Goal: Information Seeking & Learning: Learn about a topic

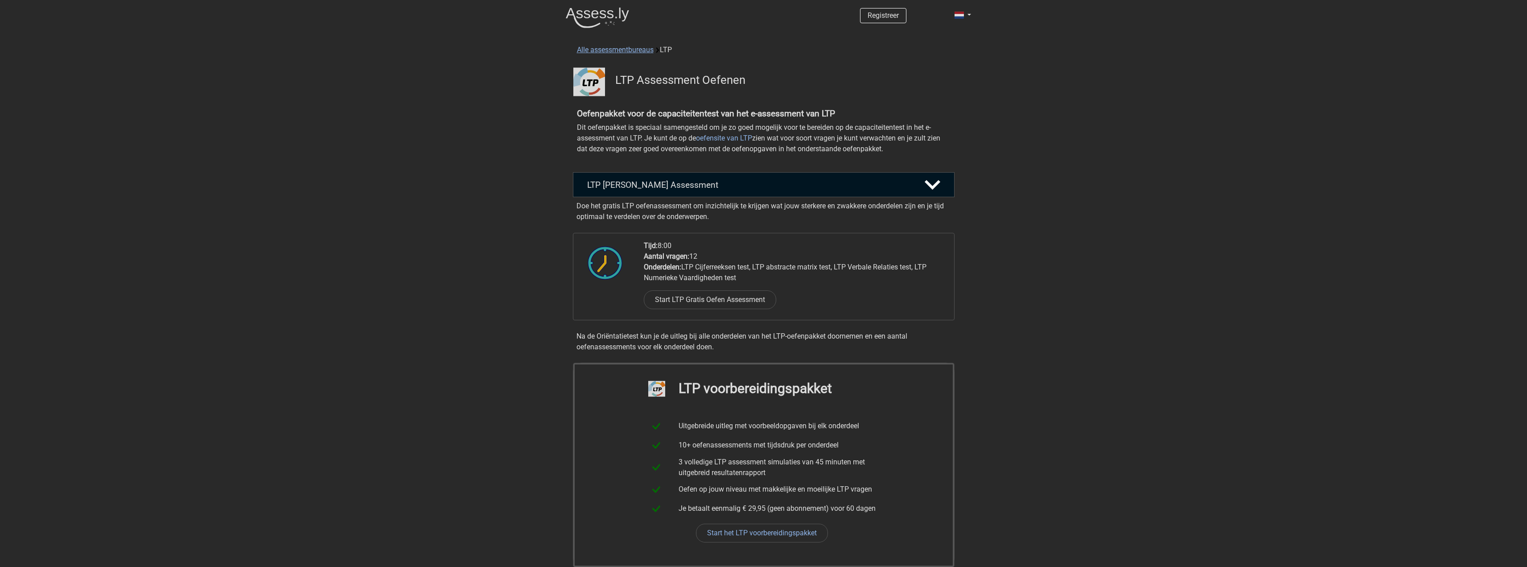
click at [605, 45] on link "Alle assessmentbureaus" at bounding box center [615, 49] width 77 height 8
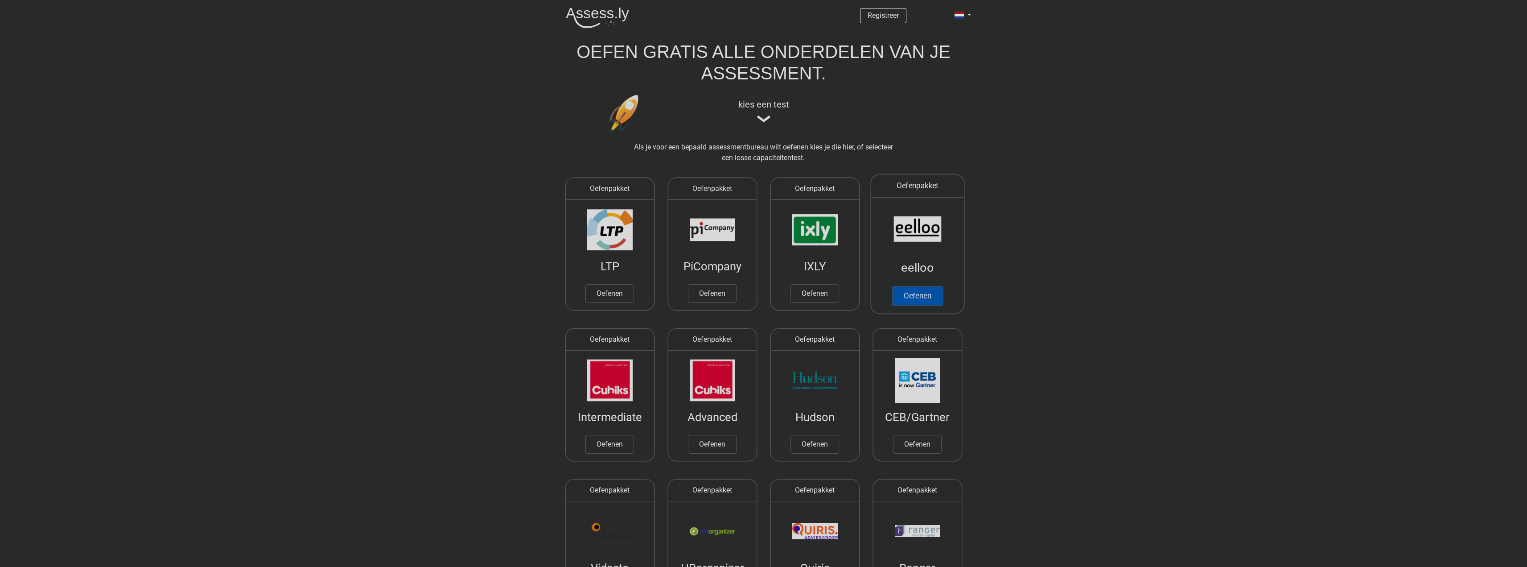
scroll to position [142, 0]
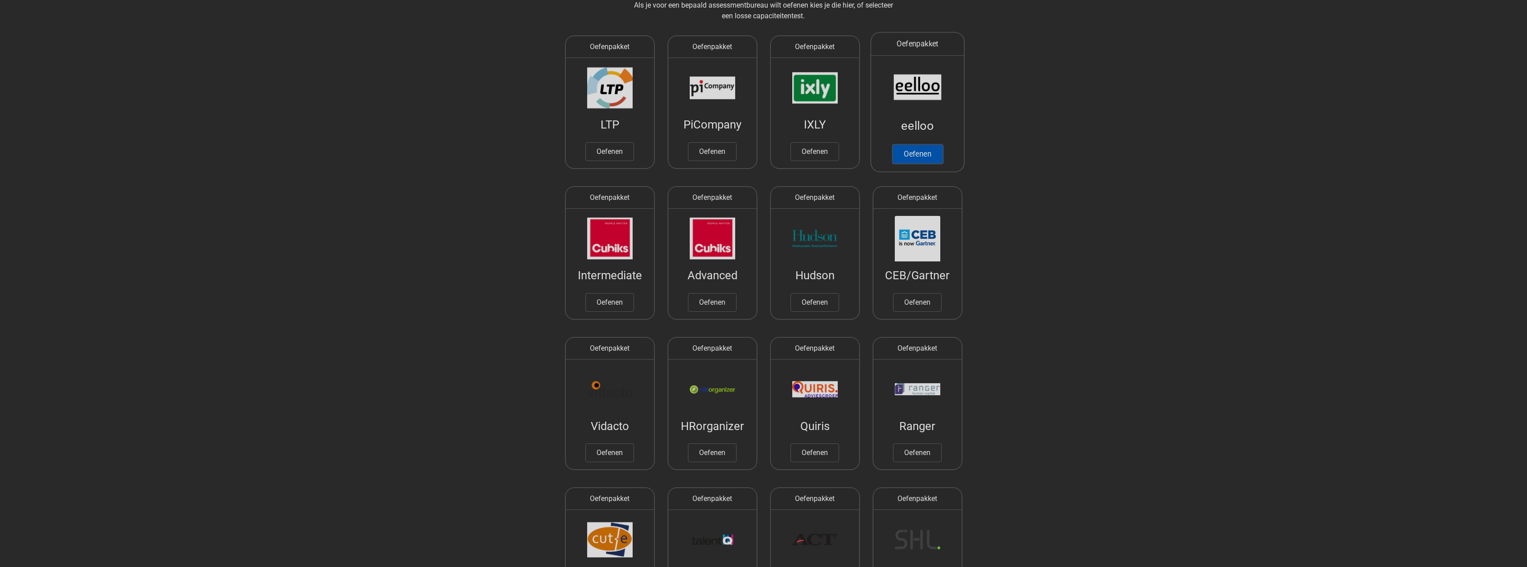
click at [918, 153] on link "Oefenen" at bounding box center [917, 154] width 51 height 20
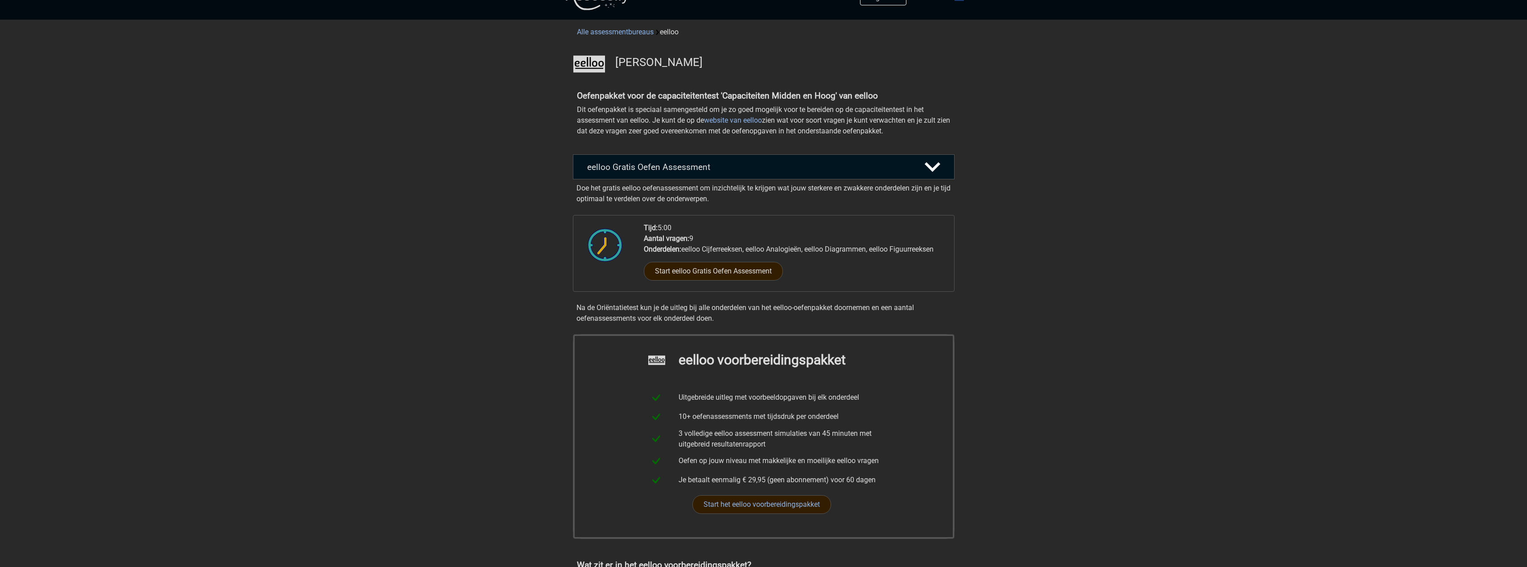
scroll to position [89, 0]
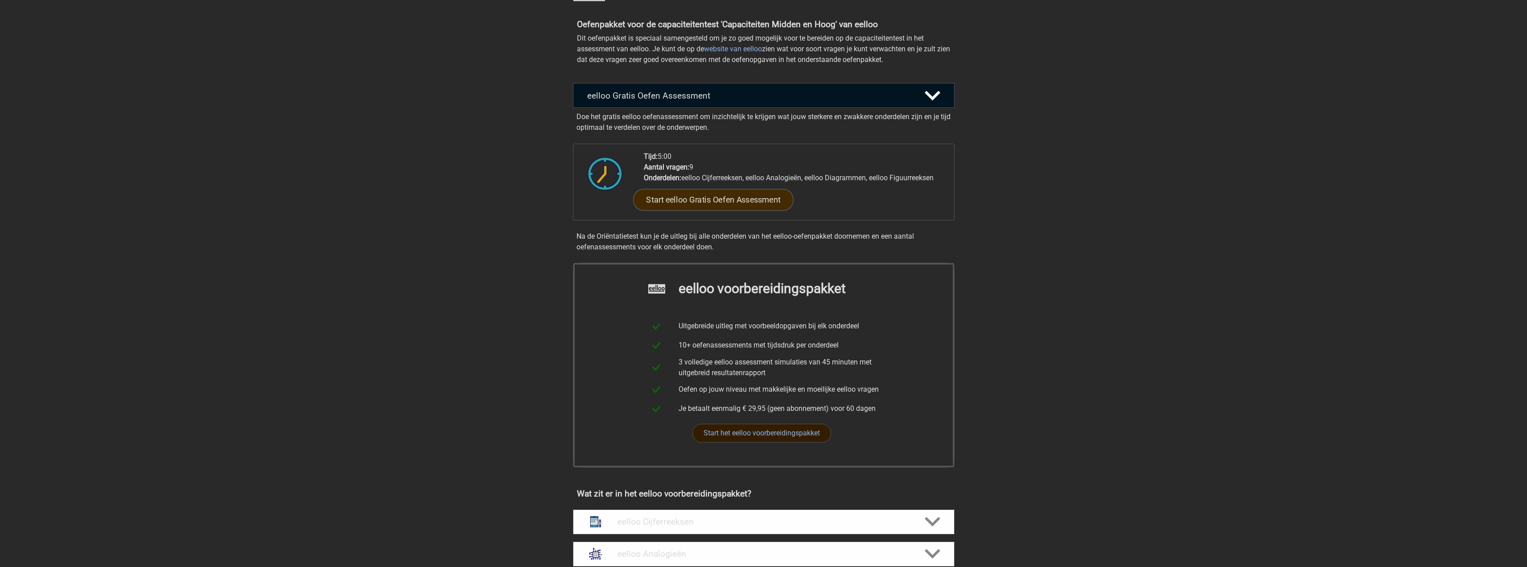
click at [736, 197] on link "Start eelloo Gratis Oefen Assessment" at bounding box center [713, 199] width 160 height 21
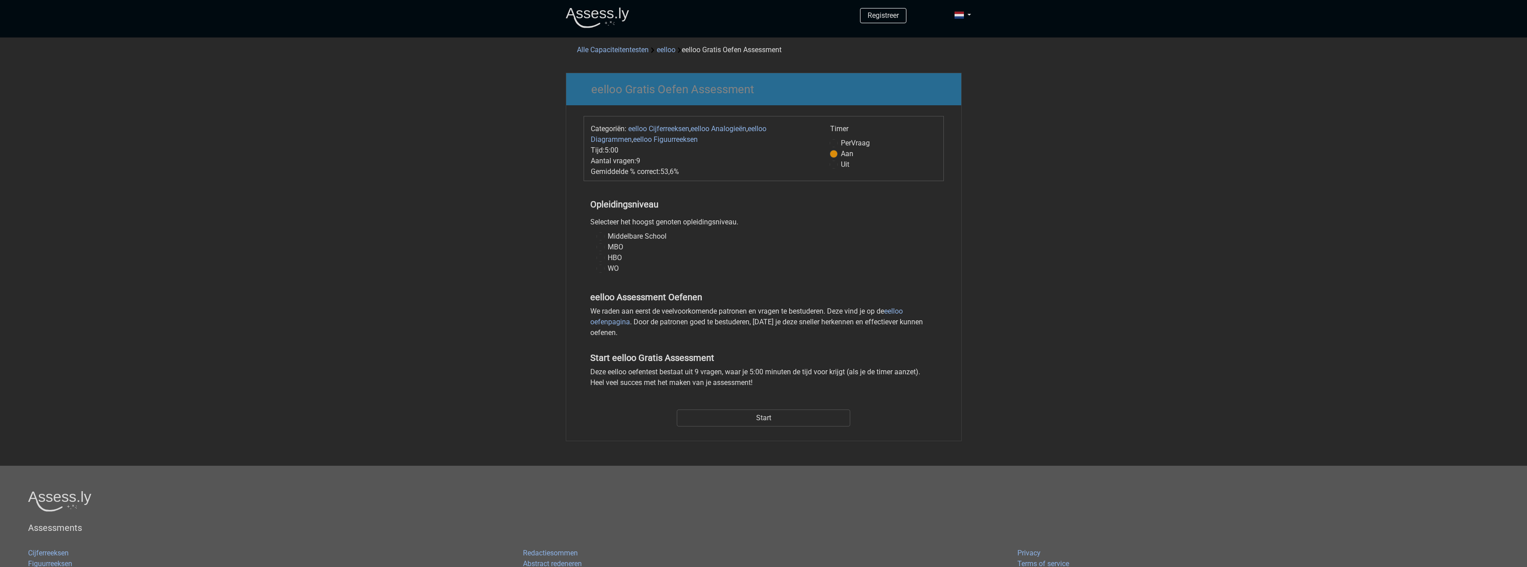
click at [608, 258] on label "HBO" at bounding box center [615, 257] width 14 height 11
click at [597, 258] on input "HBO" at bounding box center [600, 256] width 7 height 9
radio input "true"
click at [750, 414] on input "Start" at bounding box center [763, 417] width 173 height 17
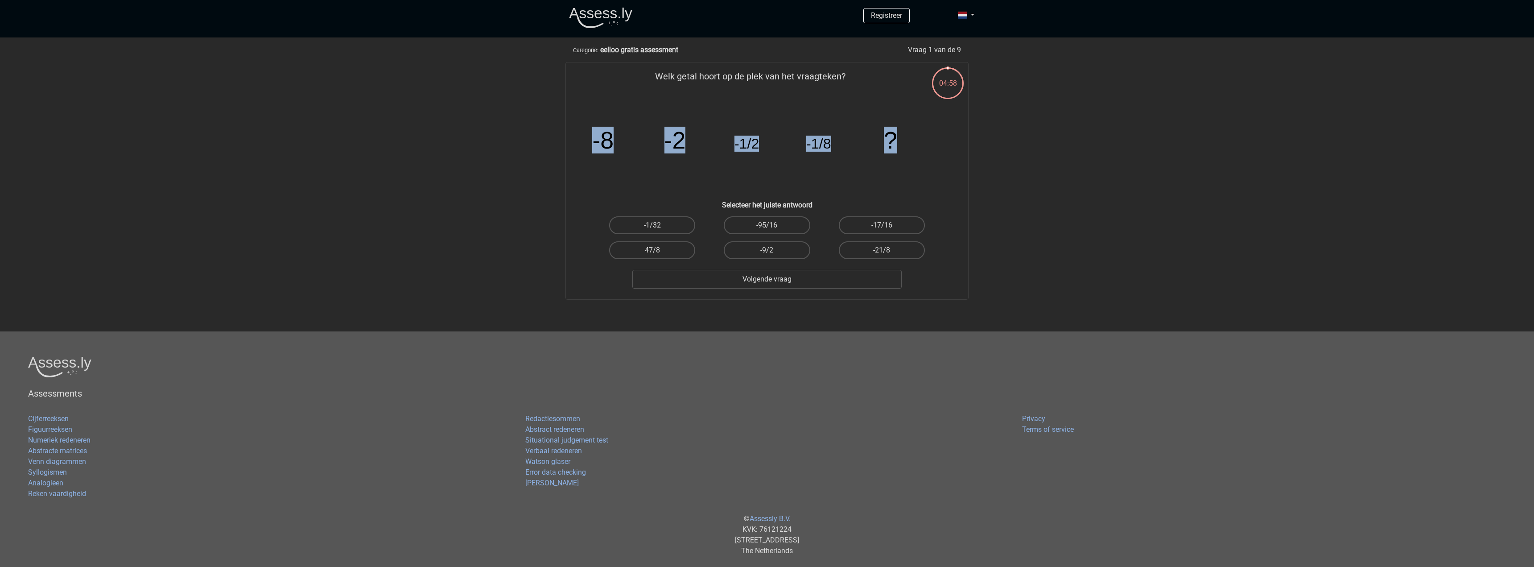
drag, startPoint x: 588, startPoint y: 148, endPoint x: 918, endPoint y: 141, distance: 330.4
click at [918, 141] on icon "image/svg+xml -8 -2 -1/2 -1/8 ?" at bounding box center [766, 148] width 359 height 90
click at [913, 145] on icon "image/svg+xml -8 -2 -1/2 -1/8 ?" at bounding box center [766, 148] width 359 height 90
drag, startPoint x: 939, startPoint y: 86, endPoint x: 1036, endPoint y: 91, distance: 97.3
click at [1036, 91] on div "Registreer" at bounding box center [767, 278] width 1534 height 556
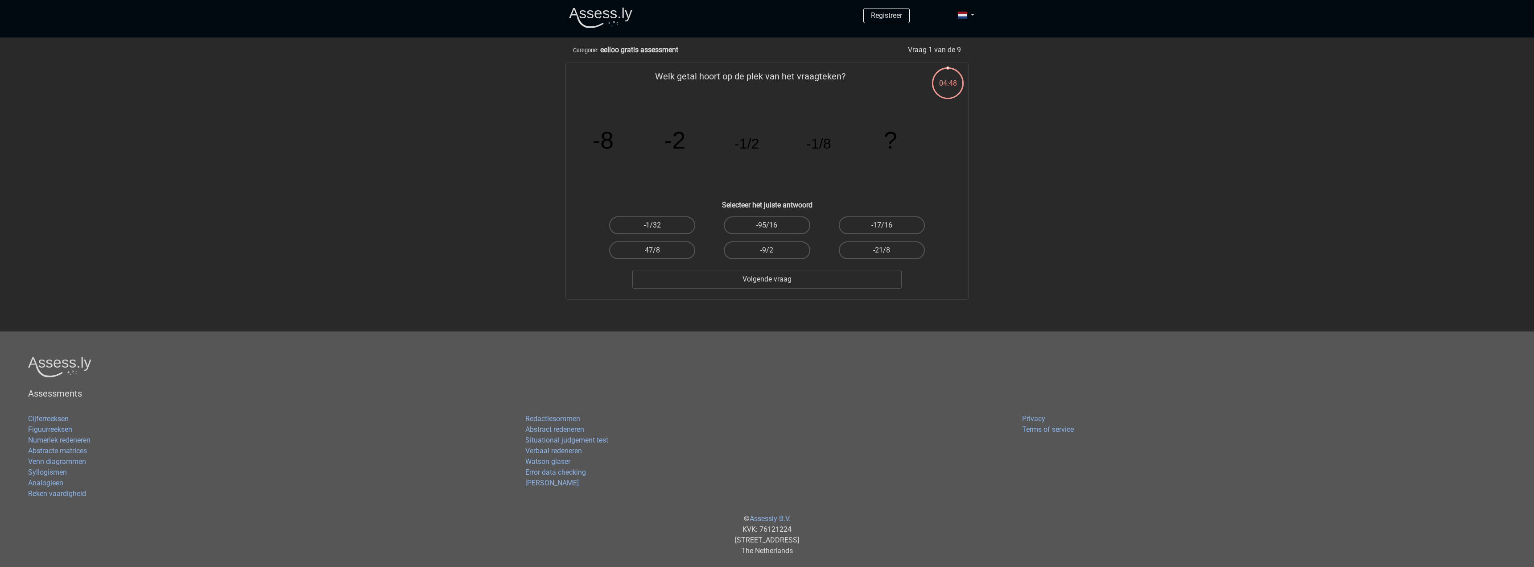
click at [1054, 95] on div "Registreer" at bounding box center [767, 278] width 1534 height 556
click at [668, 220] on label "-1/32" at bounding box center [652, 225] width 86 height 18
click at [658, 225] on input "-1/32" at bounding box center [655, 228] width 6 height 6
radio input "true"
click at [757, 281] on button "Volgende vraag" at bounding box center [767, 279] width 270 height 19
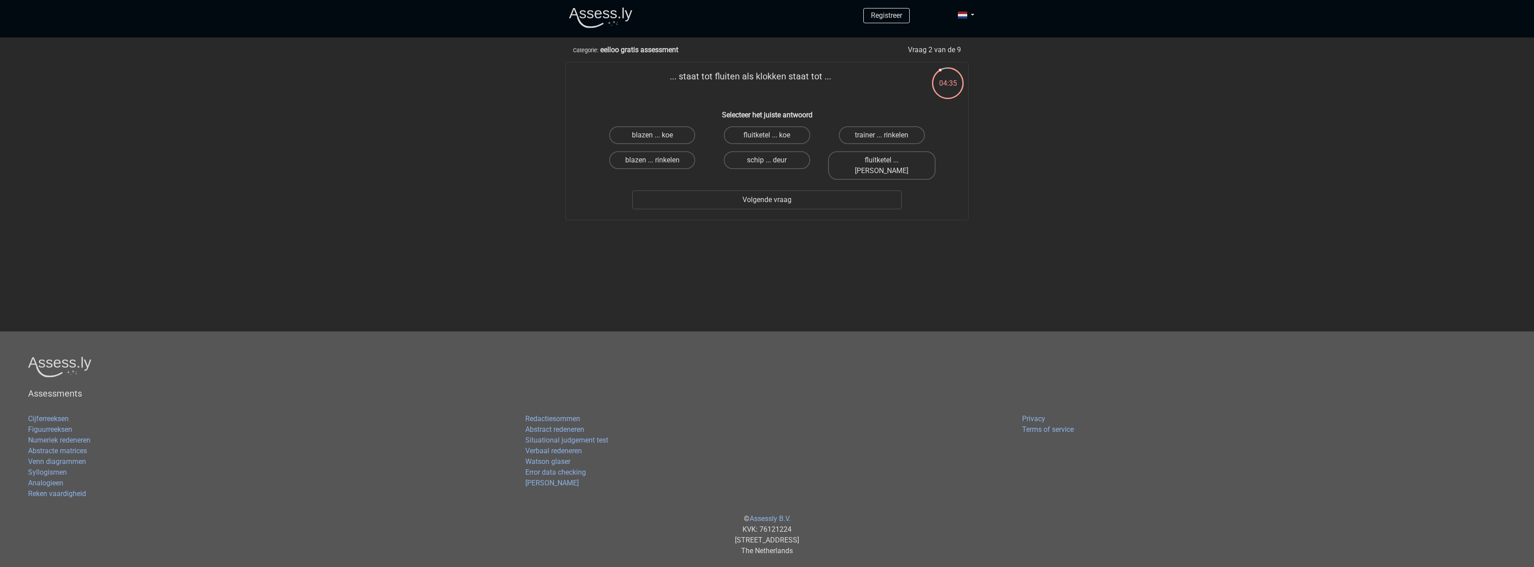
drag, startPoint x: 696, startPoint y: 82, endPoint x: 830, endPoint y: 83, distance: 134.2
click at [832, 81] on p "... staat tot fluiten als klokken staat tot ..." at bounding box center [750, 83] width 340 height 27
click at [830, 87] on p "... staat tot fluiten als klokken staat tot ..." at bounding box center [750, 83] width 340 height 27
click at [1065, 208] on div "Registreer" at bounding box center [767, 238] width 1534 height 477
drag, startPoint x: 939, startPoint y: 82, endPoint x: 1042, endPoint y: 84, distance: 103.0
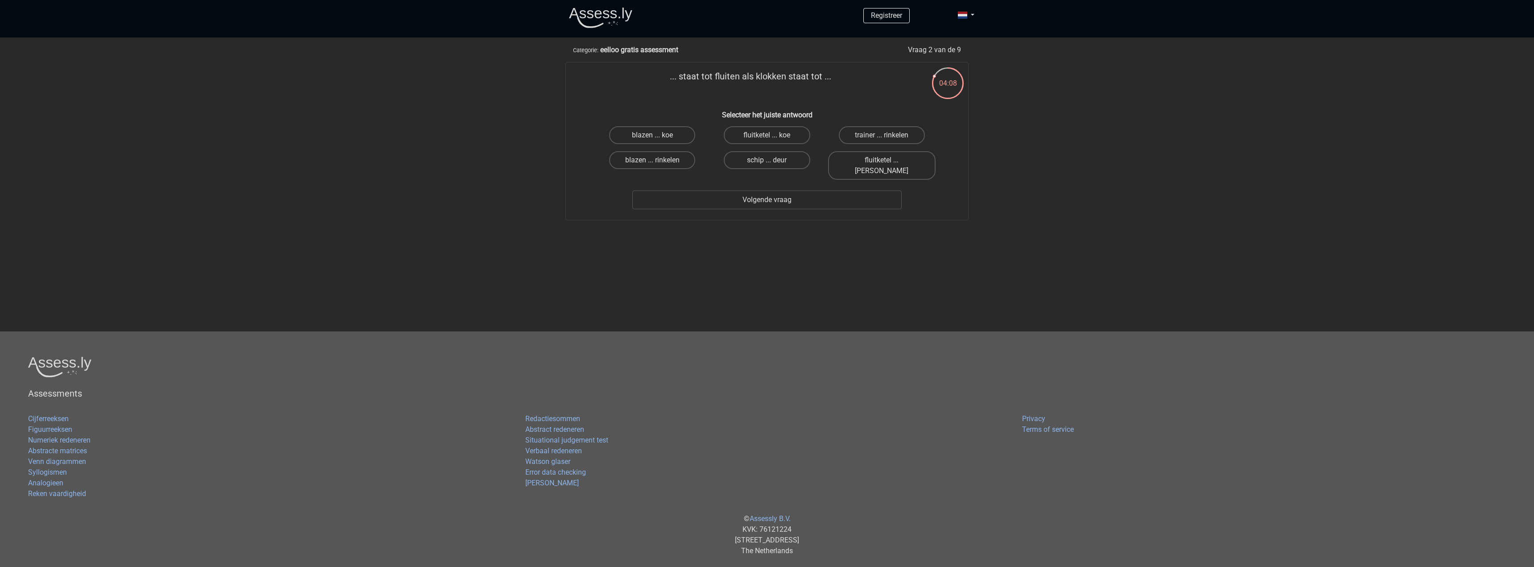
click at [1035, 83] on div "Registreer" at bounding box center [767, 238] width 1534 height 477
click at [1062, 99] on div "Registreer" at bounding box center [767, 238] width 1534 height 477
click at [906, 161] on label "fluitketel ... luiden" at bounding box center [881, 165] width 107 height 29
click at [887, 161] on input "fluitketel ... luiden" at bounding box center [884, 163] width 6 height 6
radio input "true"
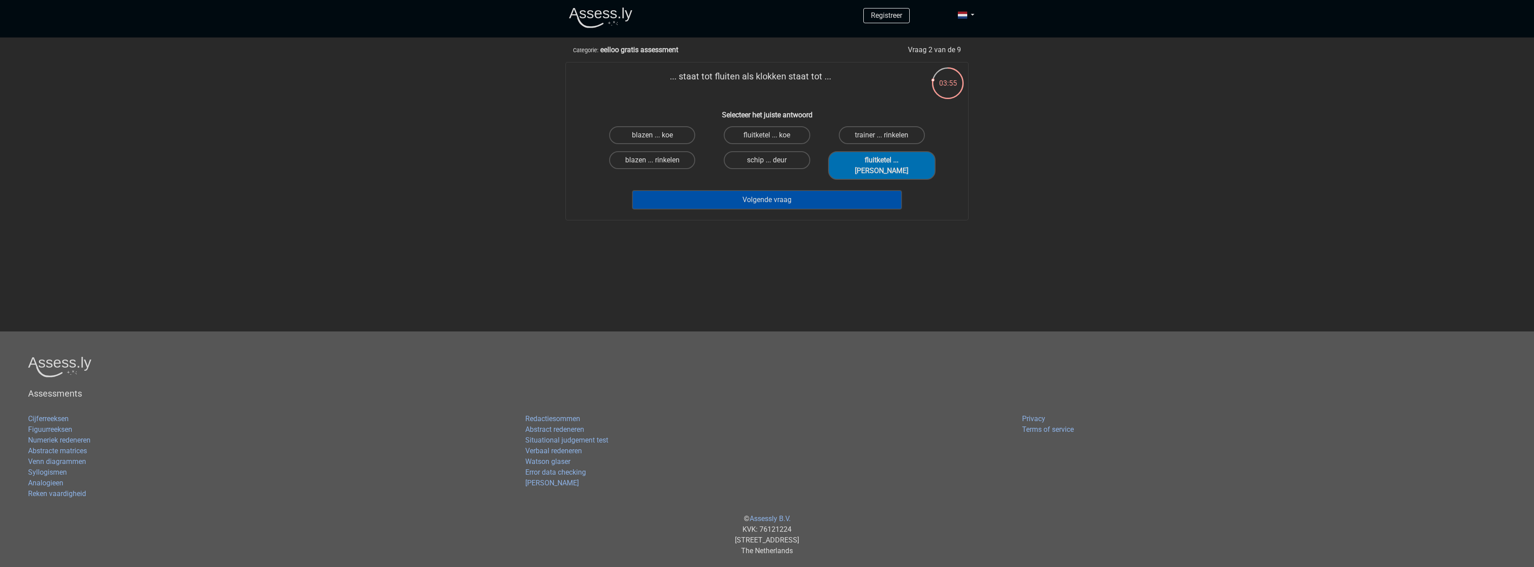
click at [853, 190] on button "Volgende vraag" at bounding box center [767, 199] width 270 height 19
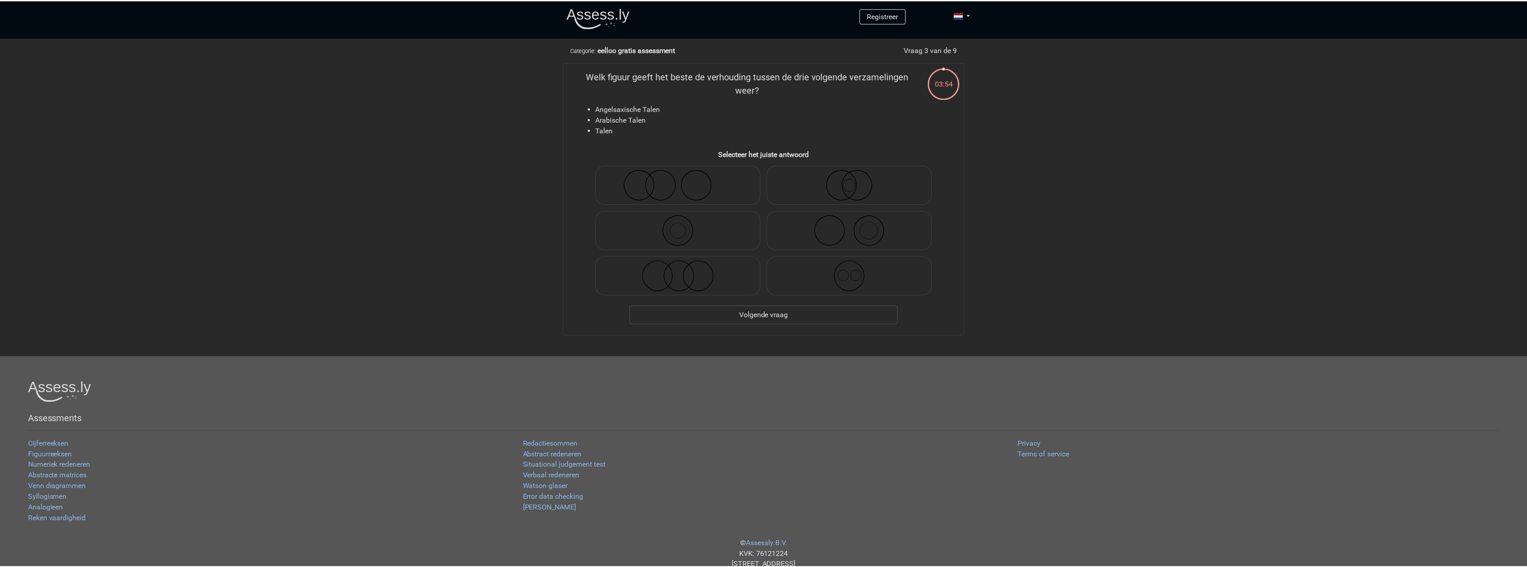
scroll to position [25, 0]
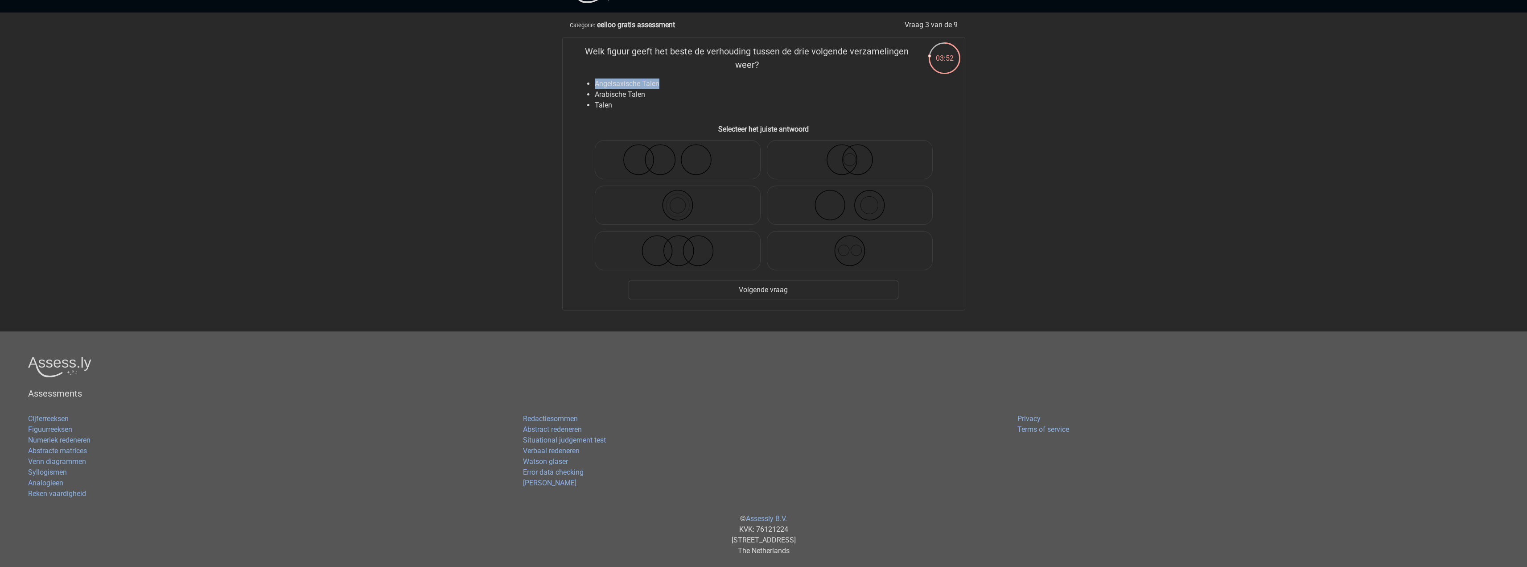
drag, startPoint x: 595, startPoint y: 82, endPoint x: 696, endPoint y: 84, distance: 100.8
click at [700, 83] on li "Angelsaxische Talen" at bounding box center [773, 83] width 356 height 11
drag, startPoint x: 593, startPoint y: 92, endPoint x: 700, endPoint y: 97, distance: 107.1
click at [700, 97] on ul "Angelsaxische Talen Arabische Talen Talen" at bounding box center [764, 94] width 374 height 32
drag, startPoint x: 593, startPoint y: 105, endPoint x: 703, endPoint y: 104, distance: 110.1
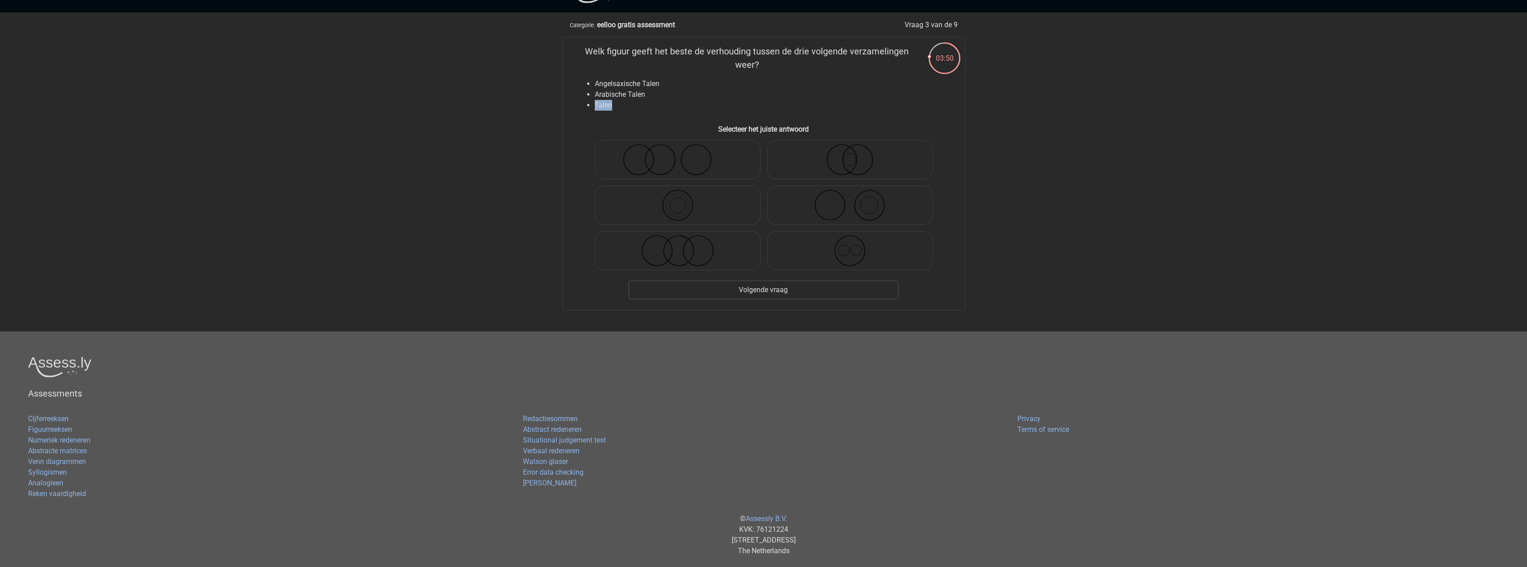
click at [701, 104] on ul "Angelsaxische Talen Arabische Talen Talen" at bounding box center [764, 94] width 374 height 32
click at [703, 104] on li "Talen" at bounding box center [773, 105] width 356 height 11
click at [862, 261] on icon at bounding box center [850, 250] width 158 height 31
click at [856, 246] on input "radio" at bounding box center [853, 243] width 6 height 6
radio input "true"
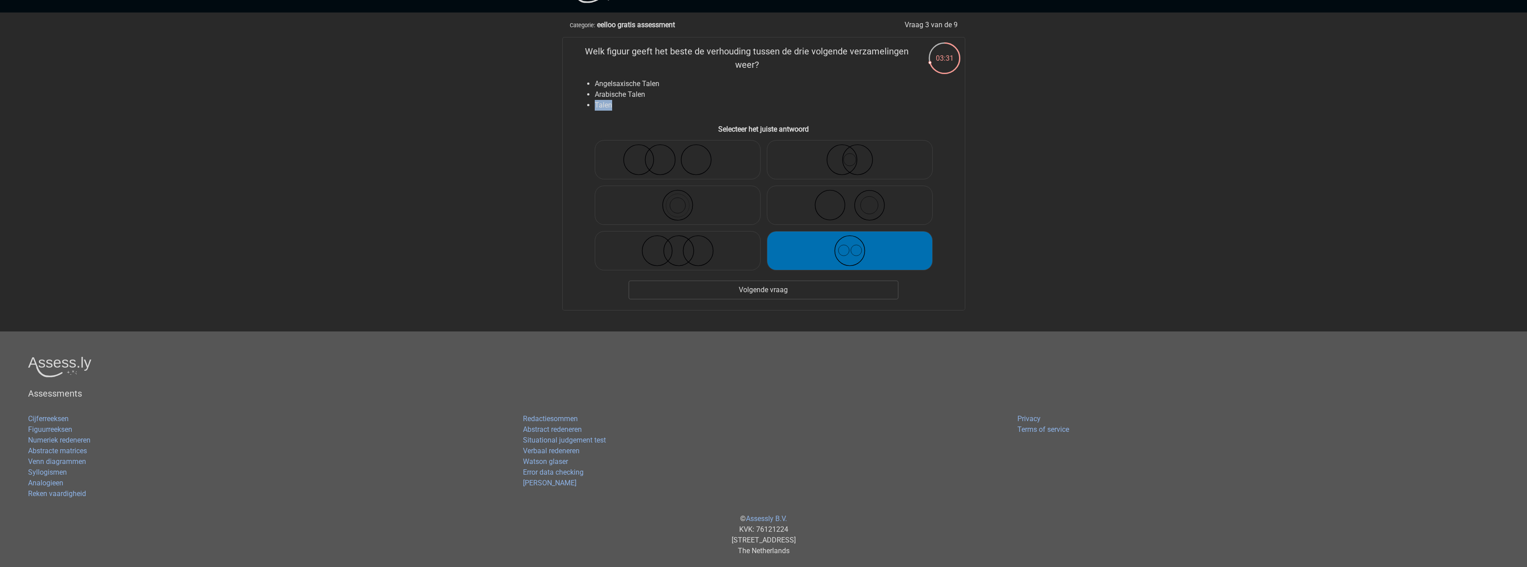
drag, startPoint x: 616, startPoint y: 104, endPoint x: 537, endPoint y: 100, distance: 79.5
click at [537, 100] on div "Registreer" at bounding box center [763, 271] width 1527 height 592
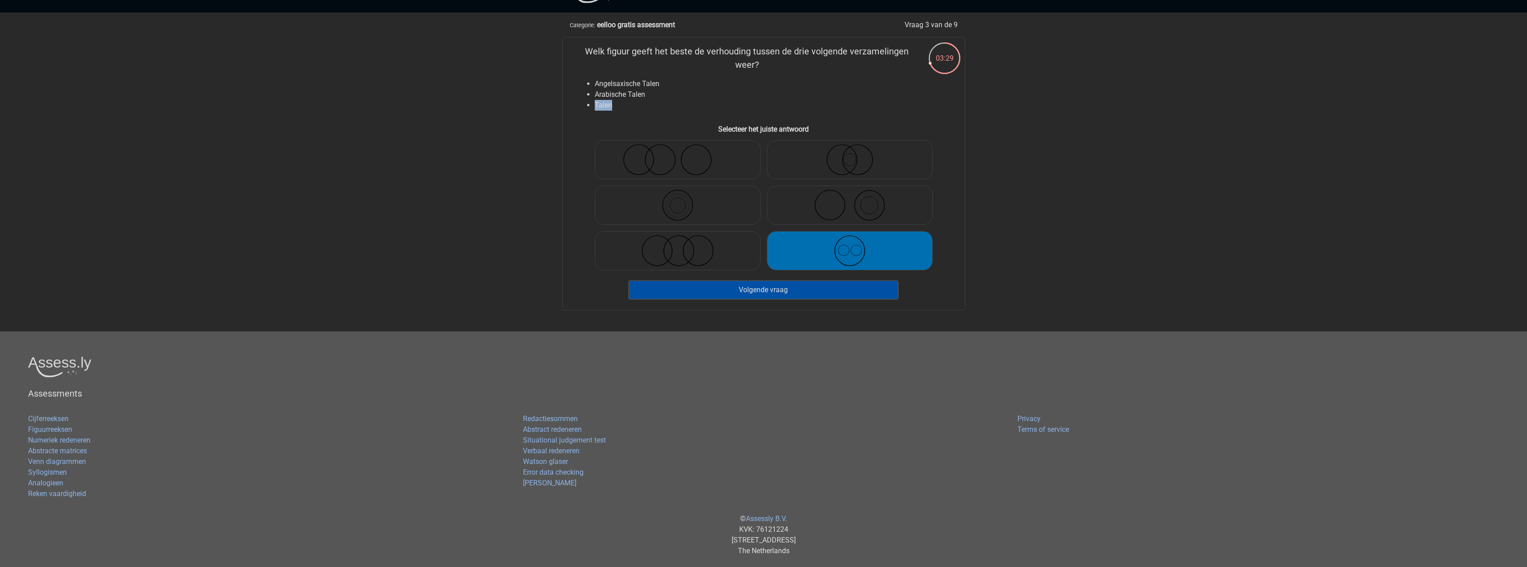
click at [770, 285] on button "Volgende vraag" at bounding box center [764, 289] width 270 height 19
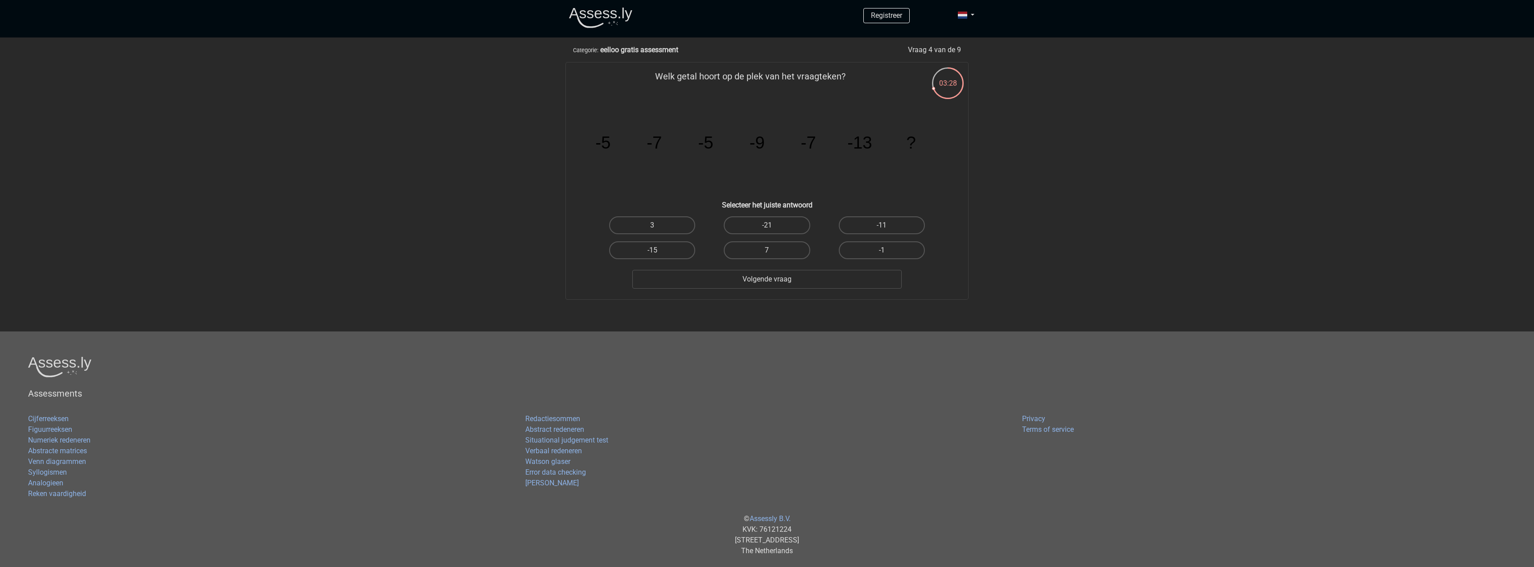
click at [602, 133] on tspan "-5" at bounding box center [602, 142] width 15 height 19
click at [653, 145] on tspan "-7" at bounding box center [653, 142] width 15 height 19
click at [700, 146] on tspan "-5" at bounding box center [705, 142] width 15 height 19
click at [755, 145] on tspan "-9" at bounding box center [756, 142] width 15 height 19
click at [811, 146] on tspan "-7" at bounding box center [808, 142] width 15 height 19
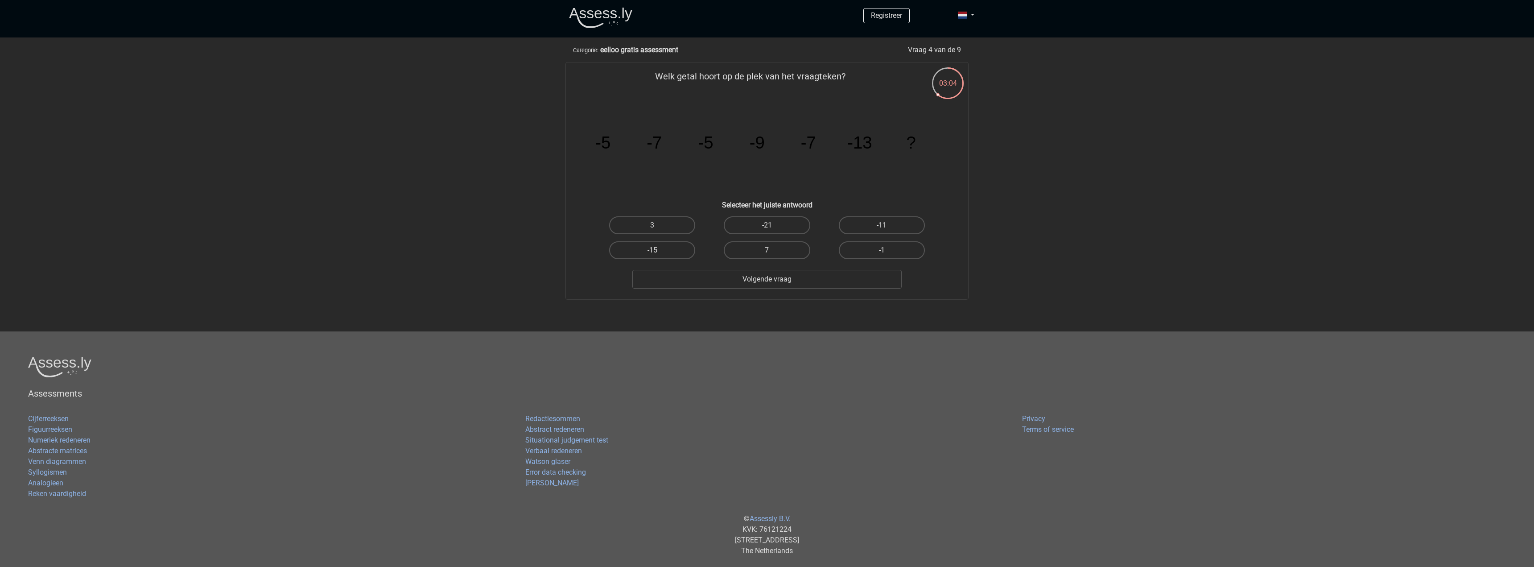
click at [866, 140] on tspan "-13" at bounding box center [859, 142] width 25 height 19
click at [914, 140] on tspan "?" at bounding box center [910, 142] width 9 height 19
click at [665, 247] on label "-15" at bounding box center [652, 250] width 86 height 18
click at [658, 250] on input "-15" at bounding box center [655, 253] width 6 height 6
radio input "true"
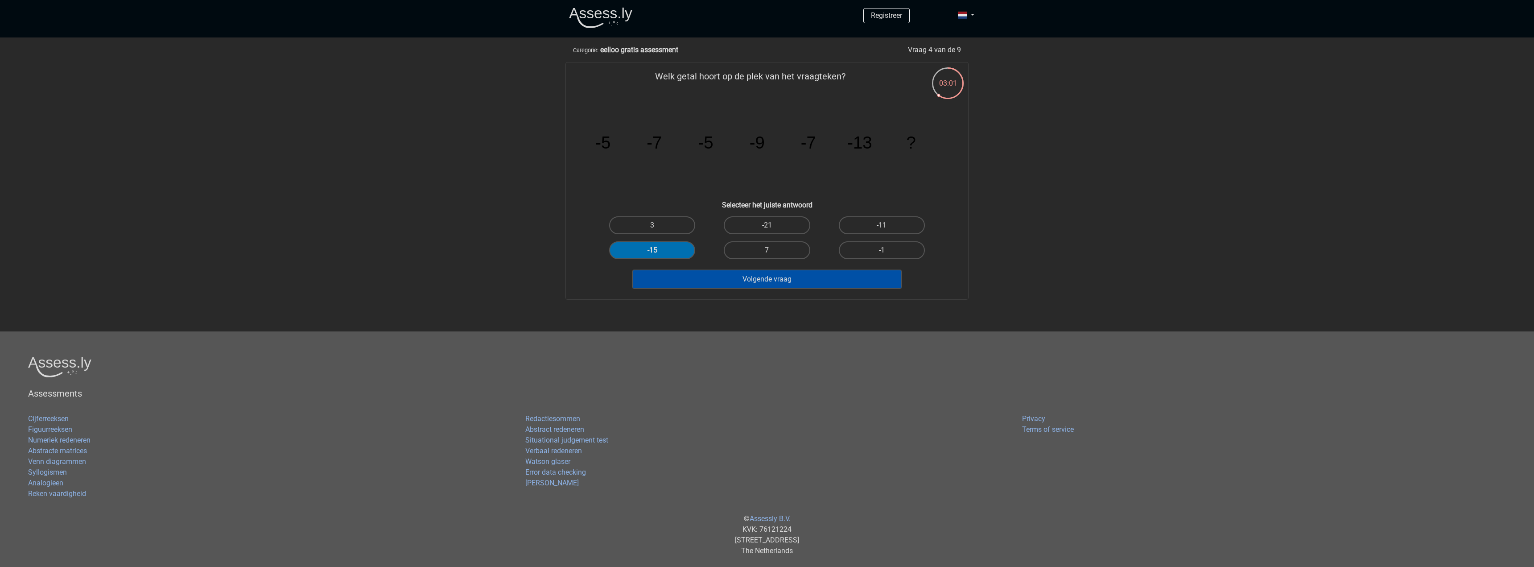
click at [764, 279] on button "Volgende vraag" at bounding box center [767, 279] width 270 height 19
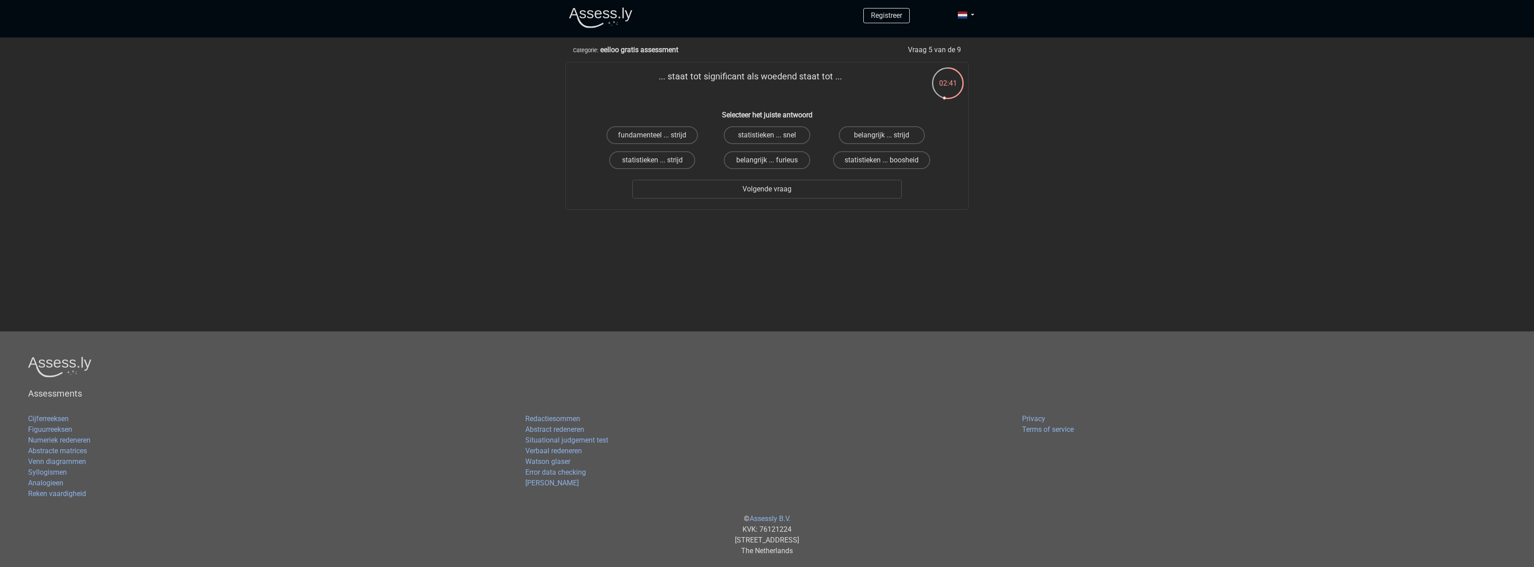
click at [743, 161] on label "belangrijk ... furieus" at bounding box center [767, 160] width 86 height 18
click at [767, 161] on input "belangrijk ... furieus" at bounding box center [770, 163] width 6 height 6
radio input "true"
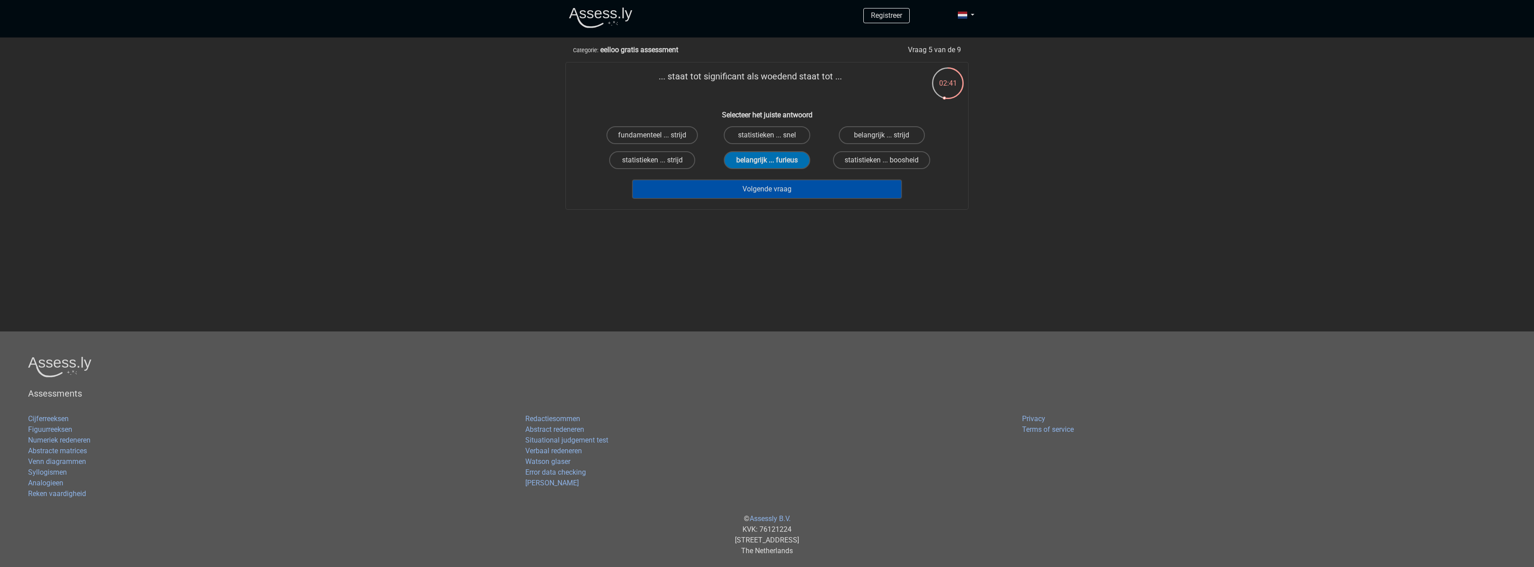
click at [776, 186] on button "Volgende vraag" at bounding box center [767, 189] width 270 height 19
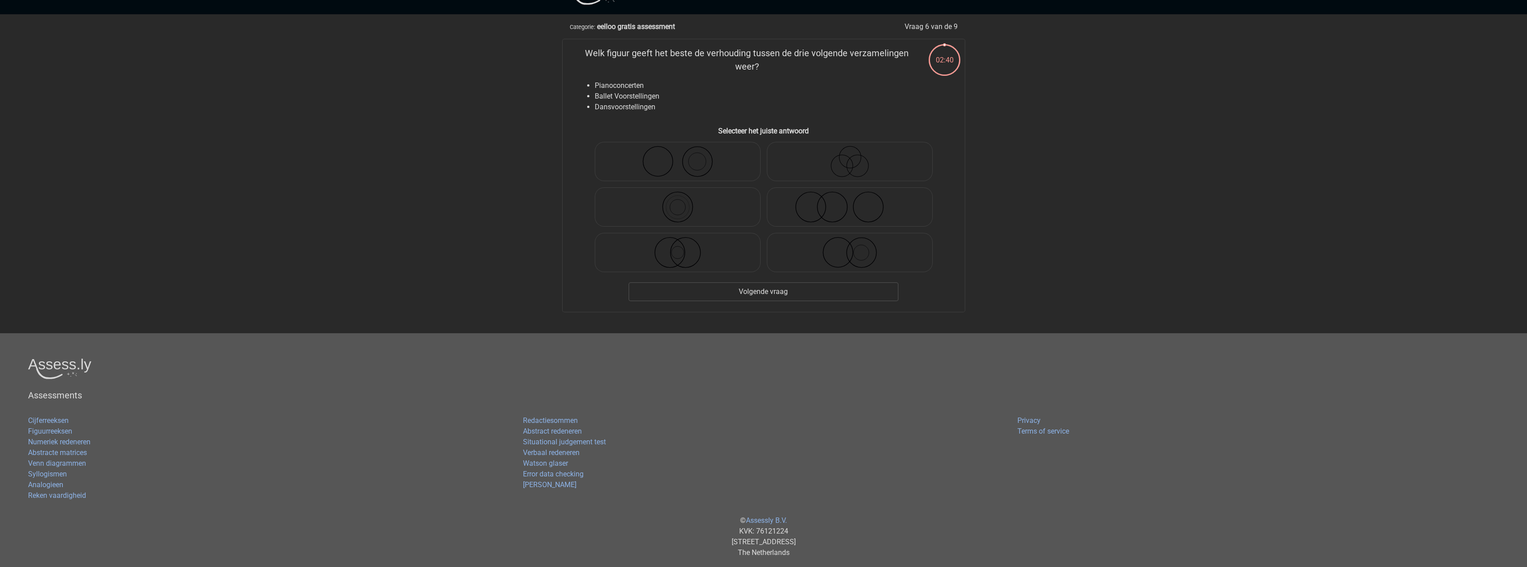
scroll to position [25, 0]
drag, startPoint x: 620, startPoint y: 85, endPoint x: 649, endPoint y: 86, distance: 28.5
click at [637, 85] on li "Pianoconcerten" at bounding box center [773, 83] width 356 height 11
click at [699, 91] on li "Ballet Voorstellingen" at bounding box center [773, 94] width 356 height 11
drag, startPoint x: 594, startPoint y: 88, endPoint x: 706, endPoint y: 91, distance: 111.5
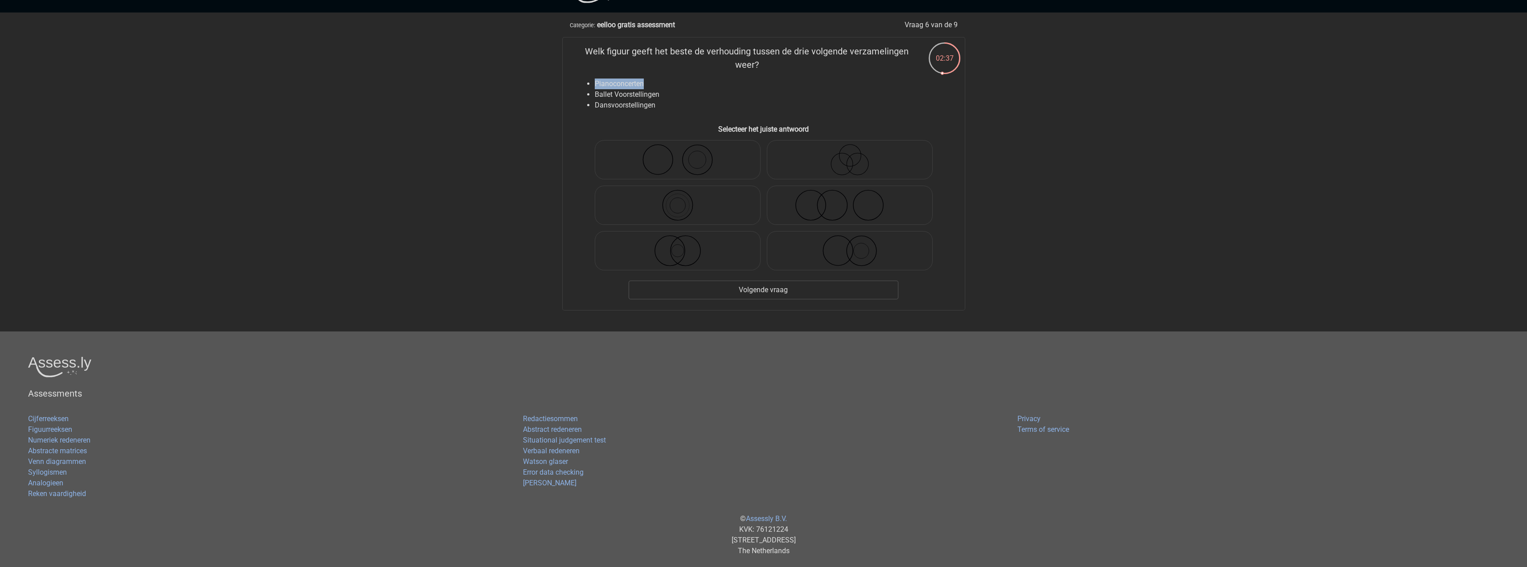
click at [701, 87] on li "Pianoconcerten" at bounding box center [773, 83] width 356 height 11
click at [706, 91] on li "Ballet Voorstellingen" at bounding box center [773, 94] width 356 height 11
drag, startPoint x: 595, startPoint y: 94, endPoint x: 699, endPoint y: 91, distance: 103.5
click at [699, 91] on li "Ballet Voorstellingen" at bounding box center [773, 94] width 356 height 11
drag, startPoint x: 593, startPoint y: 107, endPoint x: 706, endPoint y: 104, distance: 113.7
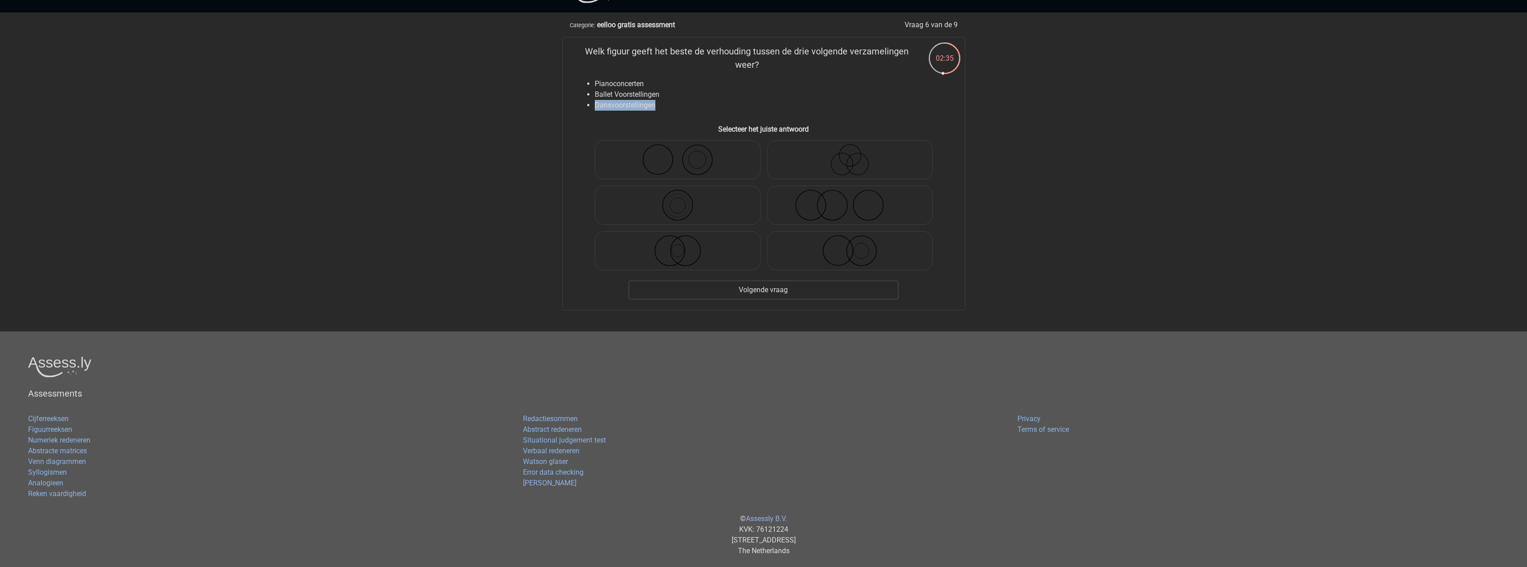
click at [699, 104] on li "Dansvoorstellingen" at bounding box center [773, 105] width 356 height 11
click at [715, 105] on li "Dansvoorstellingen" at bounding box center [773, 105] width 356 height 11
click at [701, 152] on icon at bounding box center [678, 159] width 158 height 31
click at [683, 152] on input "radio" at bounding box center [681, 152] width 6 height 6
radio input "true"
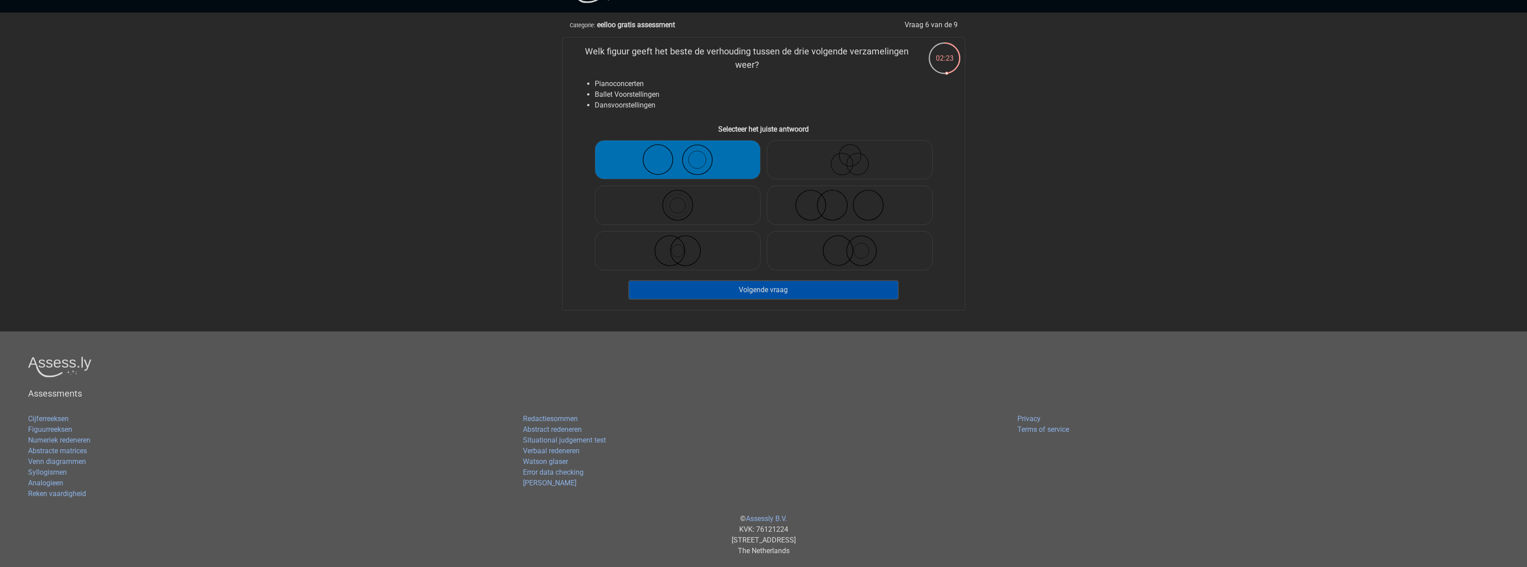
click at [824, 292] on button "Volgende vraag" at bounding box center [764, 289] width 270 height 19
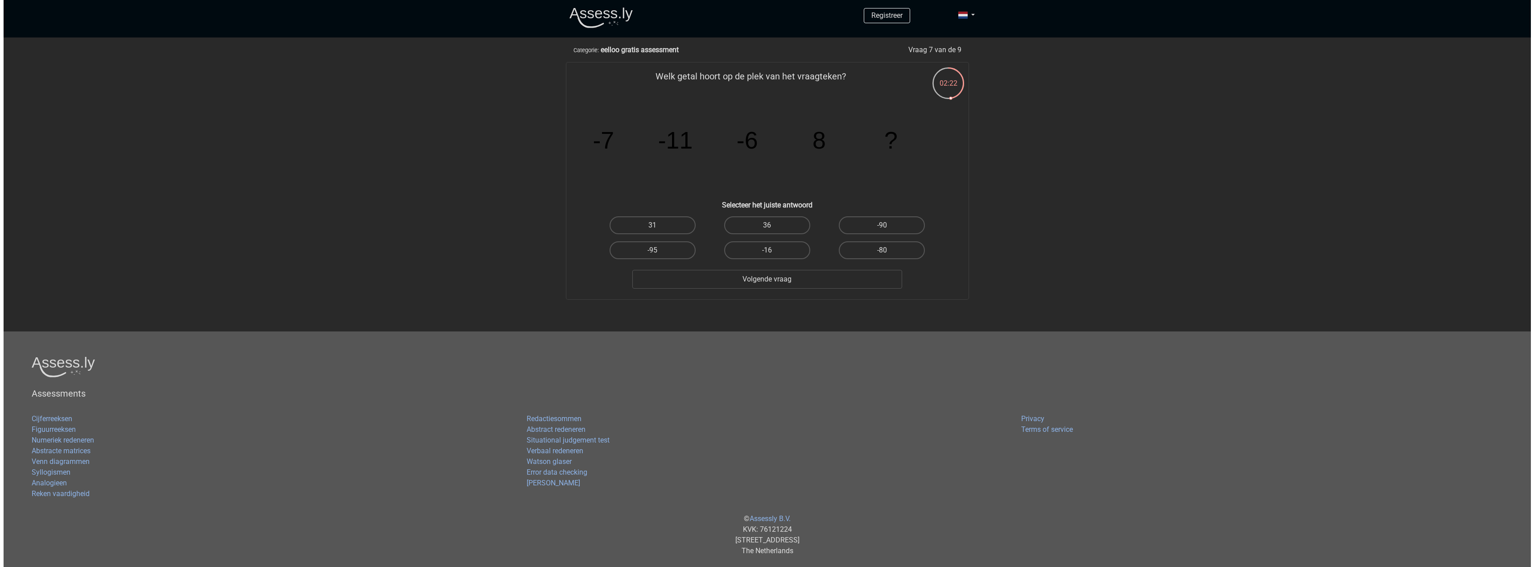
scroll to position [0, 0]
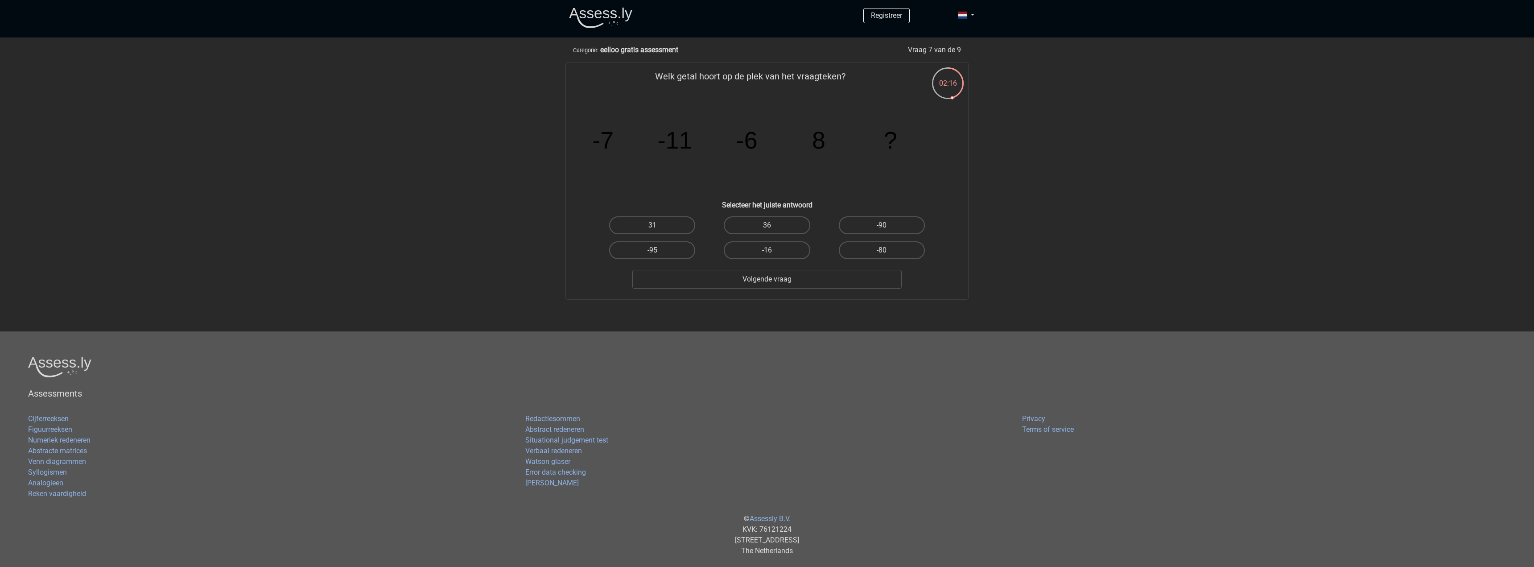
click at [679, 144] on tspan "-11" at bounding box center [675, 140] width 35 height 27
click at [757, 144] on tspan "-6" at bounding box center [746, 140] width 21 height 27
click at [816, 146] on tspan "8" at bounding box center [818, 140] width 13 height 27
click at [672, 142] on tspan "-11" at bounding box center [675, 140] width 35 height 27
click at [702, 159] on icon "image/svg+xml -7 -11 -6 8 ?" at bounding box center [766, 148] width 359 height 90
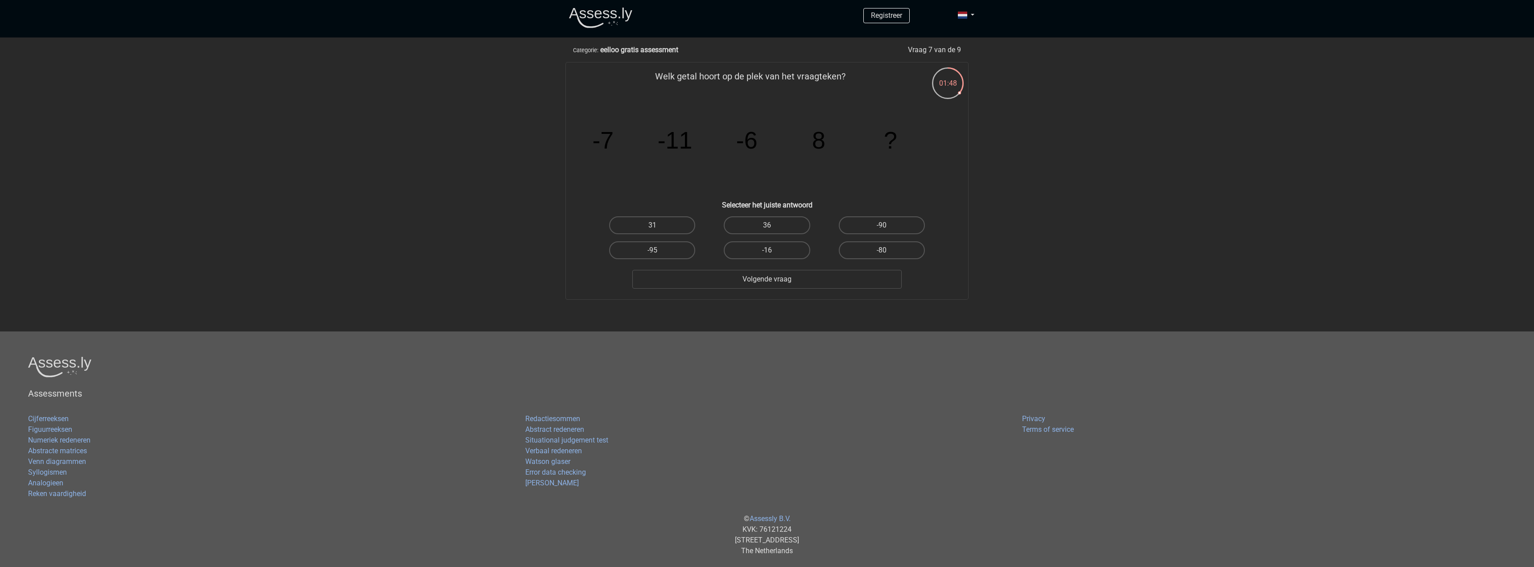
click at [749, 138] on tspan "-6" at bounding box center [746, 140] width 21 height 27
drag, startPoint x: 633, startPoint y: 148, endPoint x: 673, endPoint y: 164, distance: 43.3
click at [649, 165] on icon "image/svg+xml -7 -11 -6 8 ?" at bounding box center [766, 148] width 359 height 90
click at [684, 137] on tspan "-11" at bounding box center [675, 140] width 35 height 27
click at [825, 141] on tspan "8" at bounding box center [818, 140] width 13 height 27
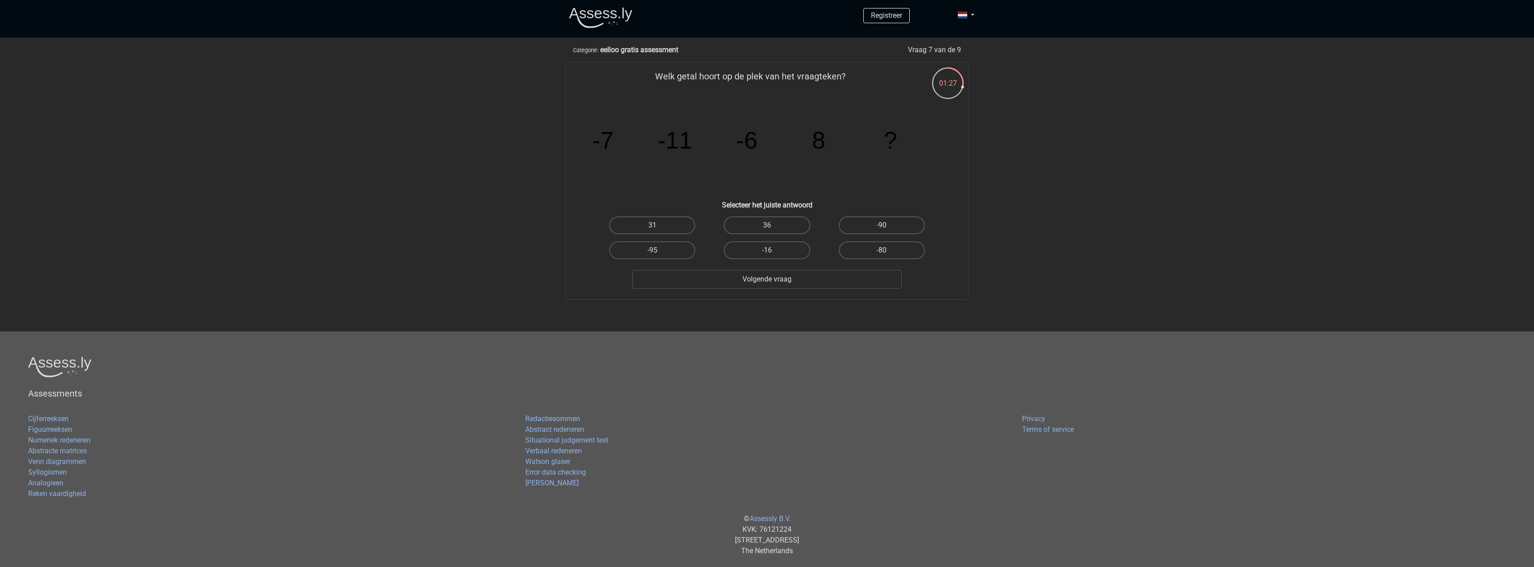
click at [770, 227] on input "36" at bounding box center [770, 228] width 6 height 6
radio input "true"
click at [841, 281] on button "Volgende vraag" at bounding box center [767, 279] width 270 height 19
drag, startPoint x: 661, startPoint y: 77, endPoint x: 853, endPoint y: 74, distance: 192.6
click at [853, 74] on p "chemie staat tot ... als pathologie staat tot ..." at bounding box center [750, 83] width 340 height 27
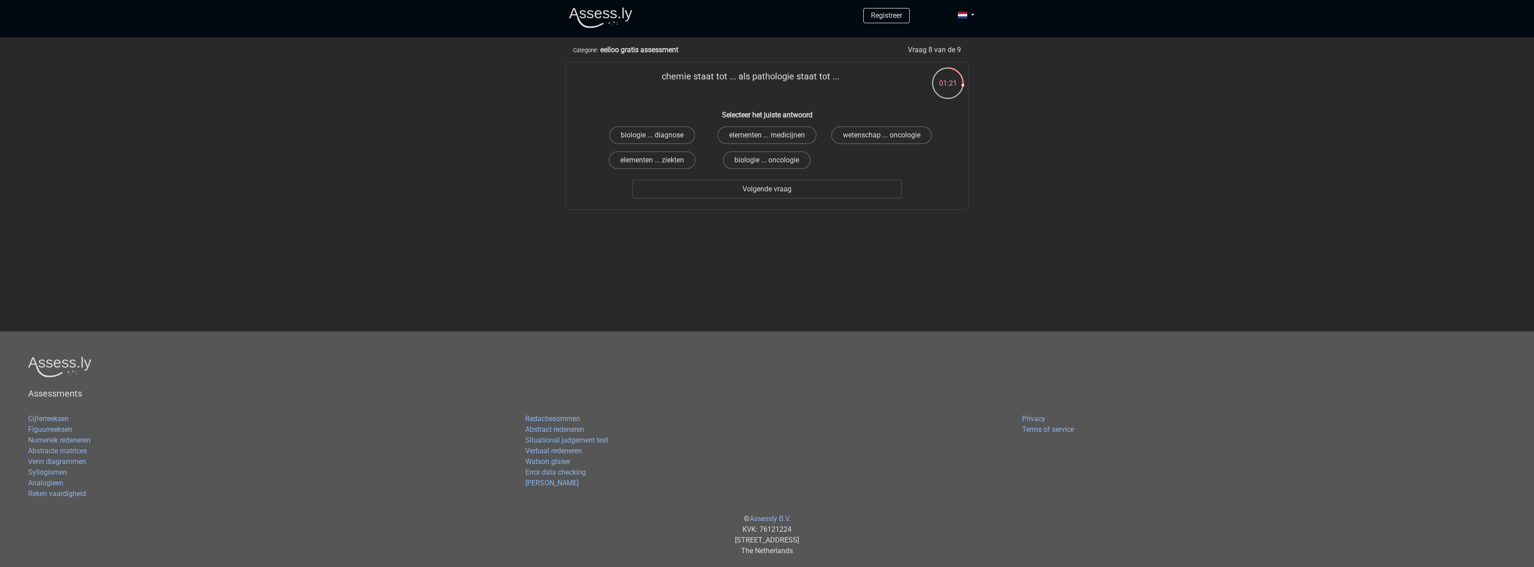
click at [853, 83] on p "chemie staat tot ... als pathologie staat tot ..." at bounding box center [750, 83] width 340 height 27
drag, startPoint x: 663, startPoint y: 68, endPoint x: 888, endPoint y: 66, distance: 224.7
click at [867, 66] on div "chemie staat tot ... als pathologie staat tot ... Selecteer het juiste antwoord…" at bounding box center [767, 135] width 402 height 147
click at [902, 79] on p "chemie staat tot ... als pathologie staat tot ..." at bounding box center [750, 83] width 340 height 27
click at [668, 157] on label "elementen ... ziekten" at bounding box center [652, 160] width 87 height 18
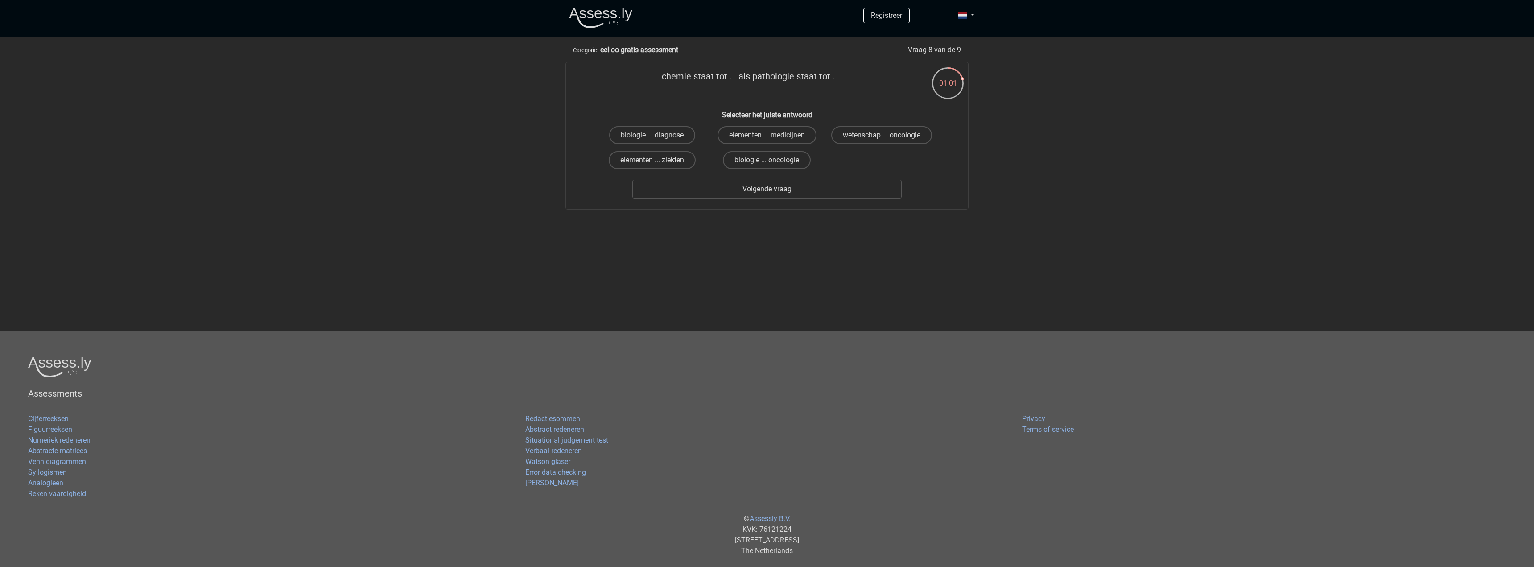
click at [658, 160] on input "elementen ... ziekten" at bounding box center [655, 163] width 6 height 6
radio input "true"
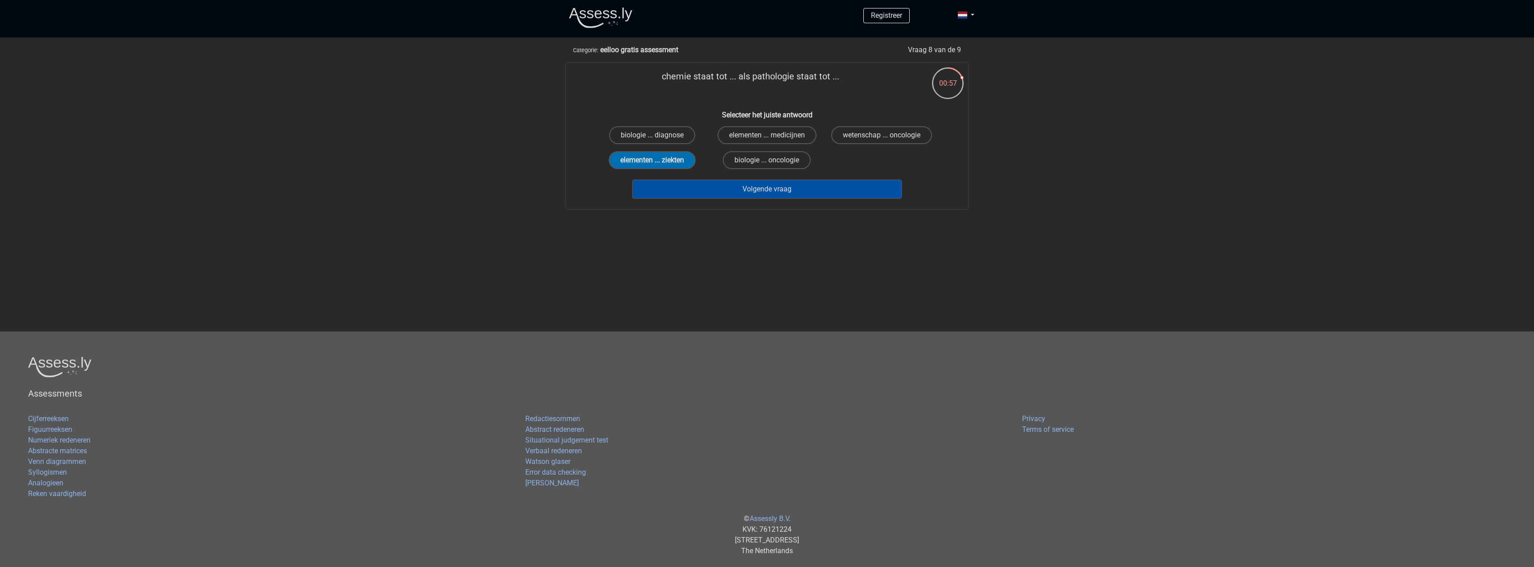
click at [827, 187] on button "Volgende vraag" at bounding box center [767, 189] width 270 height 19
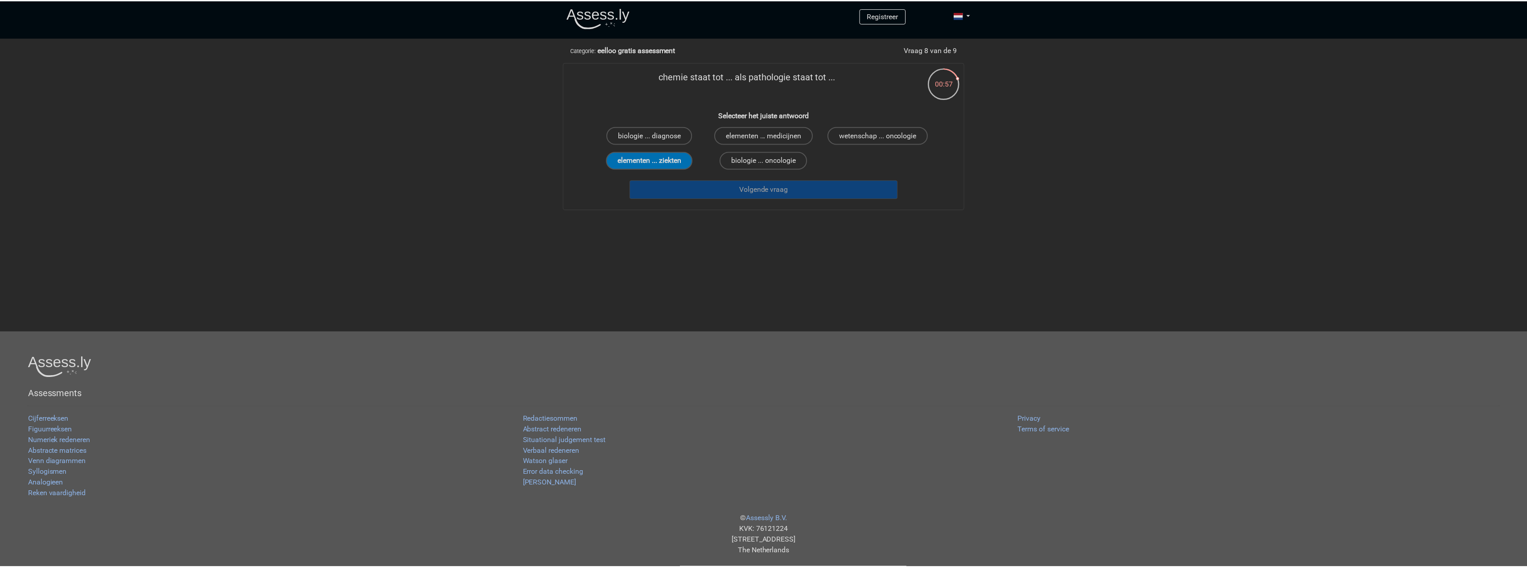
scroll to position [25, 0]
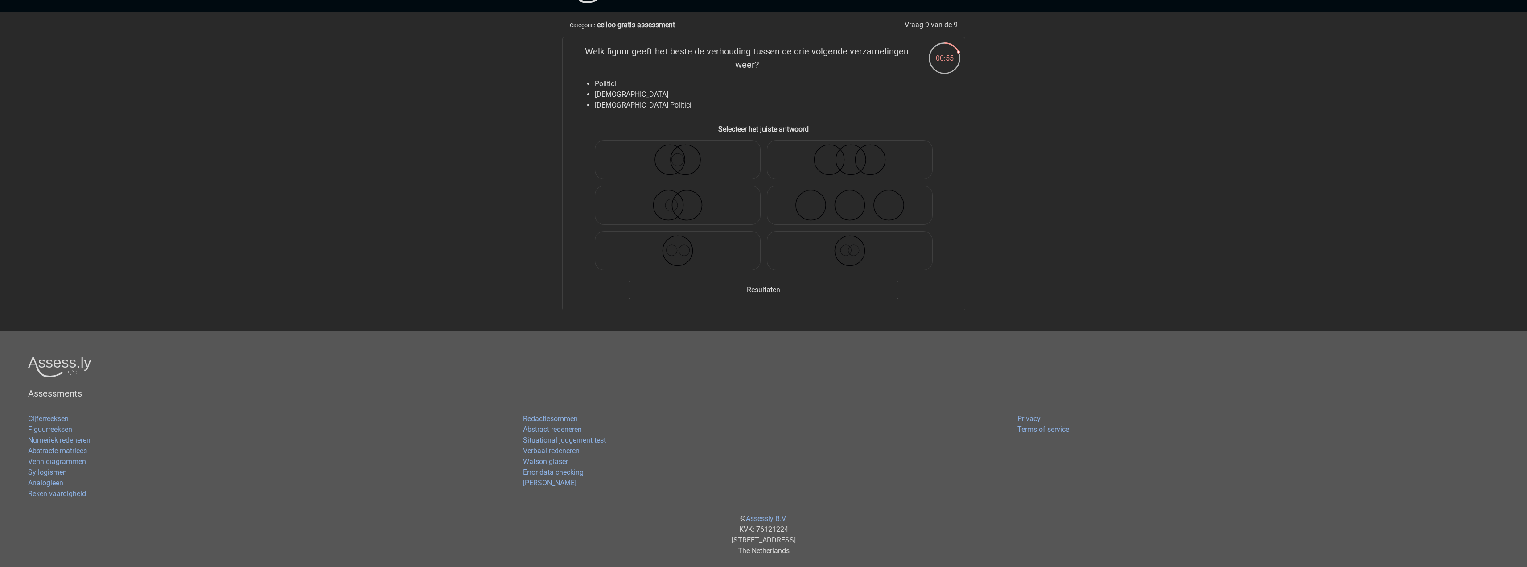
drag, startPoint x: 586, startPoint y: 48, endPoint x: 804, endPoint y: 70, distance: 219.1
click at [804, 70] on p "Welk figuur geeft het beste de verhouding tussen de drie volgende verzamelingen…" at bounding box center [747, 58] width 340 height 27
drag, startPoint x: 596, startPoint y: 79, endPoint x: 659, endPoint y: 91, distance: 64.9
click at [659, 91] on ul "Politici Nederlanders Nederlandse Politici" at bounding box center [764, 94] width 374 height 32
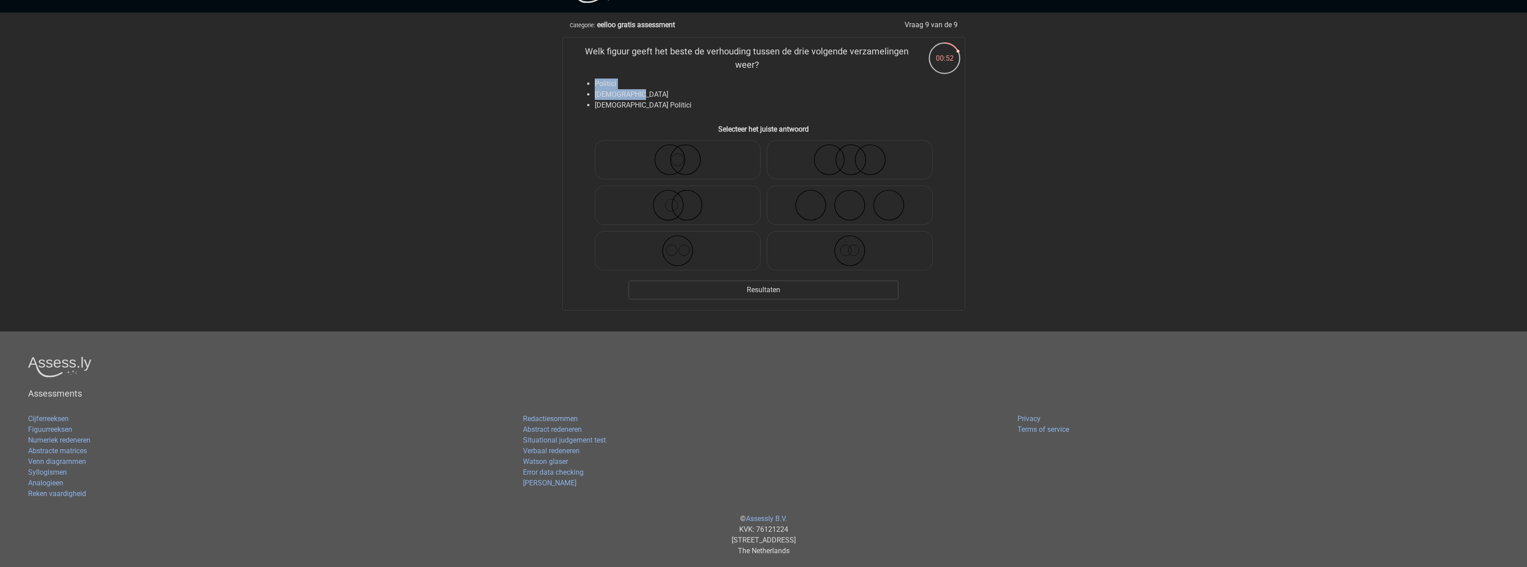
click at [601, 98] on li "Nederlanders" at bounding box center [773, 94] width 356 height 11
drag, startPoint x: 625, startPoint y: 111, endPoint x: 708, endPoint y: 105, distance: 83.1
click at [708, 105] on li "Nederlandse Politici" at bounding box center [773, 105] width 356 height 11
click at [666, 162] on icon at bounding box center [678, 159] width 158 height 31
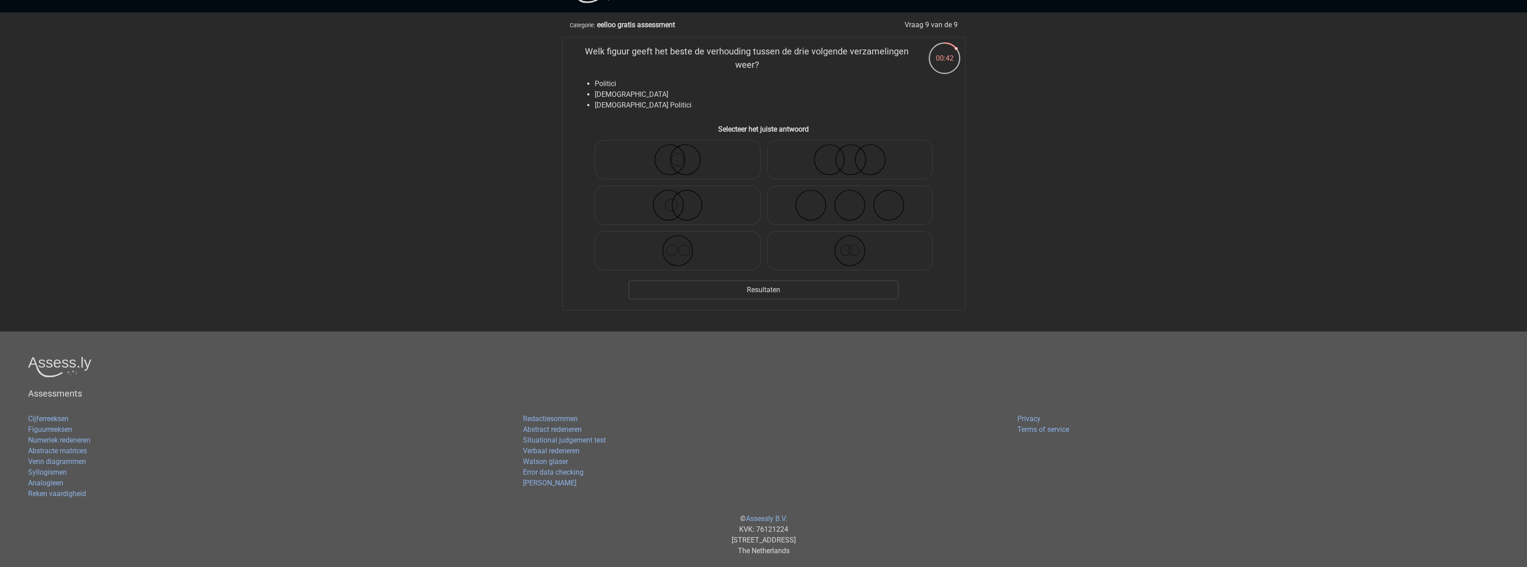
click at [678, 155] on input "radio" at bounding box center [681, 152] width 6 height 6
radio input "true"
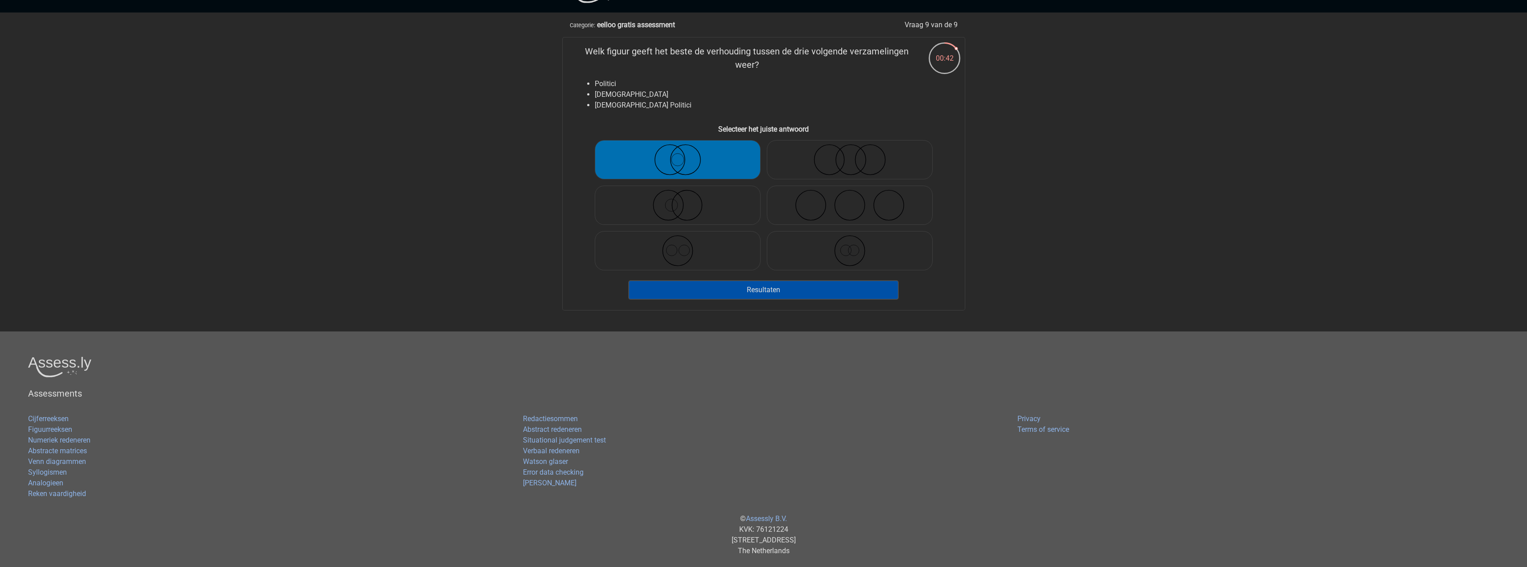
click at [799, 294] on button "Resultaten" at bounding box center [764, 289] width 270 height 19
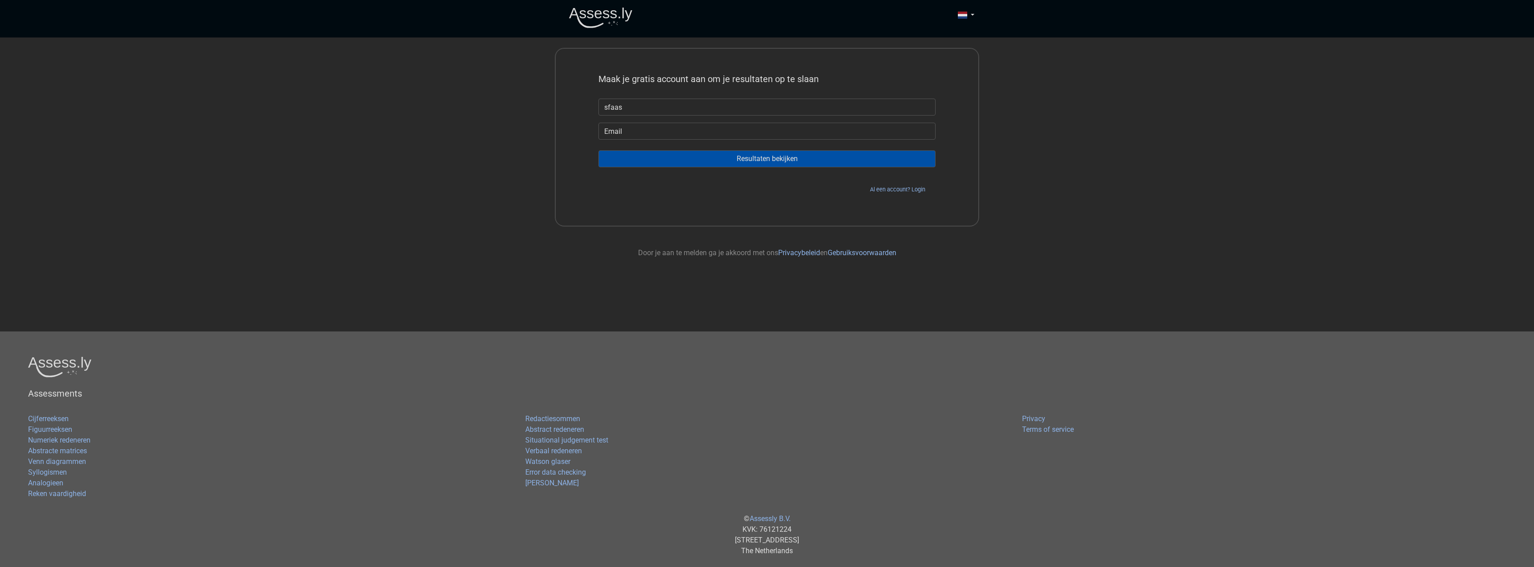
type input "sfaas"
click at [722, 138] on input "sadsadsa" at bounding box center [766, 131] width 337 height 17
click at [719, 157] on input "Resultaten bekijken" at bounding box center [766, 158] width 337 height 17
drag, startPoint x: 727, startPoint y: 135, endPoint x: 724, endPoint y: 138, distance: 4.7
click at [724, 138] on input "sadsadsa" at bounding box center [766, 131] width 337 height 17
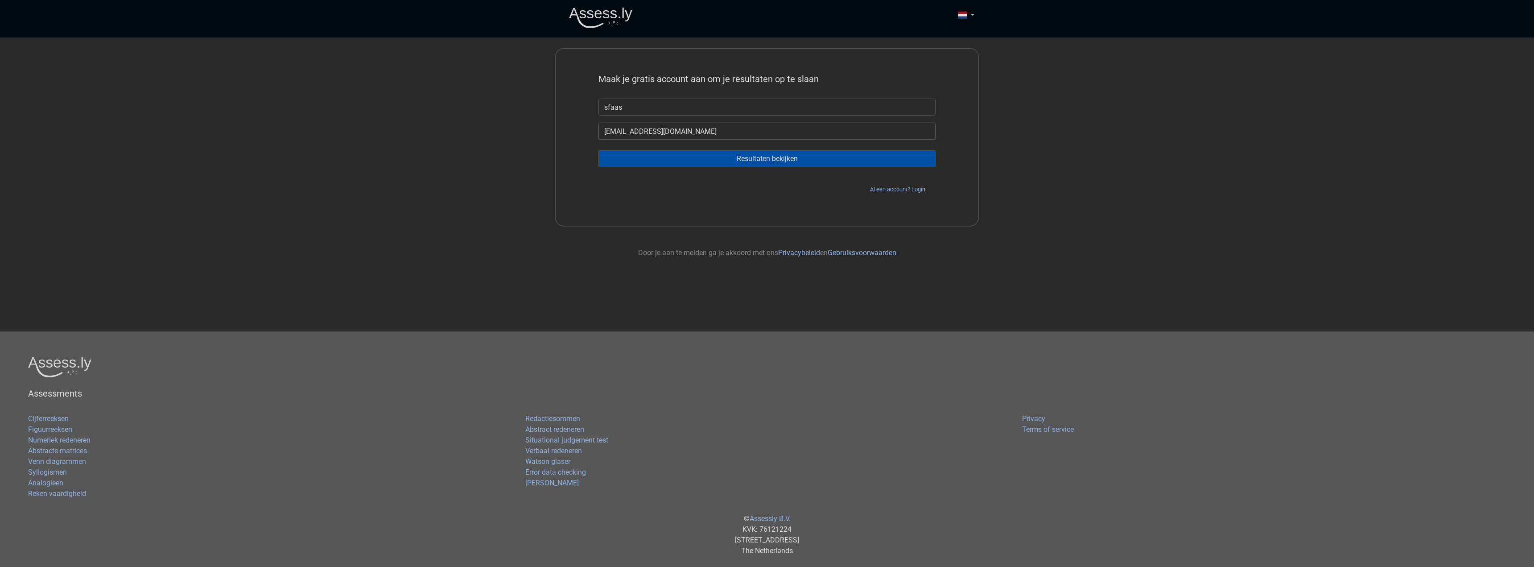
type input "[EMAIL_ADDRESS][DOMAIN_NAME]"
click at [744, 157] on input "Resultaten bekijken" at bounding box center [766, 158] width 337 height 17
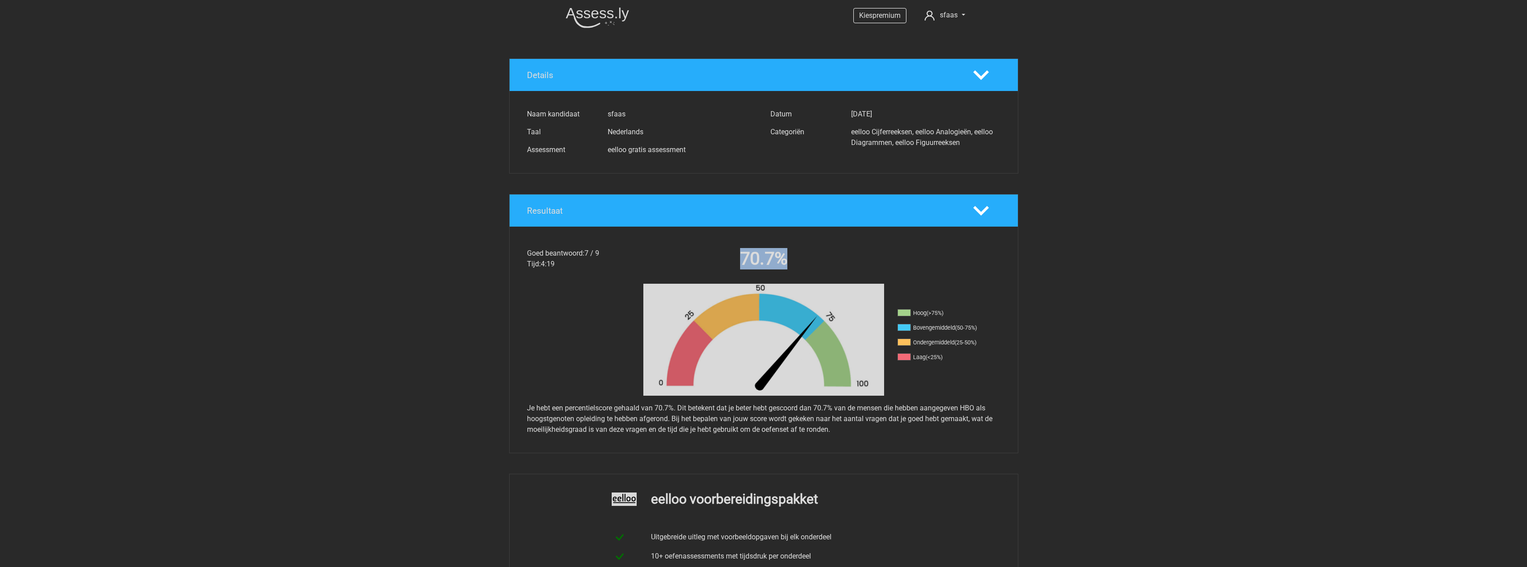
drag, startPoint x: 783, startPoint y: 268, endPoint x: 806, endPoint y: 273, distance: 23.3
click at [806, 273] on div "70.7%" at bounding box center [763, 260] width 243 height 25
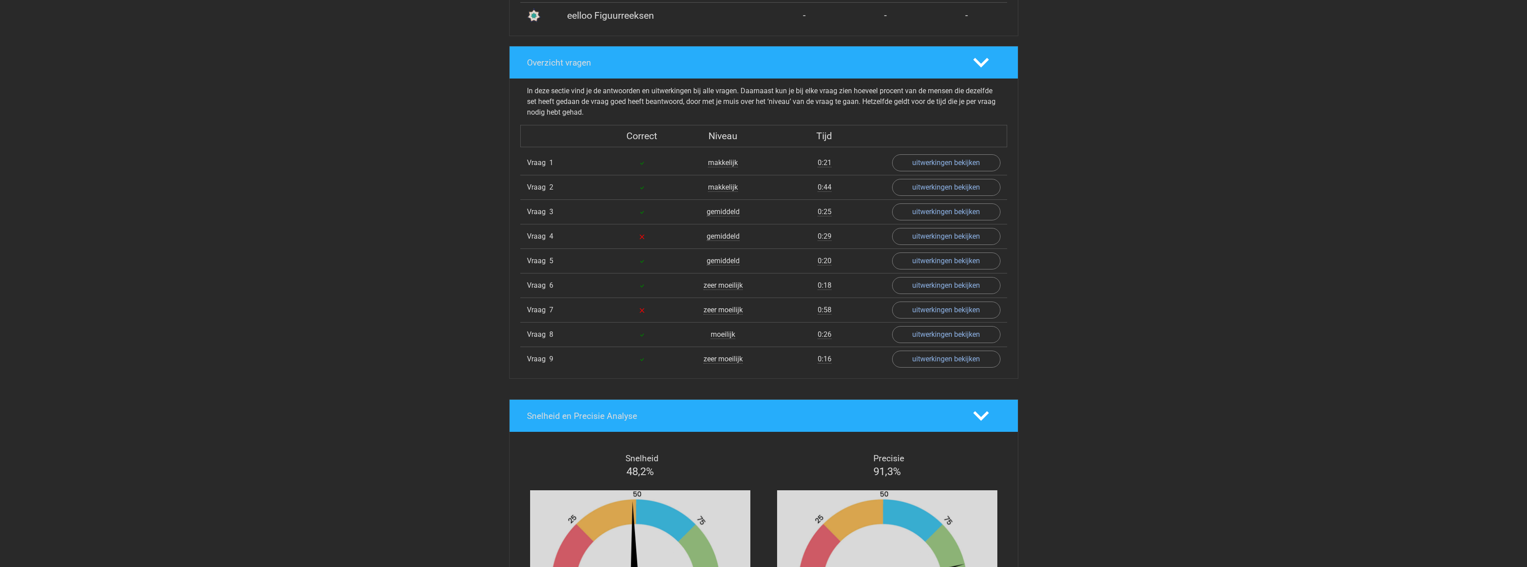
scroll to position [892, 0]
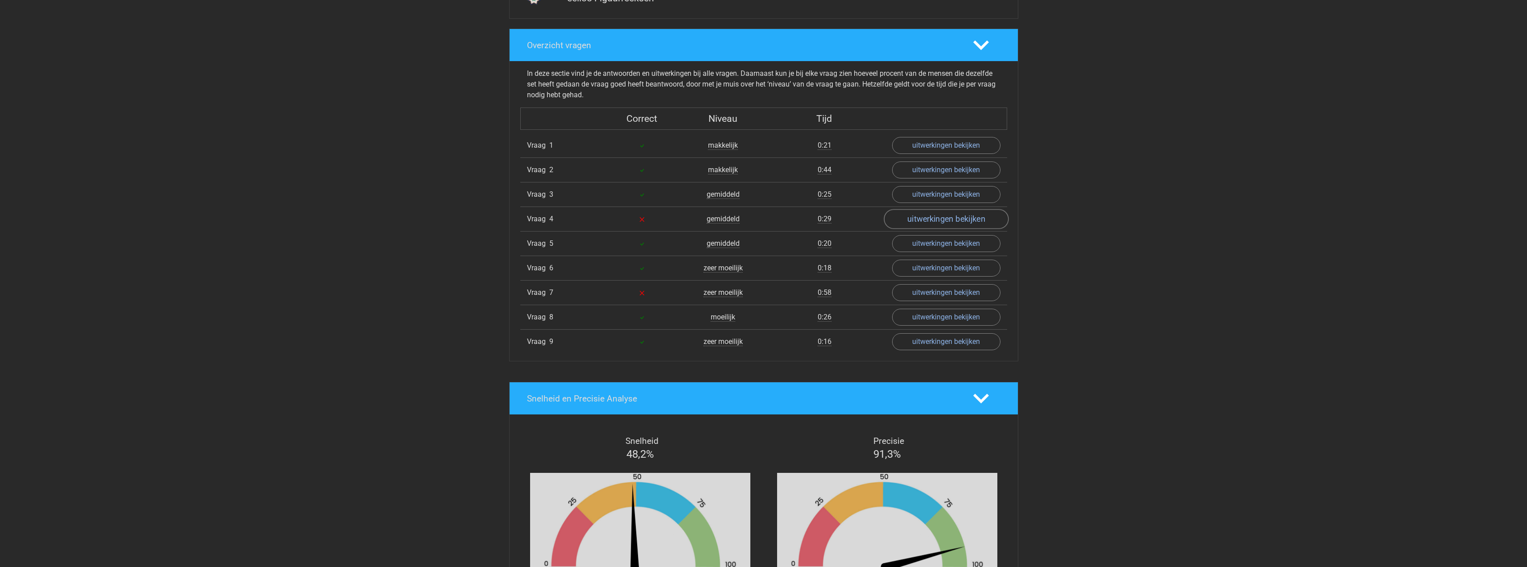
click at [944, 214] on link "uitwerkingen bekijken" at bounding box center [946, 219] width 124 height 20
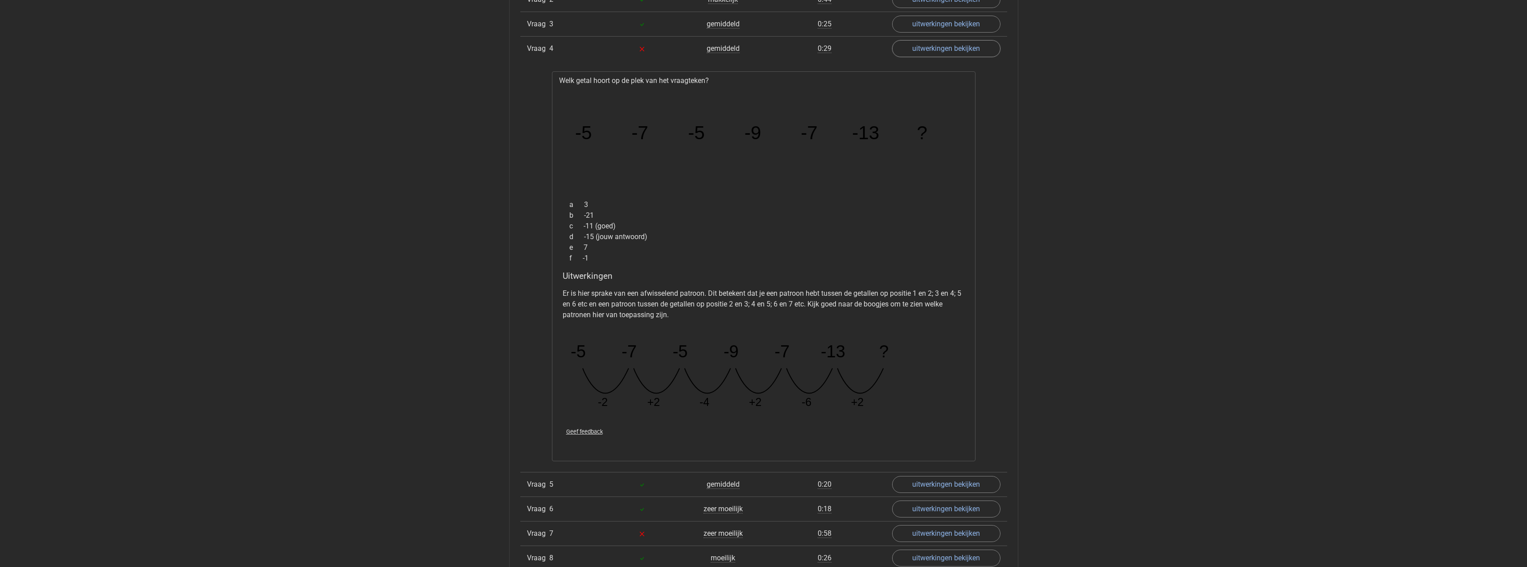
scroll to position [1070, 0]
drag, startPoint x: 594, startPoint y: 394, endPoint x: 944, endPoint y: 388, distance: 350.5
click at [944, 388] on div "Er is hier sprake van een afwisselend patroon. Dit betekent dat je een patroon …" at bounding box center [764, 344] width 402 height 136
click at [883, 401] on icon "image/svg+xml -5 -7 -5 -9 -7 -13 ? -2 +2 -4 +2 -6 +2" at bounding box center [741, 363] width 357 height 89
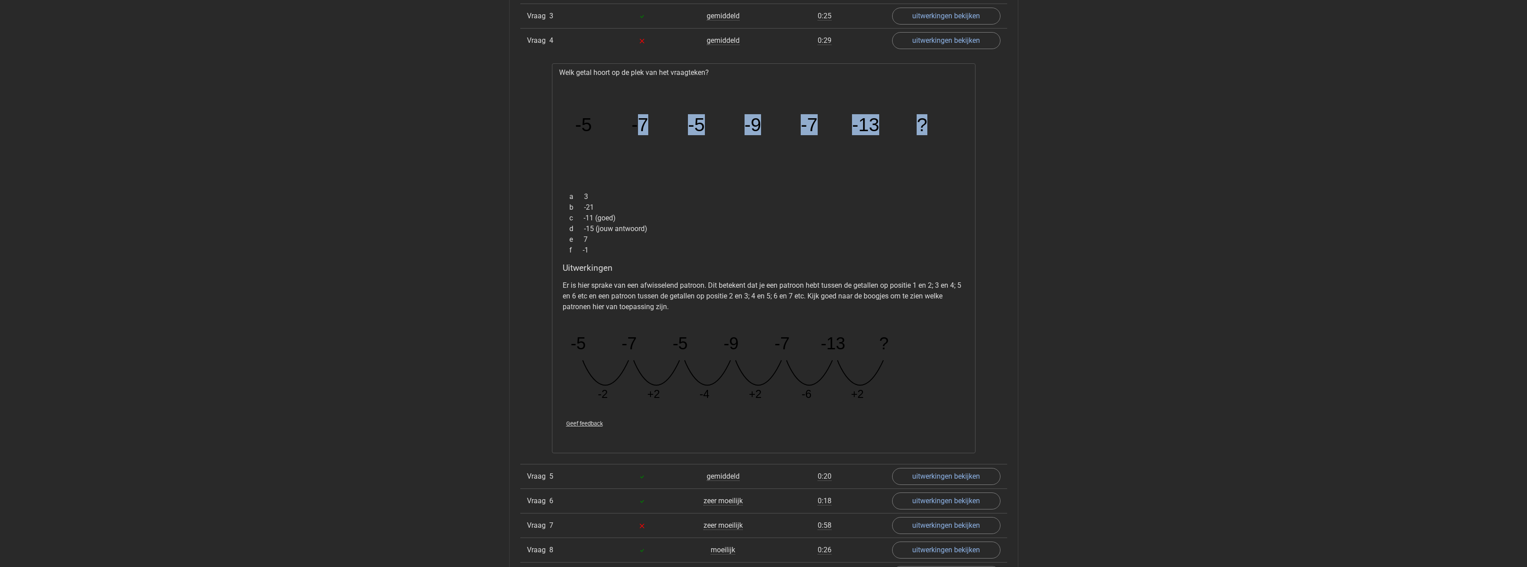
drag, startPoint x: 687, startPoint y: 128, endPoint x: 932, endPoint y: 119, distance: 245.4
click at [932, 119] on icon "image/svg+xml -5 -7 -5 -9 -7 -13 ?" at bounding box center [763, 131] width 395 height 99
click at [873, 149] on icon "image/svg+xml -5 -7 -5 -9 -7 -13 ?" at bounding box center [763, 131] width 395 height 99
drag, startPoint x: 597, startPoint y: 229, endPoint x: 737, endPoint y: 230, distance: 139.6
click at [737, 230] on div "d -15 (jouw antwoord)" at bounding box center [764, 228] width 402 height 11
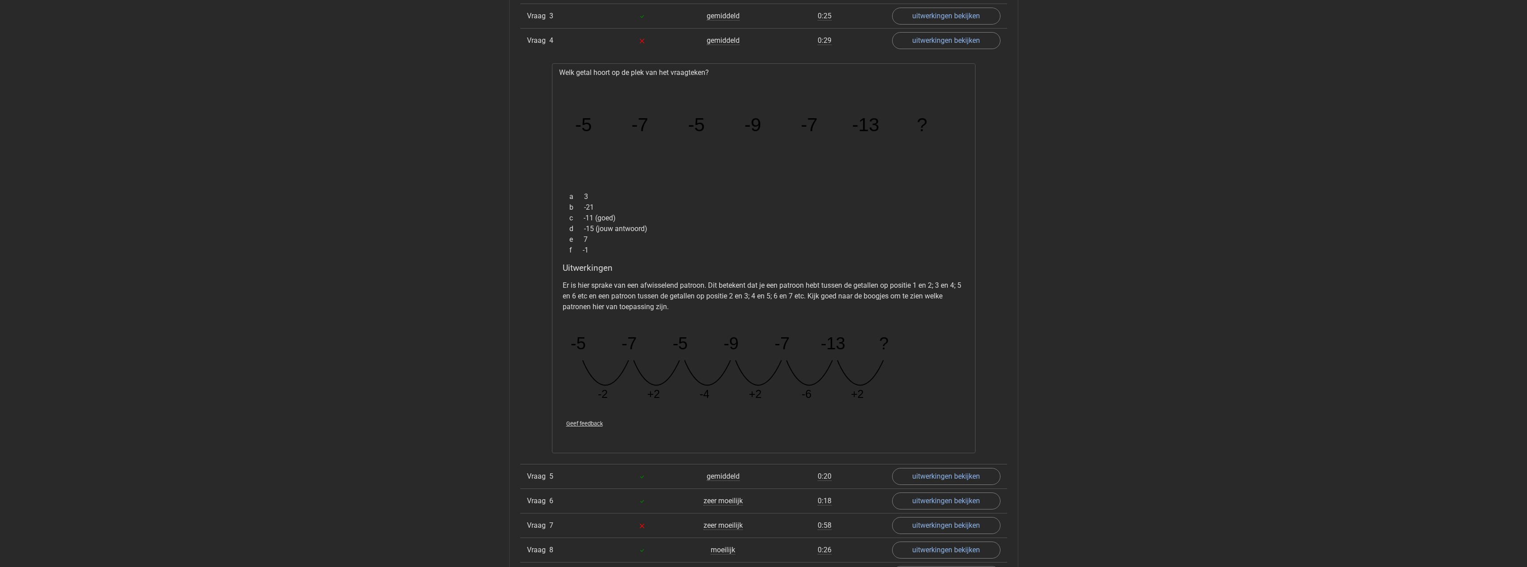
click at [737, 230] on div "d -15 (jouw antwoord)" at bounding box center [764, 228] width 402 height 11
drag, startPoint x: 875, startPoint y: 127, endPoint x: 898, endPoint y: 143, distance: 27.8
click at [882, 139] on icon "image/svg+xml -5 -7 -5 -9 -7 -13 ?" at bounding box center [763, 131] width 395 height 99
drag, startPoint x: 800, startPoint y: 394, endPoint x: 838, endPoint y: 395, distance: 37.5
click at [838, 395] on icon "image/svg+xml -5 -7 -5 -9 -7 -13 ? -2 +2 -4 +2 -6 +2" at bounding box center [741, 363] width 357 height 89
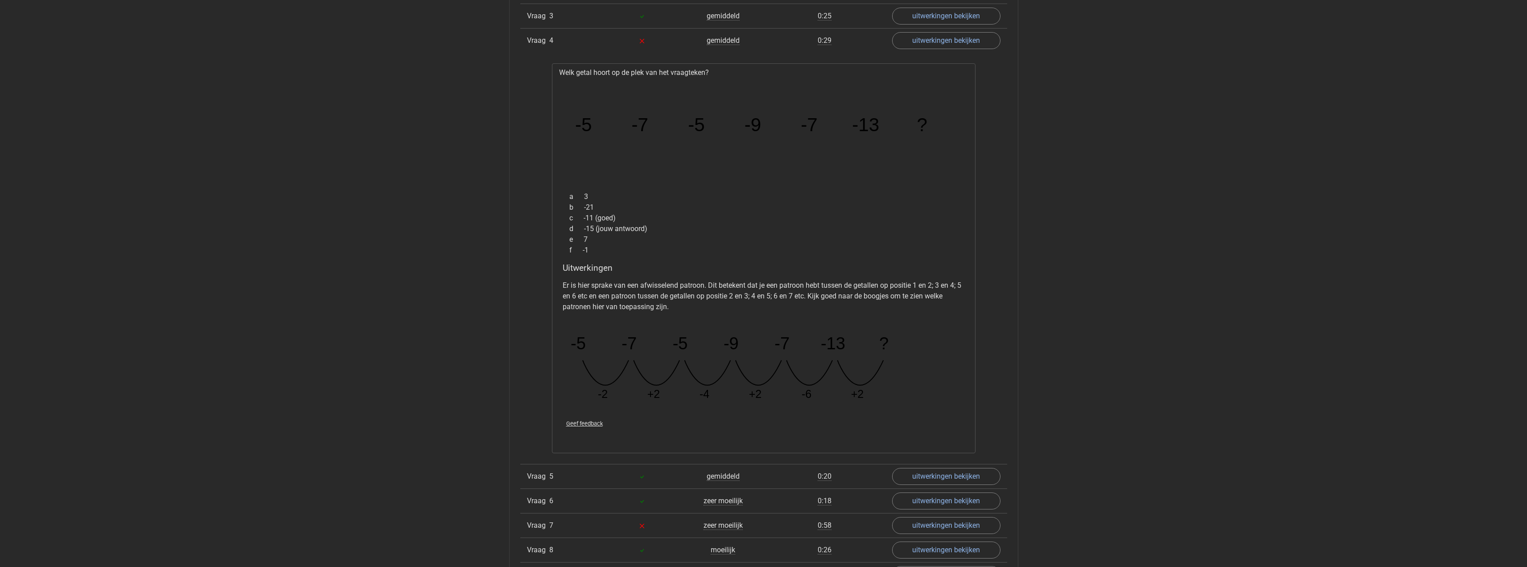
click at [865, 171] on icon "image/svg+xml -5 -7 -5 -9 -7 -13 ?" at bounding box center [763, 131] width 395 height 99
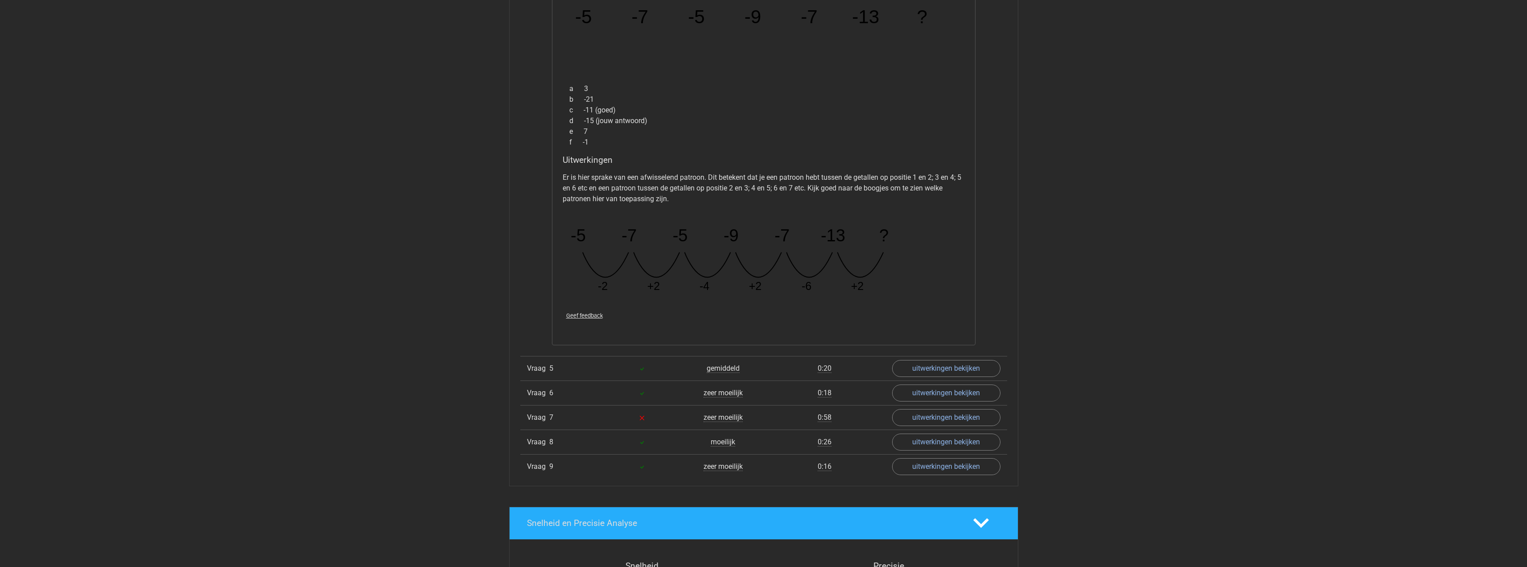
scroll to position [1293, 0]
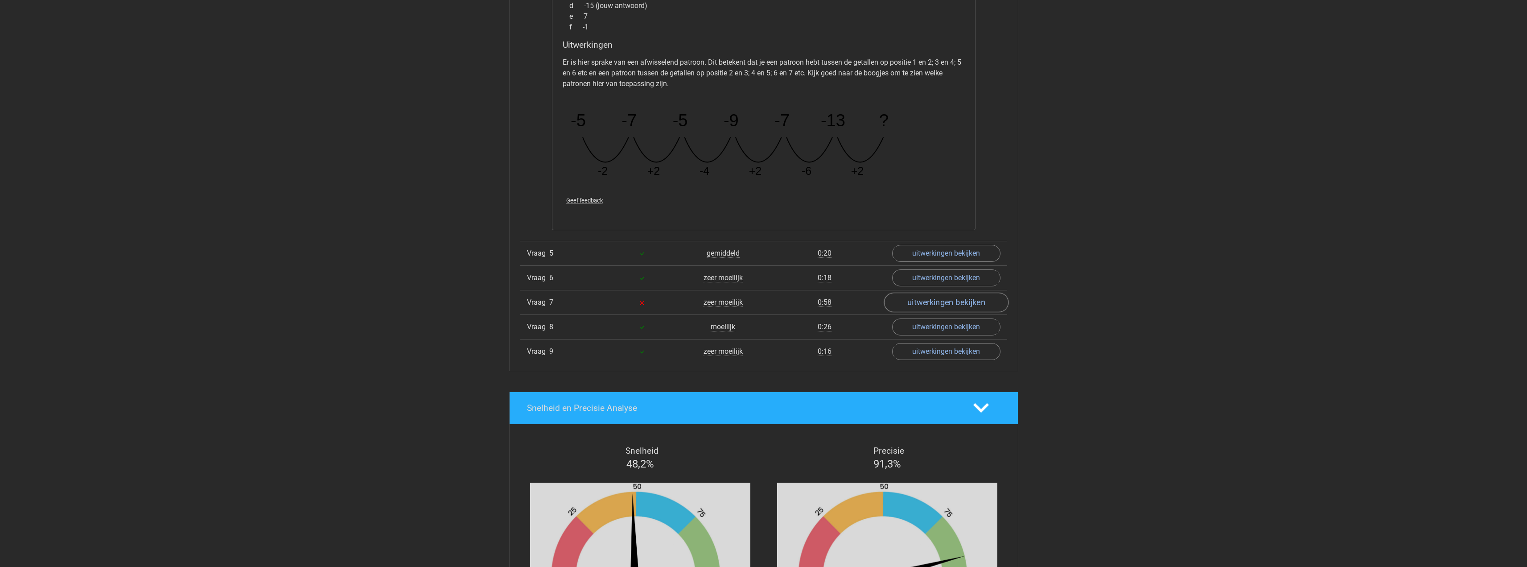
click at [934, 302] on link "uitwerkingen bekijken" at bounding box center [946, 302] width 124 height 20
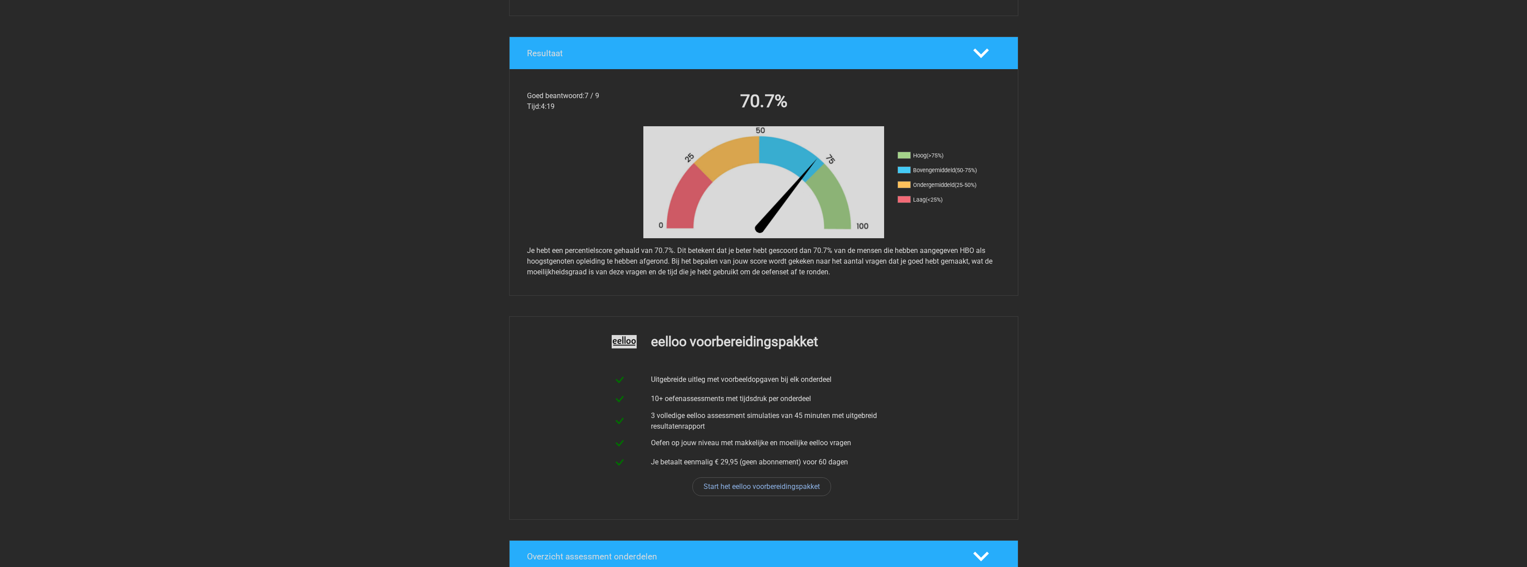
scroll to position [0, 0]
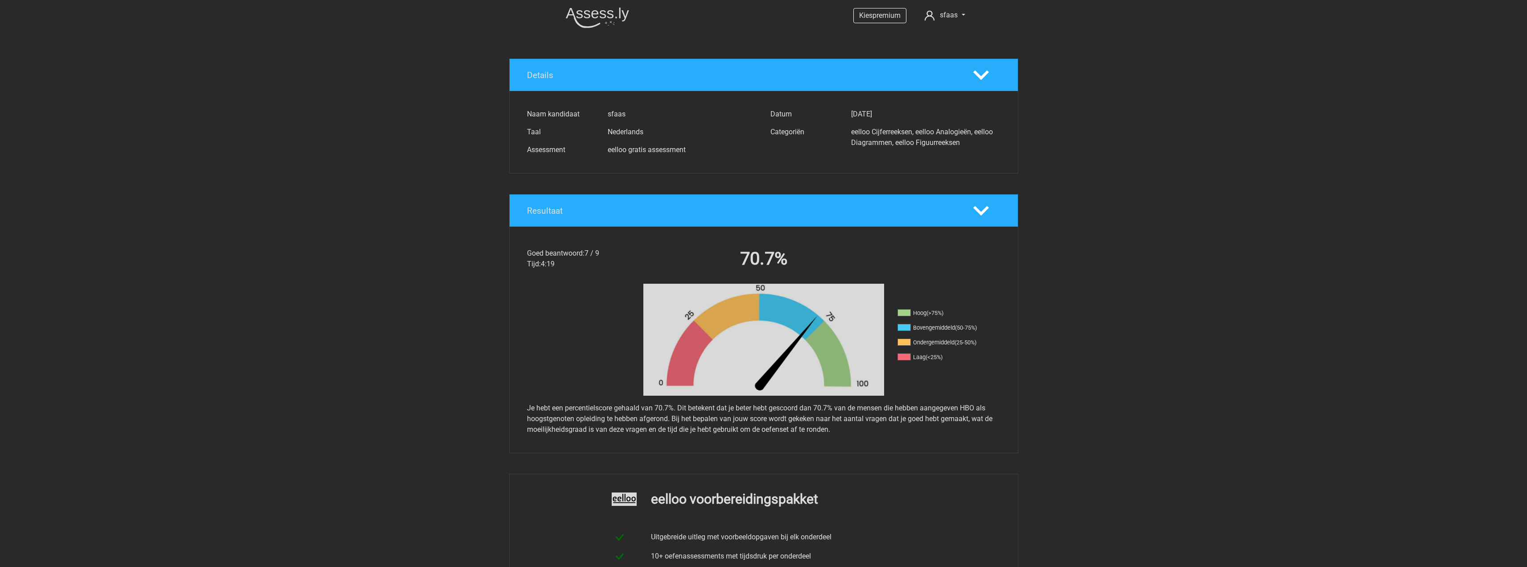
drag, startPoint x: 913, startPoint y: 311, endPoint x: 959, endPoint y: 358, distance: 65.6
click at [959, 358] on ul "Hoog (>75%) Bovengemiddeld (50-75%) Ondergemiddeld (25-50%) Laag (<25%)" at bounding box center [941, 338] width 89 height 59
click at [959, 358] on li "Laag (<25%)" at bounding box center [941, 357] width 89 height 8
drag, startPoint x: 959, startPoint y: 358, endPoint x: 856, endPoint y: 286, distance: 125.3
click at [861, 291] on div "Hoog (>75%) Bovengemiddeld (50-75%) Ondergemiddeld (25-50%) Laag (<25%)" at bounding box center [764, 340] width 508 height 112
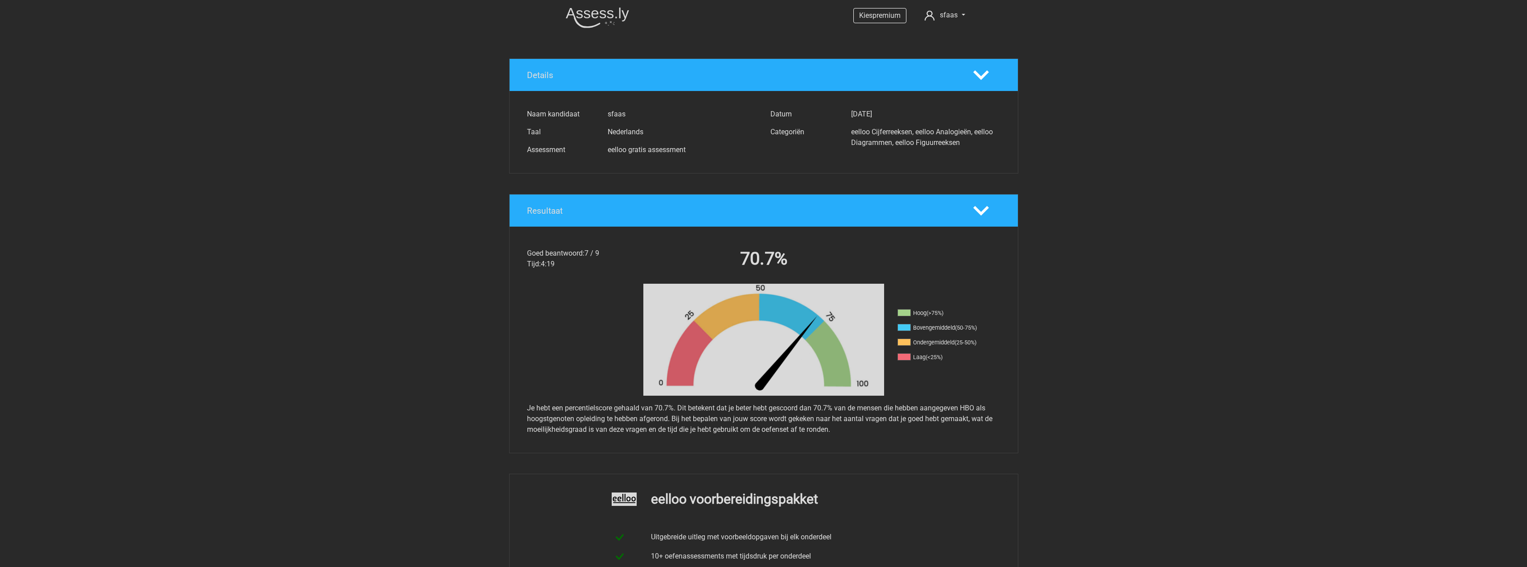
click at [574, 255] on span "Goed beantwoord:" at bounding box center [556, 253] width 58 height 8
click at [604, 25] on img at bounding box center [597, 17] width 63 height 21
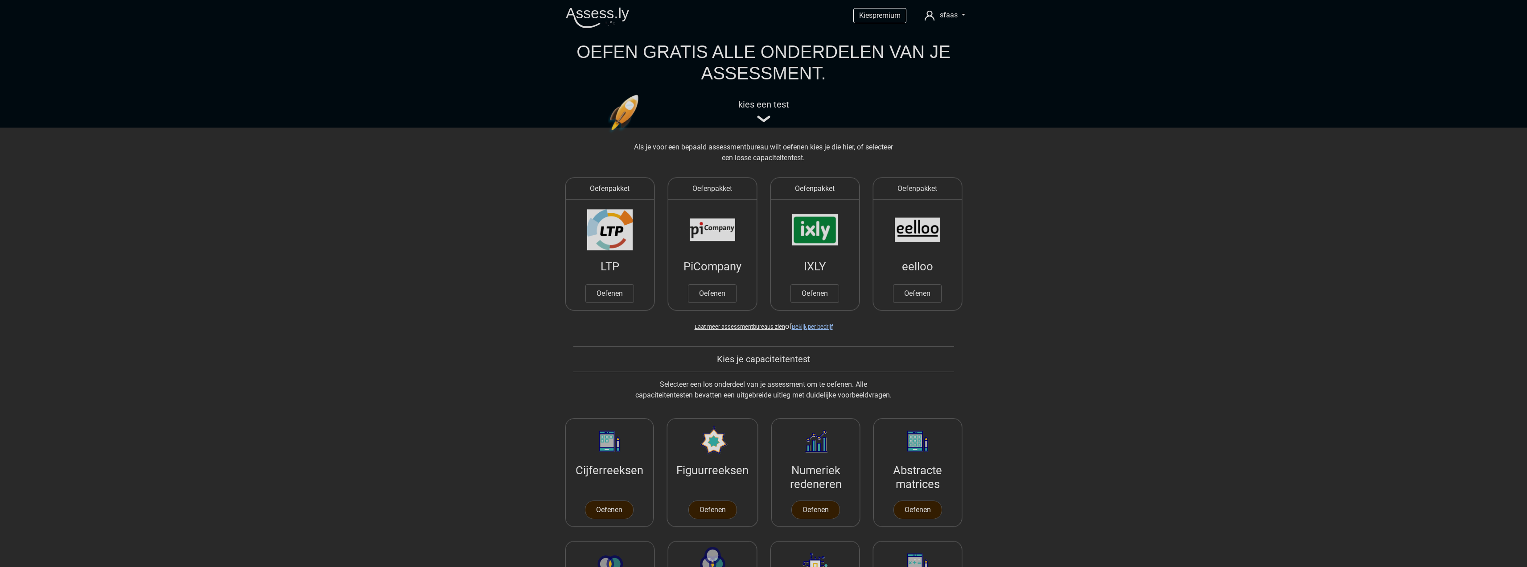
click at [944, 15] on span "sfaas" at bounding box center [949, 15] width 18 height 8
click at [937, 93] on link "Logout" at bounding box center [937, 100] width 62 height 14
click at [974, 13] on div "Registreer Nederlands English" at bounding box center [764, 62] width 424 height 123
click at [884, 10] on span "Registreer" at bounding box center [883, 15] width 46 height 15
click at [974, 16] on div "Registreer Nederlands English" at bounding box center [764, 62] width 424 height 123
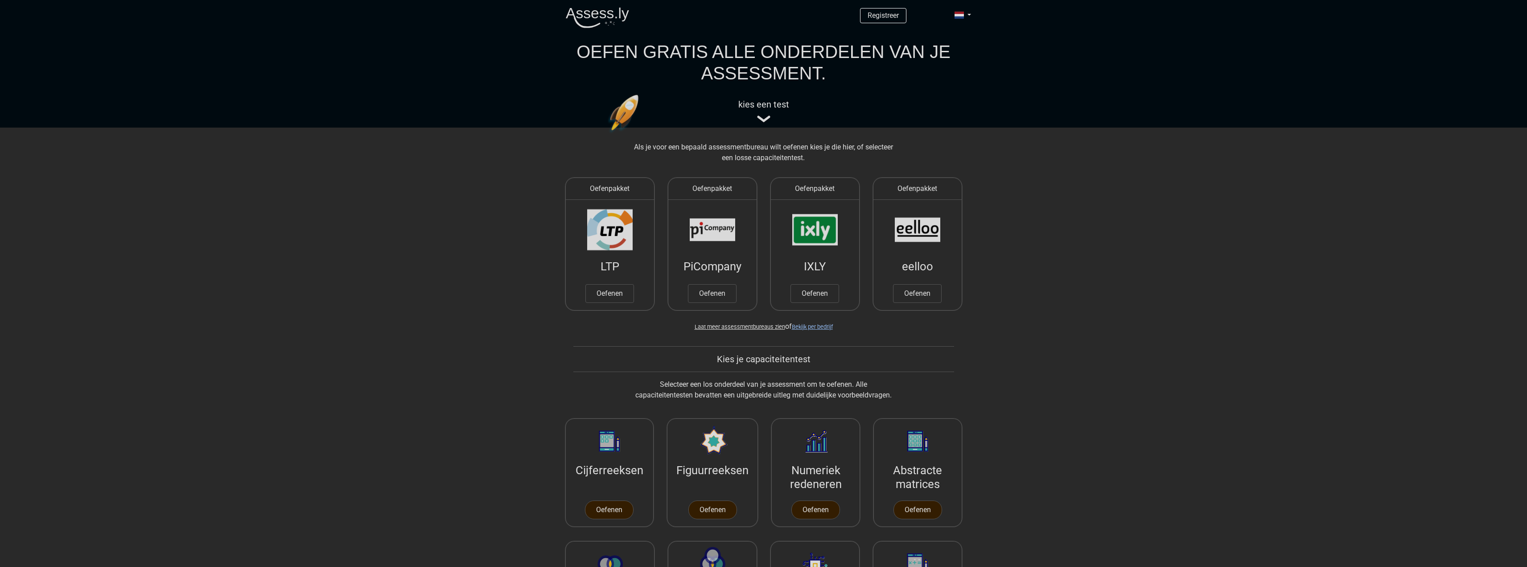
click at [963, 15] on span at bounding box center [959, 15] width 9 height 7
click at [938, 60] on link "Login" at bounding box center [937, 64] width 62 height 14
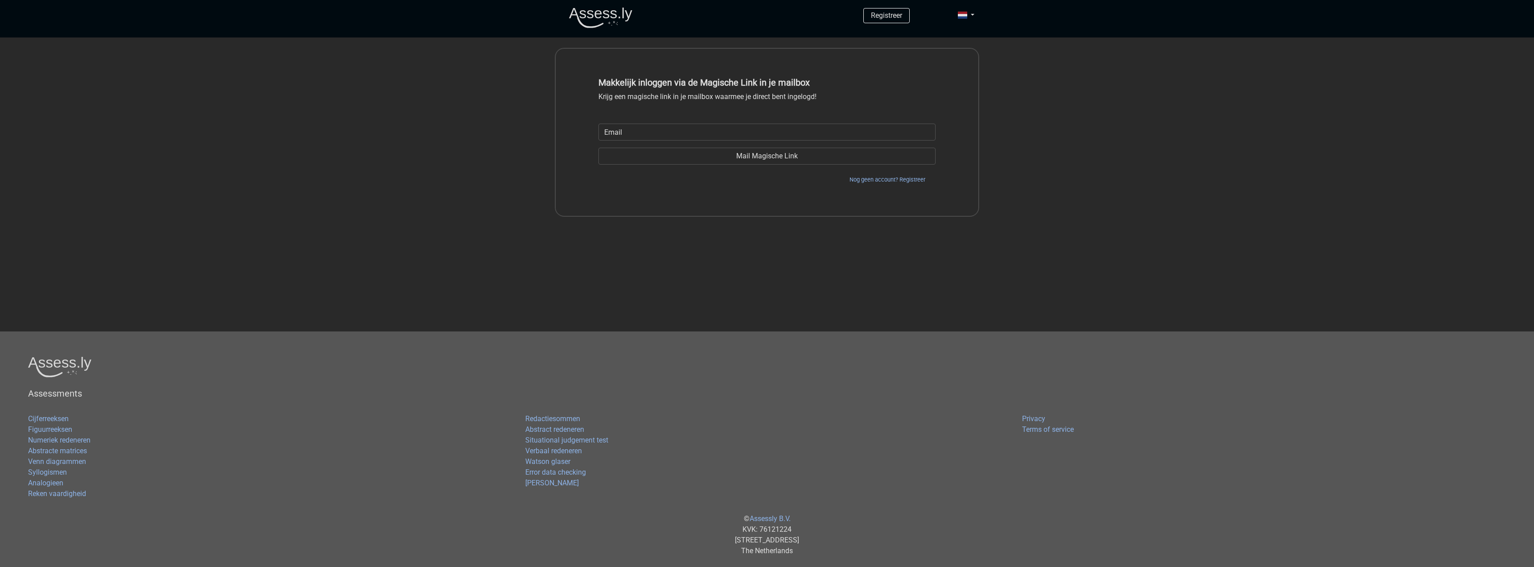
click at [722, 124] on input "email" at bounding box center [766, 131] width 337 height 17
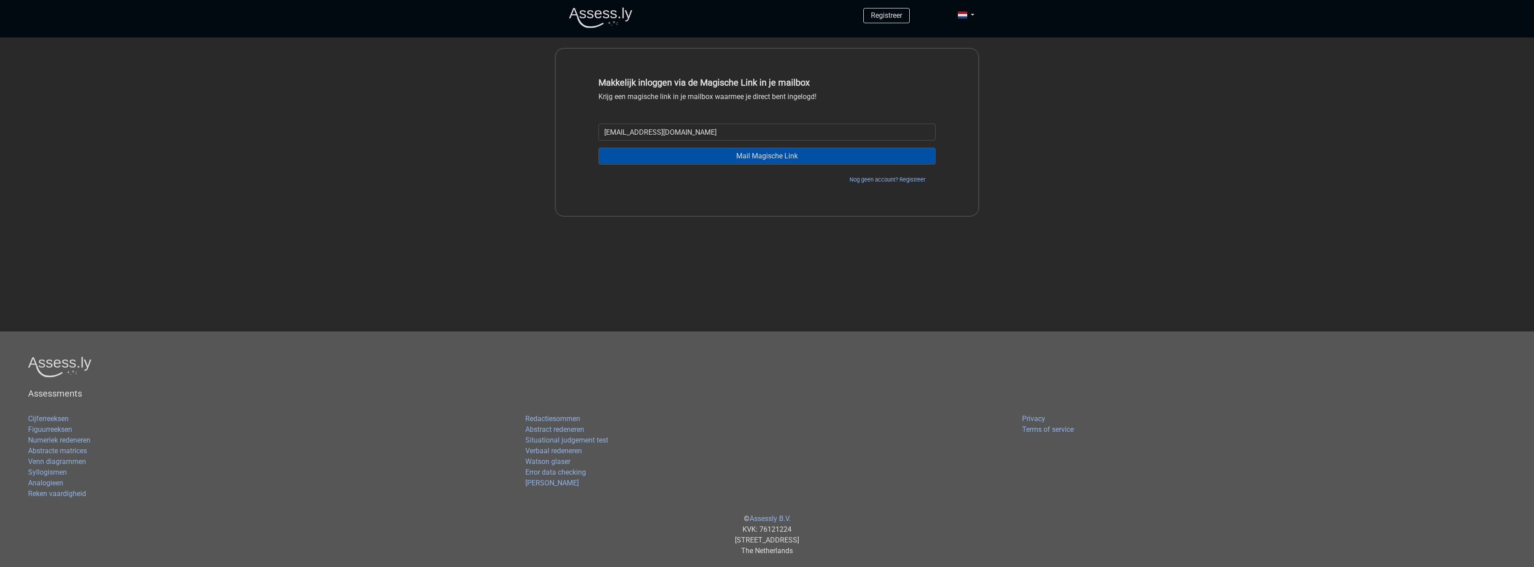
type input "[EMAIL_ADDRESS][DOMAIN_NAME]"
click at [777, 162] on input "Mail Magische Link" at bounding box center [766, 156] width 337 height 17
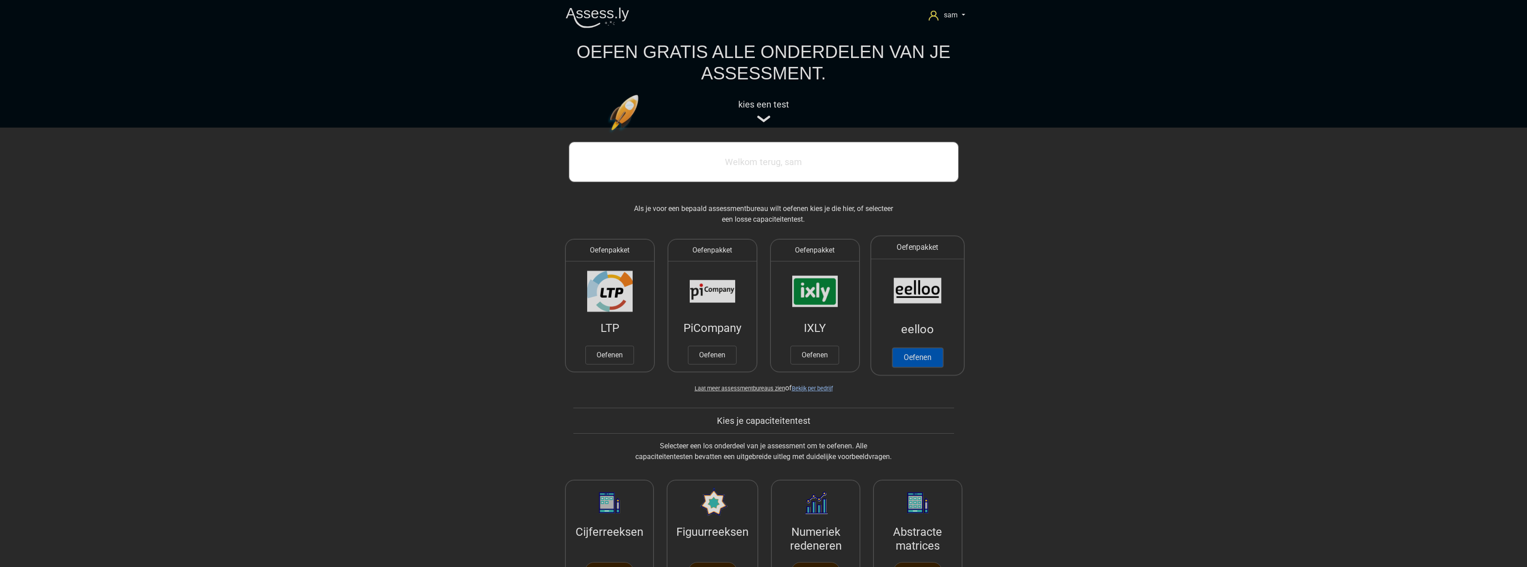
click at [926, 360] on link "Oefenen" at bounding box center [917, 357] width 51 height 20
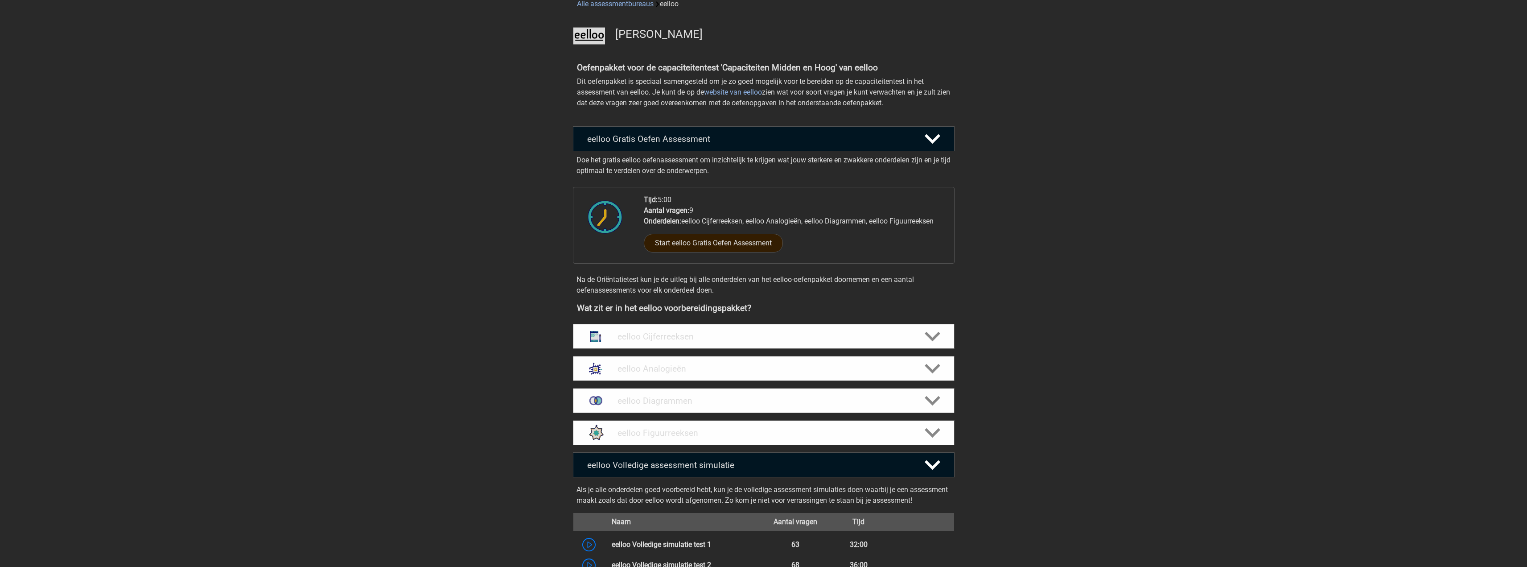
scroll to position [45, 0]
click at [757, 330] on div "eelloo Cijferreeksen" at bounding box center [764, 337] width 382 height 25
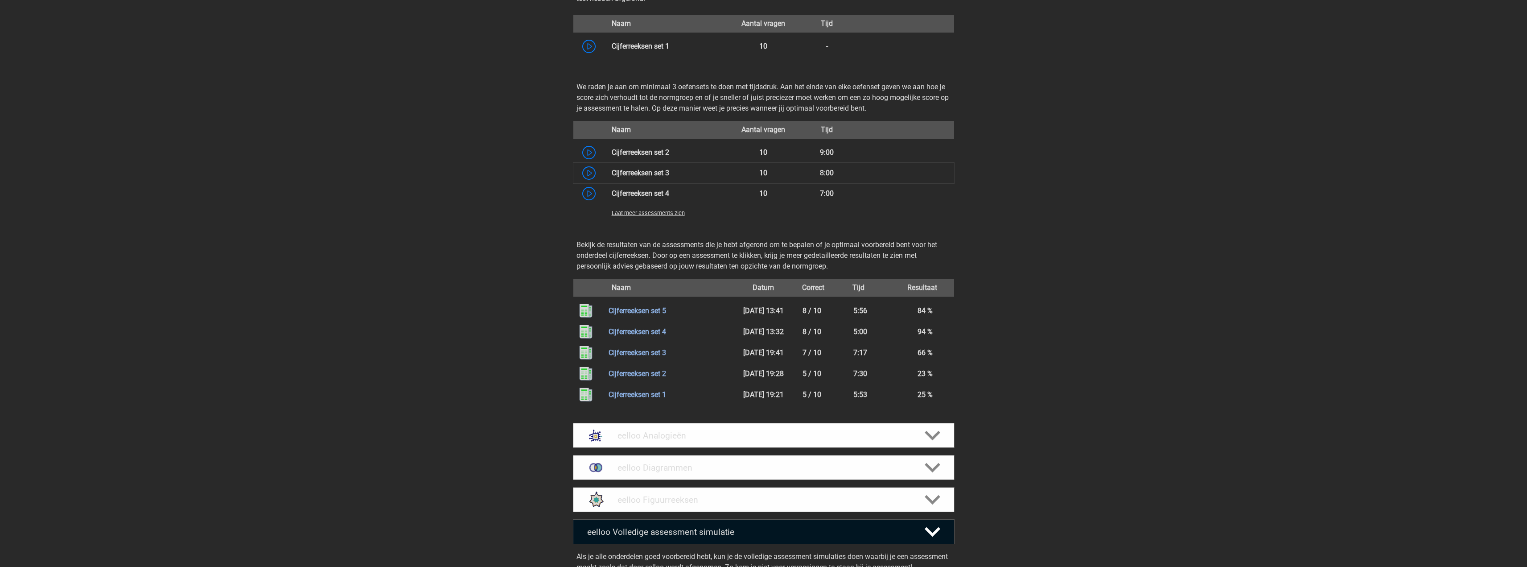
scroll to position [490, 0]
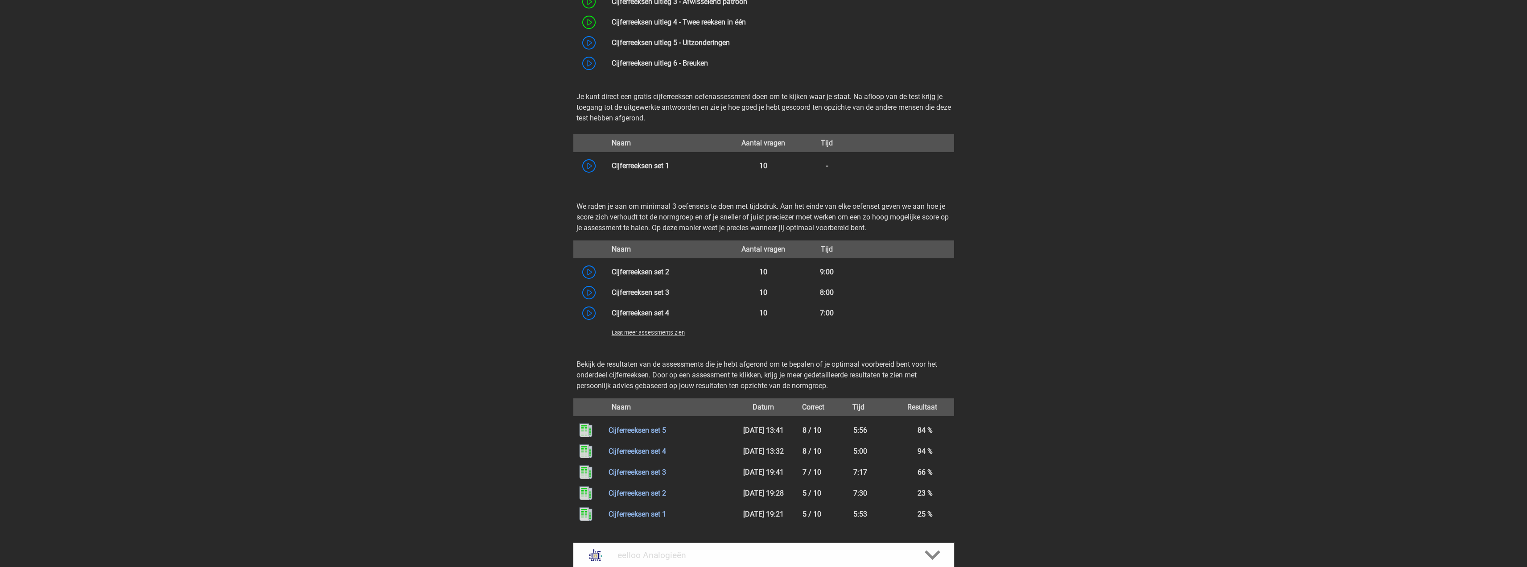
click at [663, 333] on span "Laat meer assessments zien" at bounding box center [648, 332] width 73 height 7
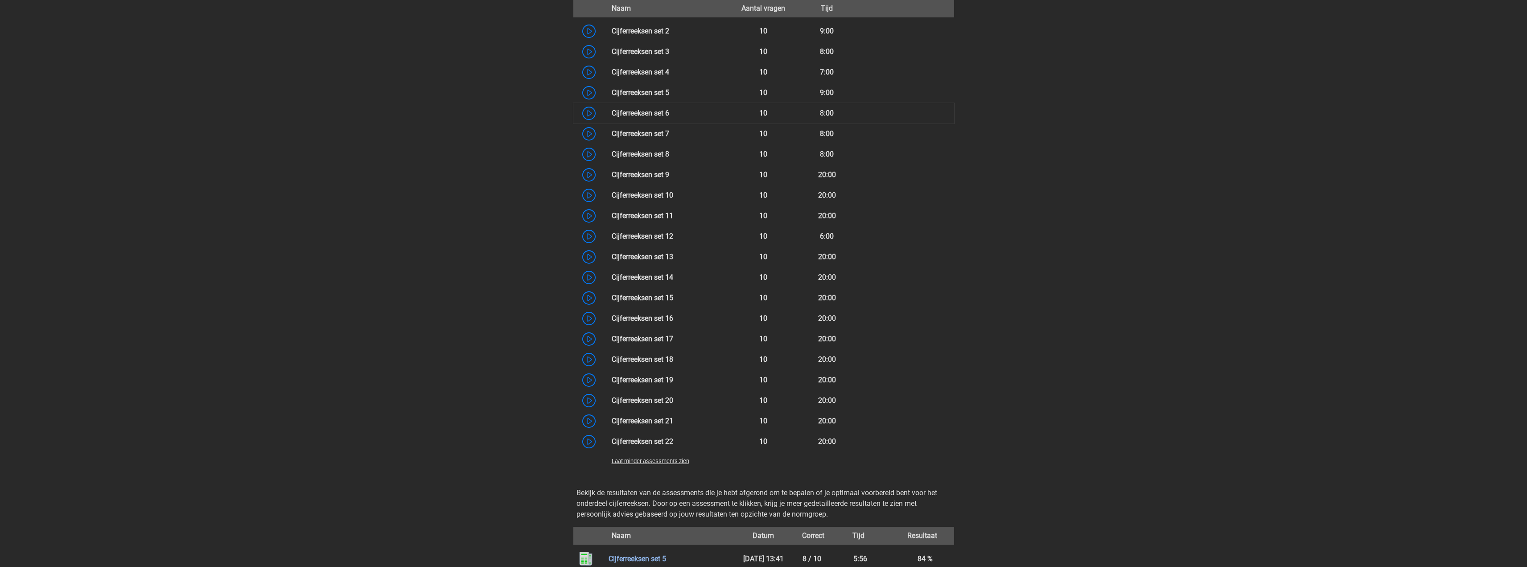
scroll to position [713, 0]
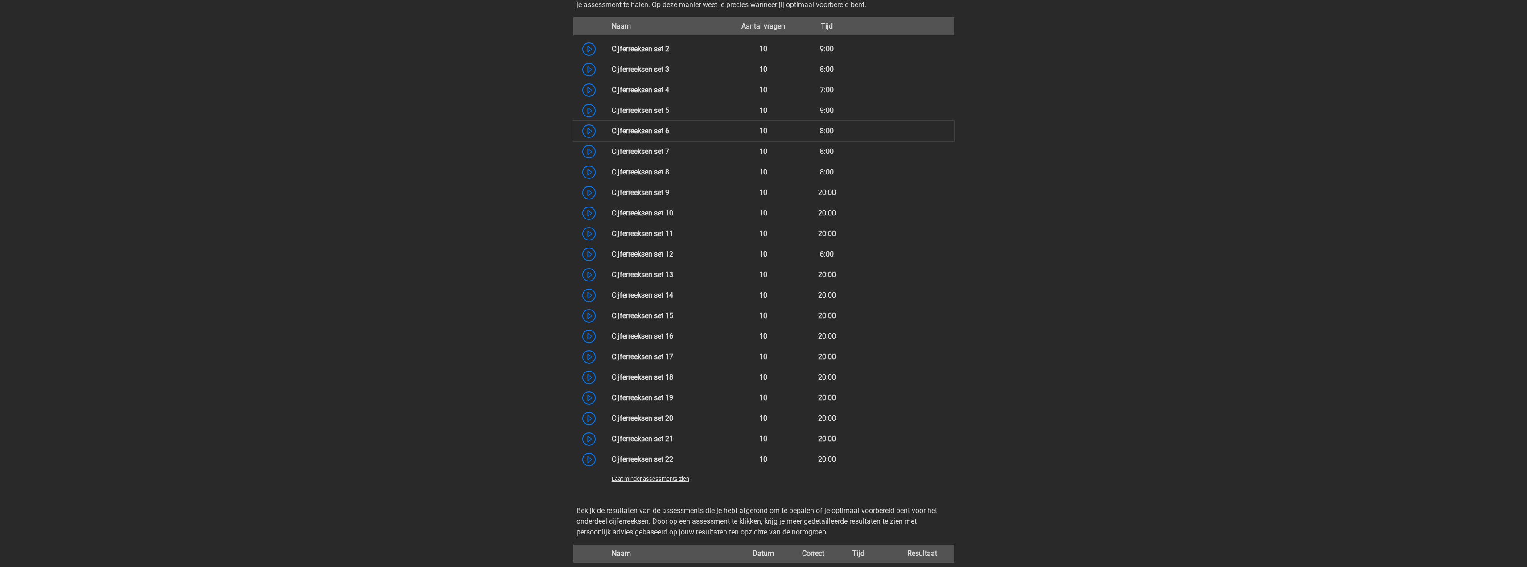
click at [669, 131] on link at bounding box center [669, 131] width 0 height 8
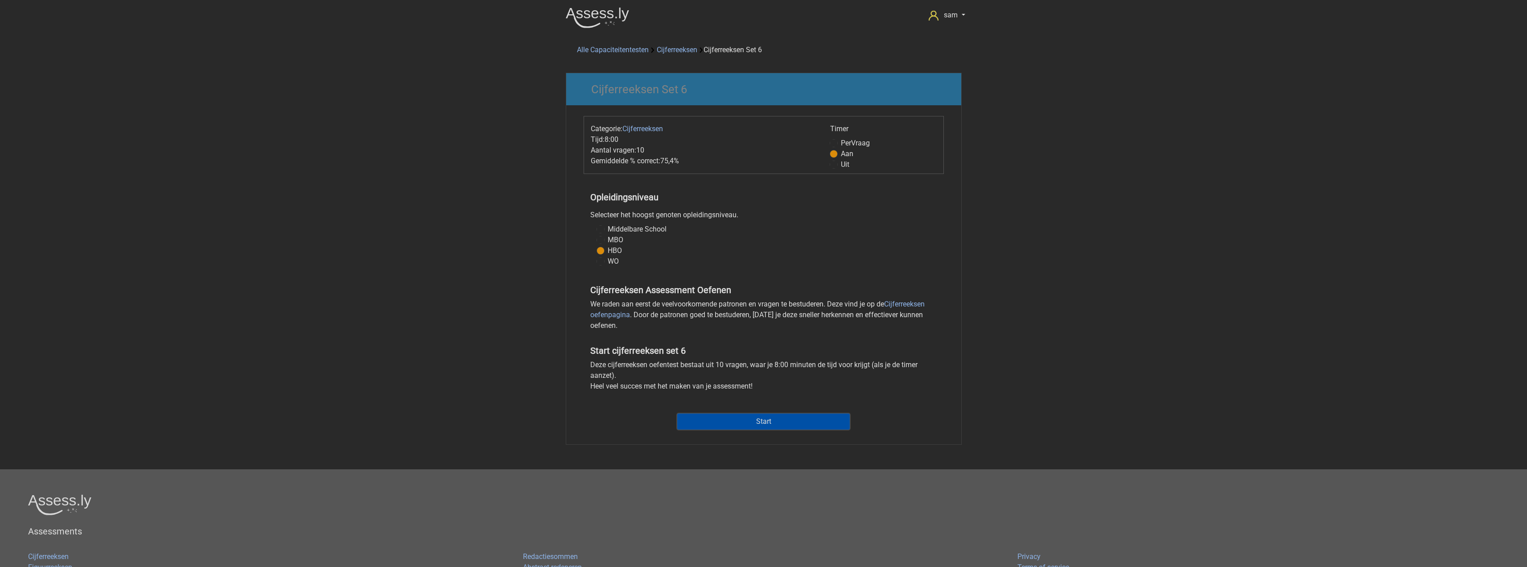
click at [785, 423] on input "Start" at bounding box center [763, 421] width 173 height 17
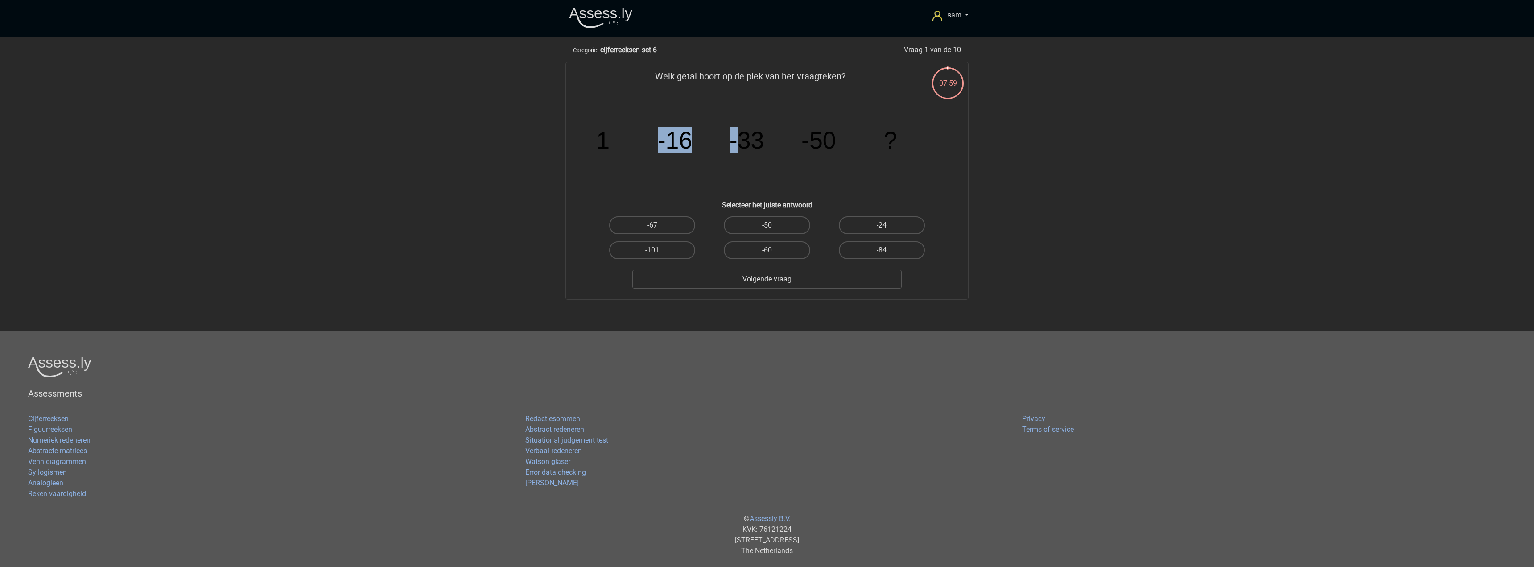
drag, startPoint x: 608, startPoint y: 140, endPoint x: 735, endPoint y: 138, distance: 127.1
click at [735, 138] on g "1 -16 -33 -50 ?" at bounding box center [746, 140] width 301 height 27
click at [698, 144] on icon "image/svg+xml 1 -16 -33 -50 ?" at bounding box center [766, 148] width 359 height 90
click at [570, 144] on div "Welk getal hoort op de plek van het vraagteken? image/svg+xml 1 -16 -33 -50 ? S…" at bounding box center [766, 181] width 395 height 222
drag, startPoint x: 576, startPoint y: 144, endPoint x: 706, endPoint y: 145, distance: 129.3
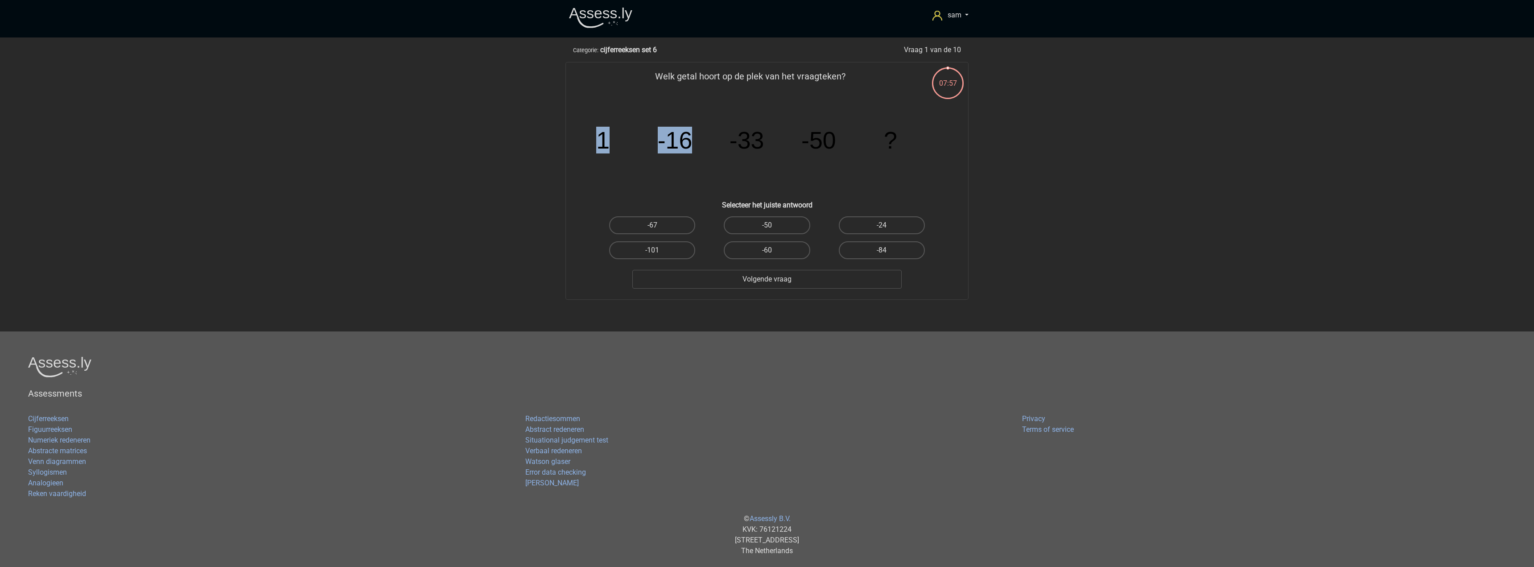
click at [706, 145] on div "Welk getal hoort op de plek van het vraagteken? image/svg+xml 1 -16 -33 -50 ? S…" at bounding box center [766, 181] width 395 height 222
click at [717, 164] on icon "image/svg+xml 1 -16 -33 -50 ?" at bounding box center [766, 148] width 359 height 90
click at [645, 226] on label "-67" at bounding box center [652, 225] width 86 height 18
click at [652, 226] on input "-67" at bounding box center [655, 228] width 6 height 6
radio input "true"
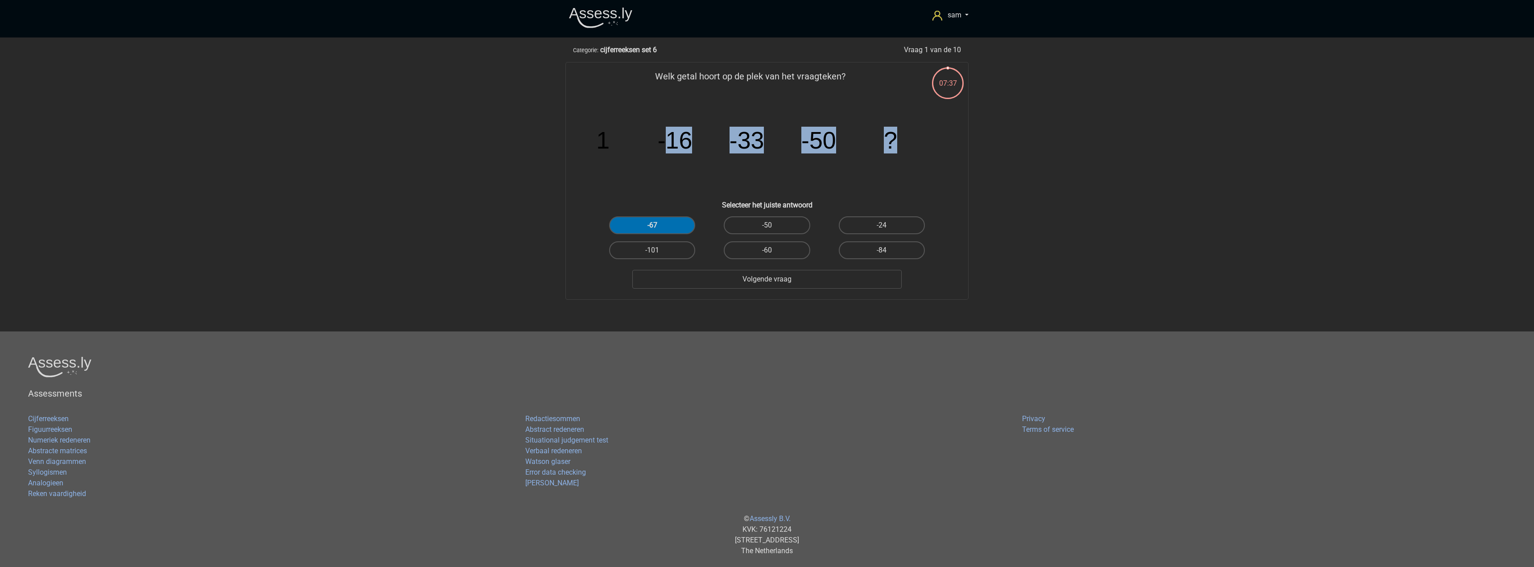
drag, startPoint x: 667, startPoint y: 148, endPoint x: 945, endPoint y: 141, distance: 278.3
click at [939, 141] on icon "image/svg+xml 1 -16 -33 -50 ?" at bounding box center [766, 148] width 359 height 90
click at [951, 142] on div "image/svg+xml 1 -16 -33 -50 ?" at bounding box center [767, 148] width 374 height 90
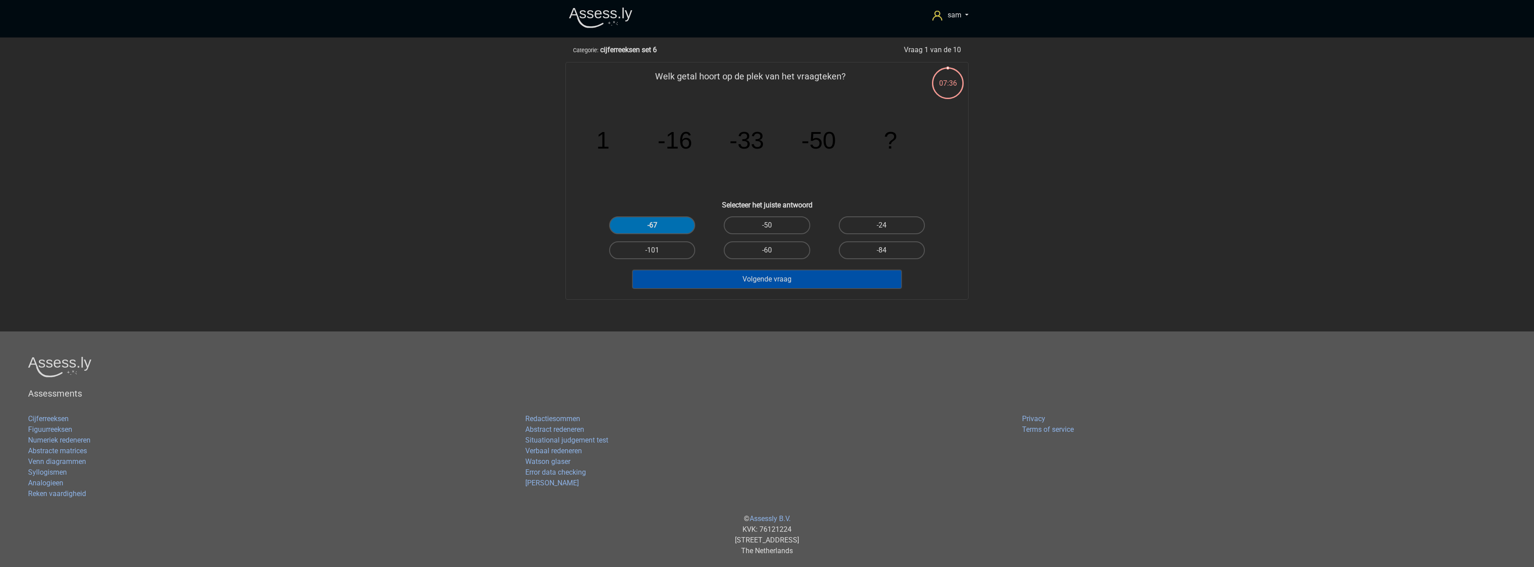
click at [783, 273] on button "Volgende vraag" at bounding box center [767, 279] width 270 height 19
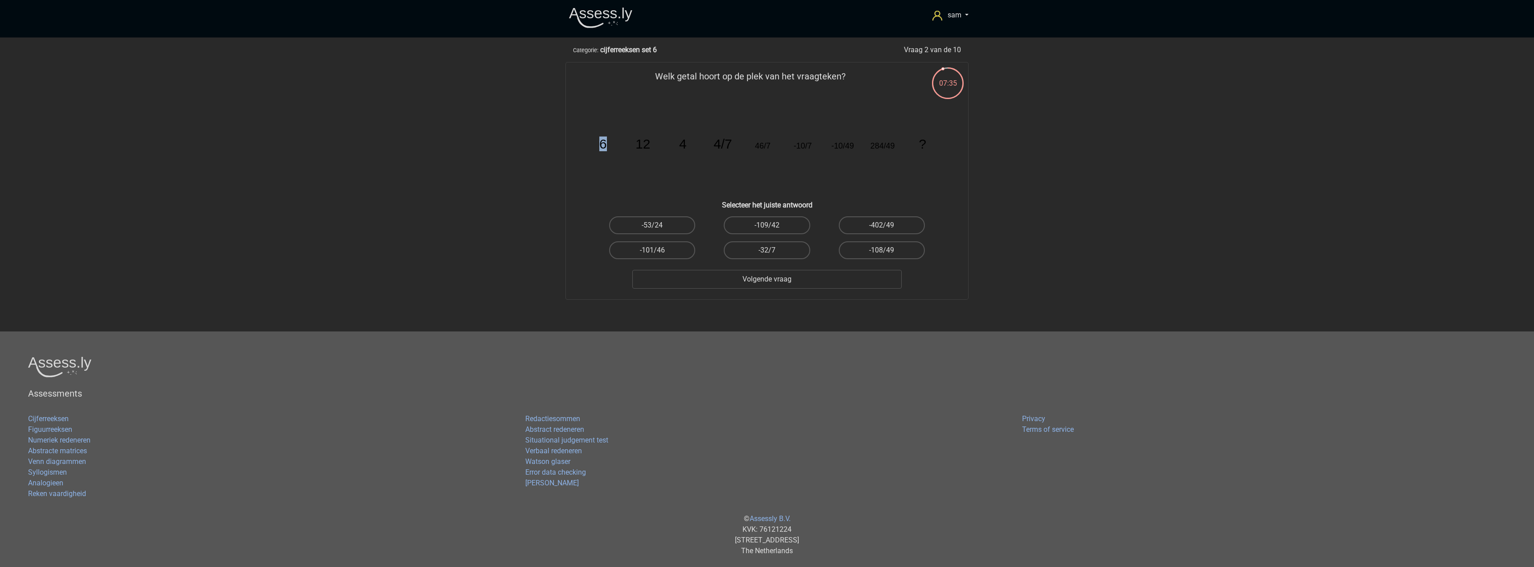
drag, startPoint x: 596, startPoint y: 144, endPoint x: 627, endPoint y: 143, distance: 31.2
click at [626, 142] on icon "image/svg+xml 6 12 4 4/7 46/7 -10/7 -10/49 284/49 ?" at bounding box center [766, 148] width 359 height 90
click at [635, 144] on icon "image/svg+xml 6 12 4 4/7 46/7 -10/7 -10/49 284/49 ?" at bounding box center [766, 148] width 359 height 90
click at [685, 151] on tspan "4" at bounding box center [683, 143] width 8 height 15
drag, startPoint x: 605, startPoint y: 147, endPoint x: 658, endPoint y: 139, distance: 53.7
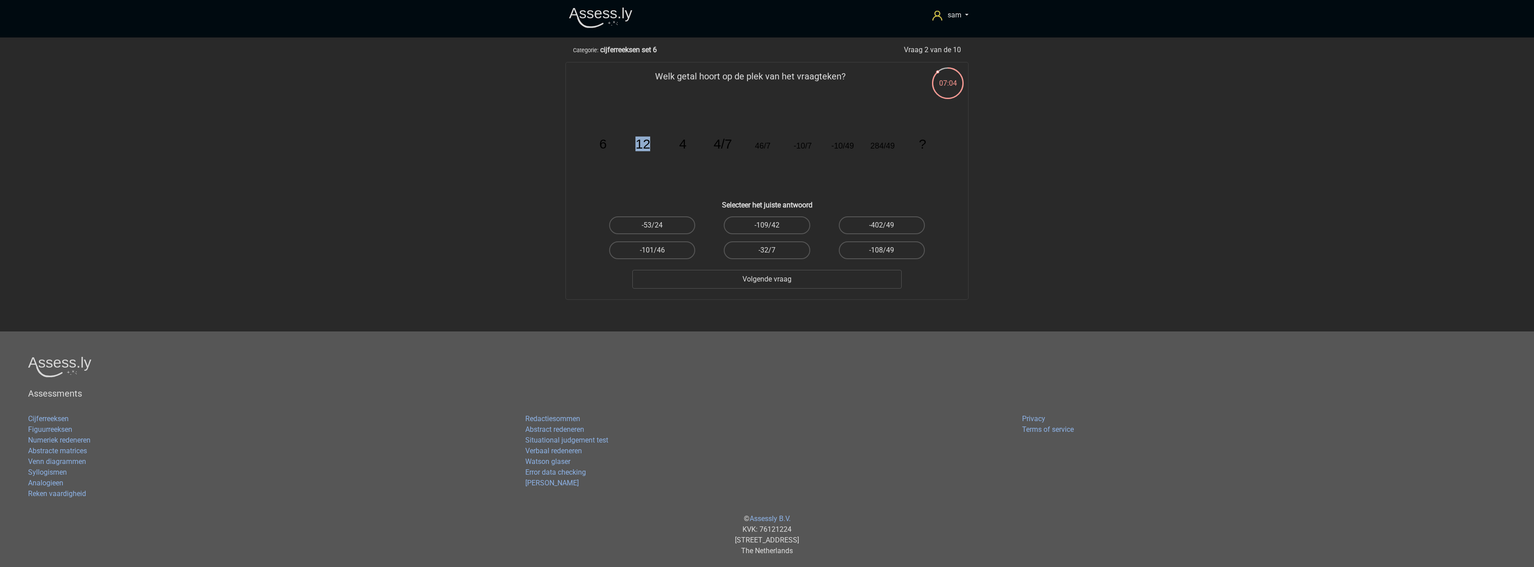
click at [658, 139] on icon "image/svg+xml 6 12 4 4/7 46/7 -10/7 -10/49 284/49 ?" at bounding box center [766, 148] width 359 height 90
click at [675, 143] on icon "image/svg+xml 6 12 4 4/7 46/7 -10/7 -10/49 284/49 ?" at bounding box center [766, 148] width 359 height 90
drag, startPoint x: 677, startPoint y: 143, endPoint x: 706, endPoint y: 146, distance: 29.1
click at [701, 153] on icon "image/svg+xml 6 12 4 4/7 46/7 -10/7 -10/49 284/49 ?" at bounding box center [766, 148] width 359 height 90
click at [709, 143] on icon "image/svg+xml 6 12 4 4/7 46/7 -10/7 -10/49 284/49 ?" at bounding box center [766, 148] width 359 height 90
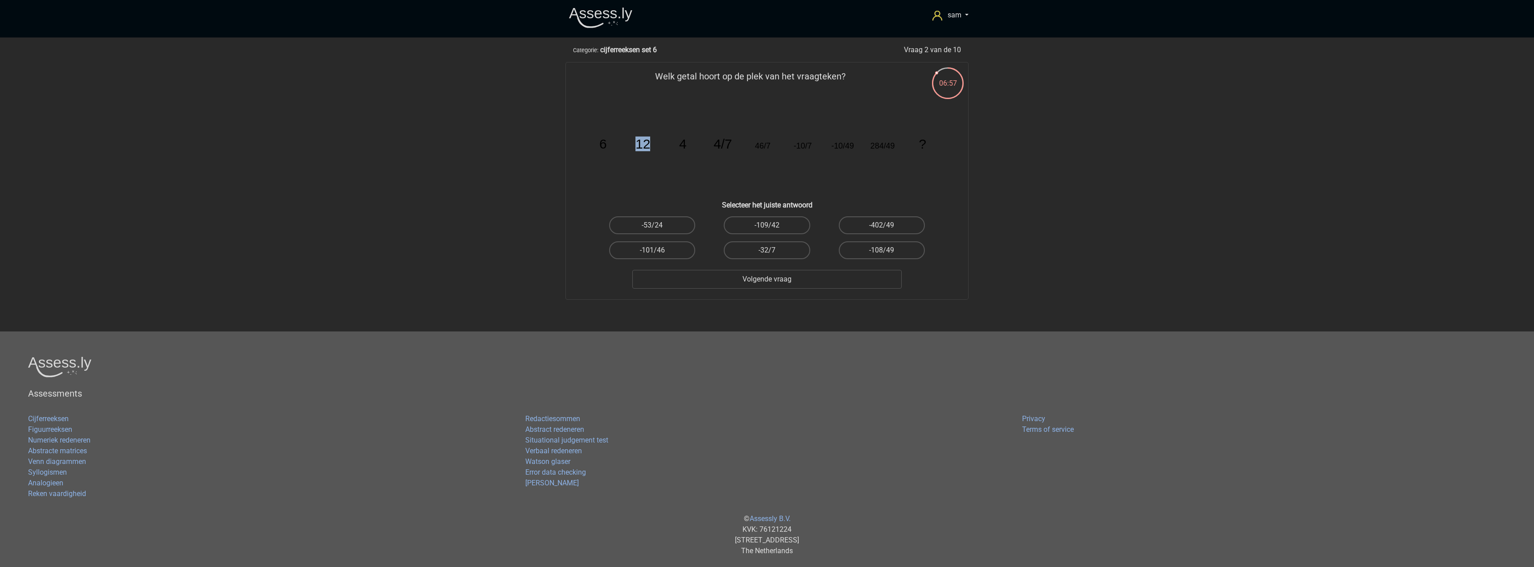
drag, startPoint x: 603, startPoint y: 138, endPoint x: 651, endPoint y: 141, distance: 48.3
click at [652, 139] on icon "image/svg+xml 6 12 4 4/7 46/7 -10/7 -10/49 284/49 ?" at bounding box center [766, 148] width 359 height 90
click at [607, 150] on icon "image/svg+xml 6 12 4 4/7 46/7 -10/7 -10/49 284/49 ?" at bounding box center [766, 148] width 359 height 90
click at [605, 146] on tspan "6" at bounding box center [603, 143] width 8 height 15
drag, startPoint x: 711, startPoint y: 148, endPoint x: 788, endPoint y: 155, distance: 77.5
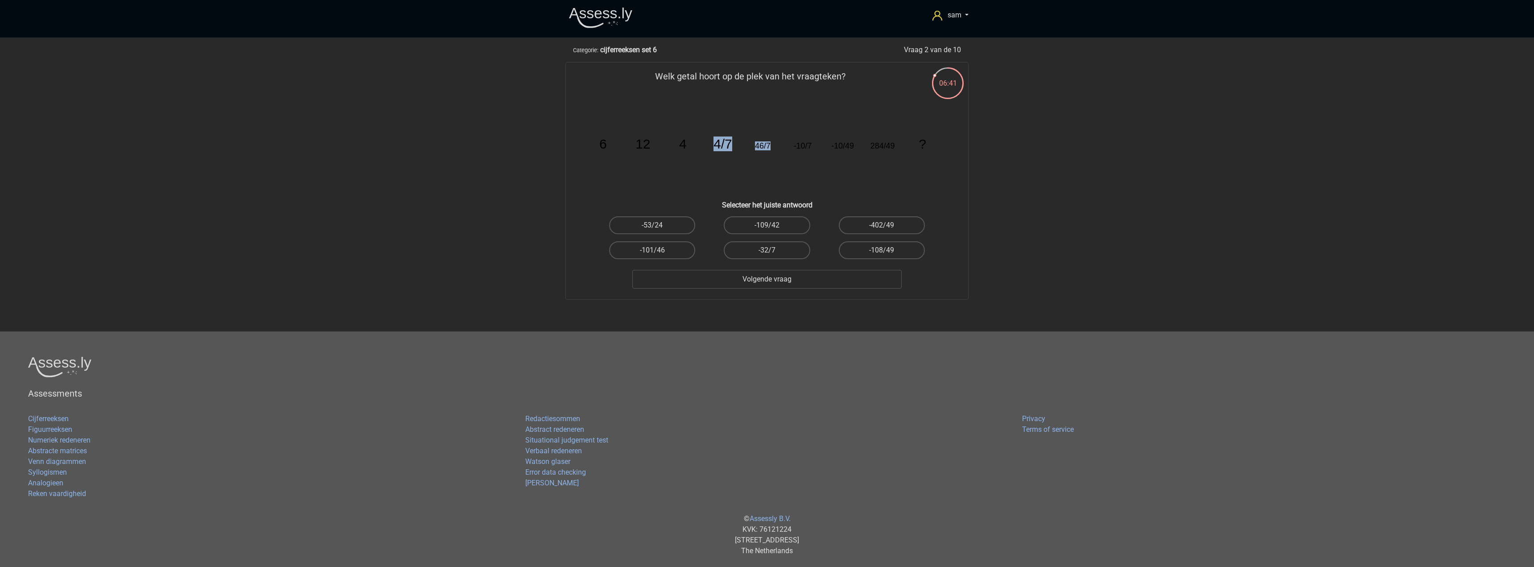
click at [788, 155] on icon "image/svg+xml 6 12 4 4/7 46/7 -10/7 -10/49 284/49 ?" at bounding box center [766, 148] width 359 height 90
click at [873, 219] on label "-402/49" at bounding box center [882, 225] width 86 height 18
click at [881, 225] on input "-402/49" at bounding box center [884, 228] width 6 height 6
radio input "true"
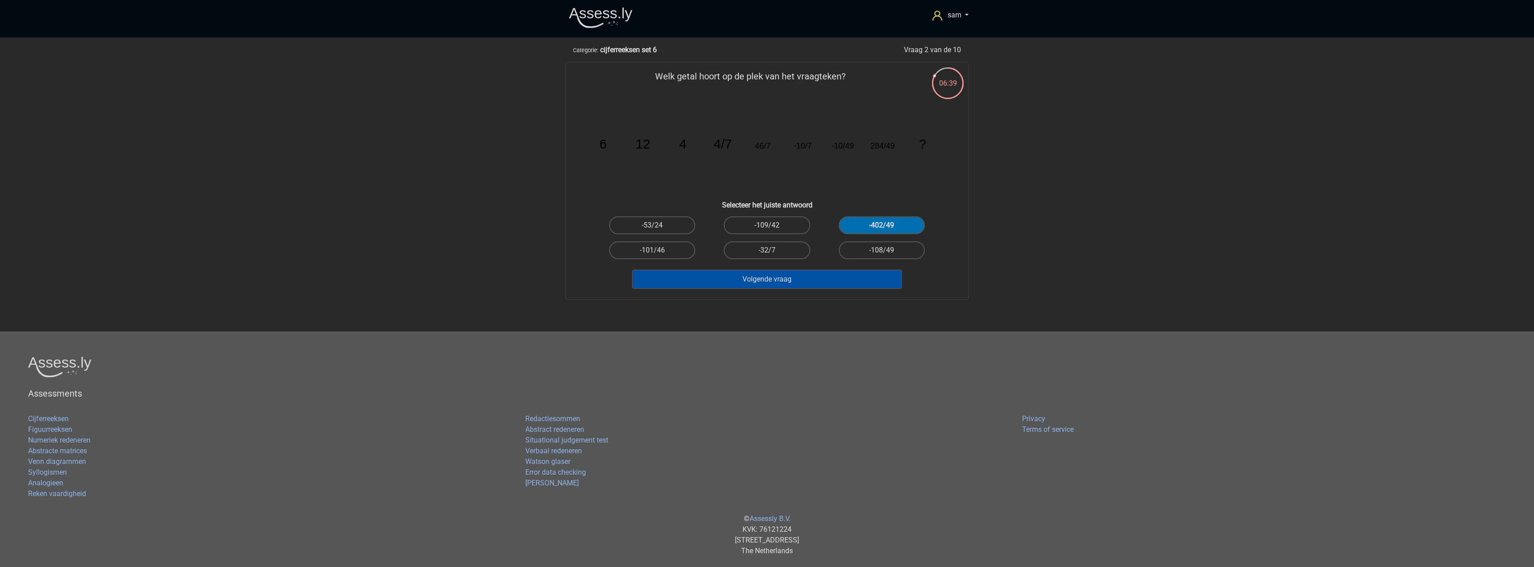
click at [881, 278] on button "Volgende vraag" at bounding box center [767, 279] width 270 height 19
click at [613, 143] on tspan "7/13" at bounding box center [603, 144] width 28 height 16
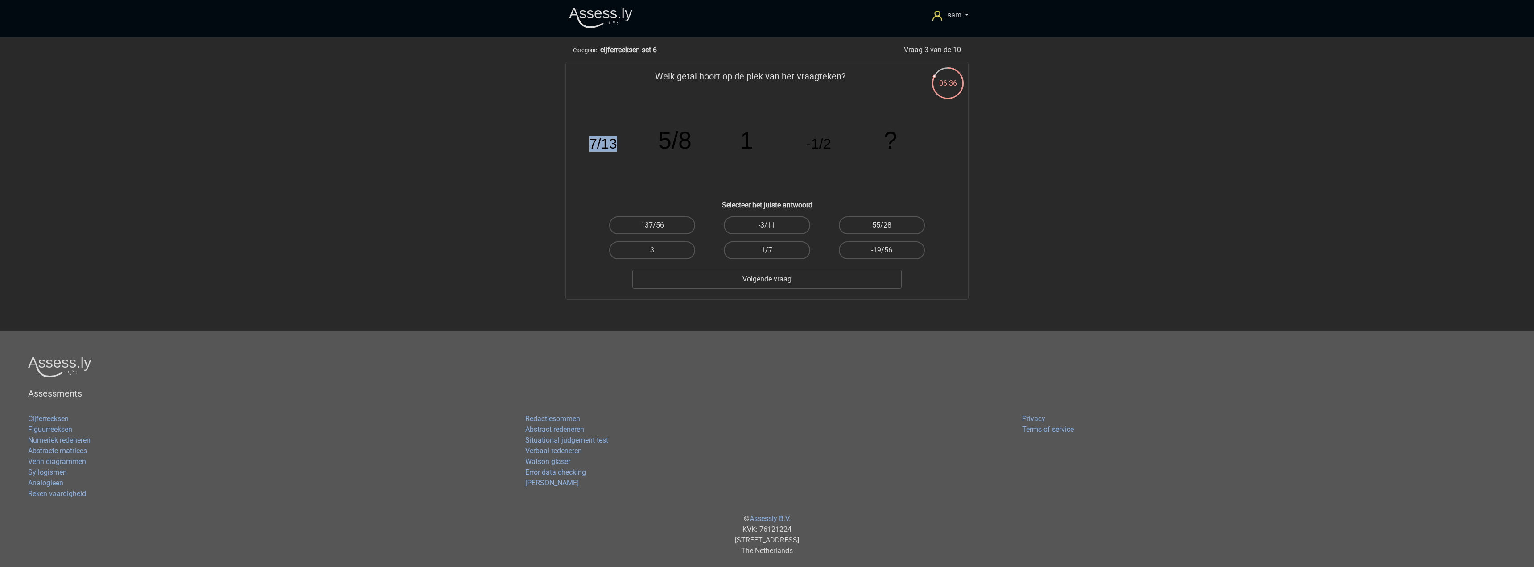
drag, startPoint x: 587, startPoint y: 144, endPoint x: 632, endPoint y: 144, distance: 45.5
click at [632, 144] on div "image/svg+xml 7/13 5/8 1 -1/2 ?" at bounding box center [767, 148] width 374 height 90
click at [634, 145] on icon "image/svg+xml 7/13 5/8 1 -1/2 ?" at bounding box center [766, 148] width 359 height 90
click at [597, 144] on tspan "7/13" at bounding box center [603, 144] width 28 height 16
click at [783, 226] on label "-3/11" at bounding box center [767, 225] width 86 height 18
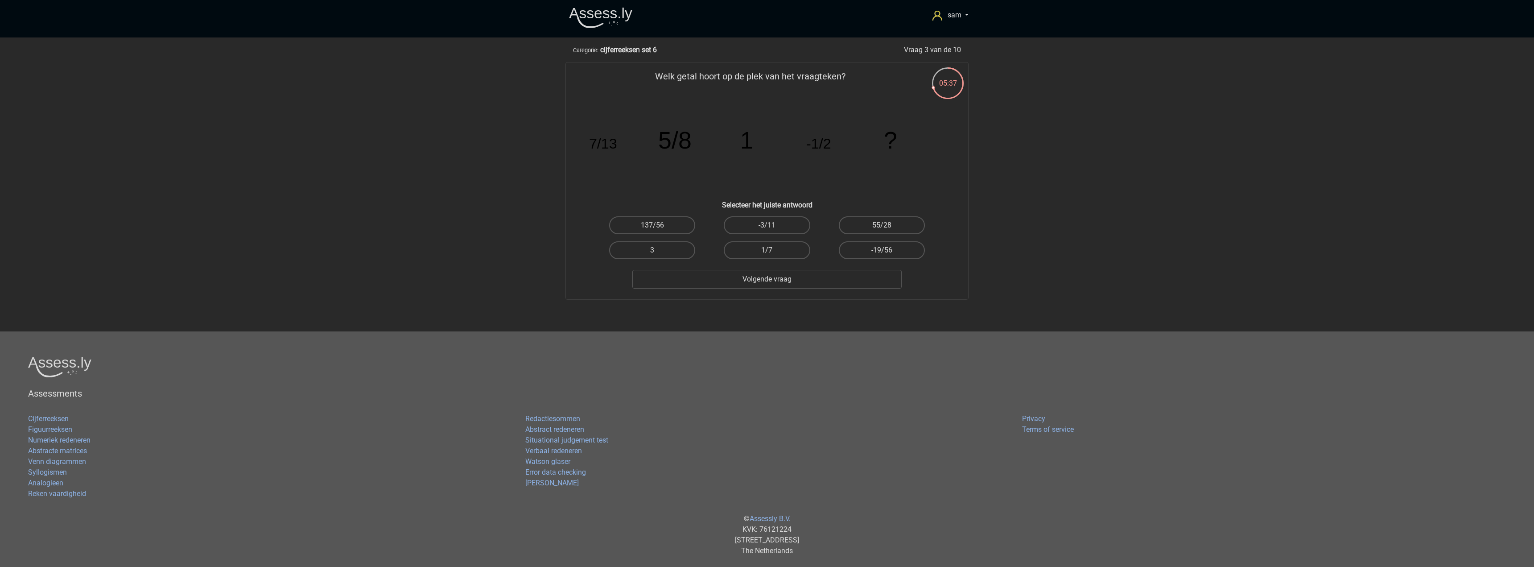
click at [773, 226] on input "-3/11" at bounding box center [770, 228] width 6 height 6
radio input "true"
click at [860, 276] on button "Volgende vraag" at bounding box center [767, 279] width 270 height 19
drag, startPoint x: 599, startPoint y: 144, endPoint x: 926, endPoint y: 155, distance: 326.5
click at [951, 150] on div "image/svg+xml 2 2 11 2/7 22 2/49 35 ?" at bounding box center [767, 148] width 374 height 90
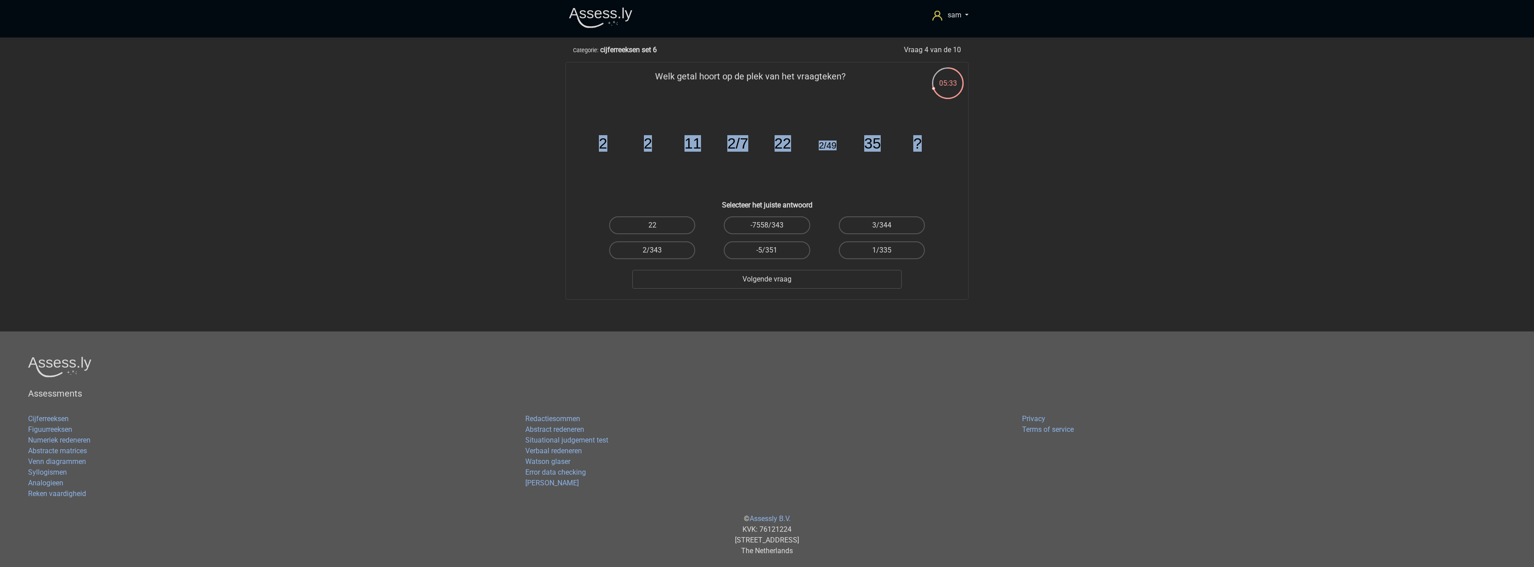
click at [916, 160] on icon "image/svg+xml 2 2 11 2/7 22 2/49 35 ?" at bounding box center [766, 148] width 359 height 90
click at [843, 156] on icon "image/svg+xml 2 2 11 2/7 22 2/49 35 ?" at bounding box center [766, 148] width 359 height 90
click at [679, 147] on icon "image/svg+xml 2 2 11 2/7 22 2/49 35 ?" at bounding box center [766, 148] width 359 height 90
click at [625, 150] on icon "image/svg+xml 2 2 11 2/7 22 2/49 35 ?" at bounding box center [766, 148] width 359 height 90
click at [594, 147] on icon "image/svg+xml 2 2 11 2/7 22 2/49 35 ?" at bounding box center [766, 148] width 359 height 90
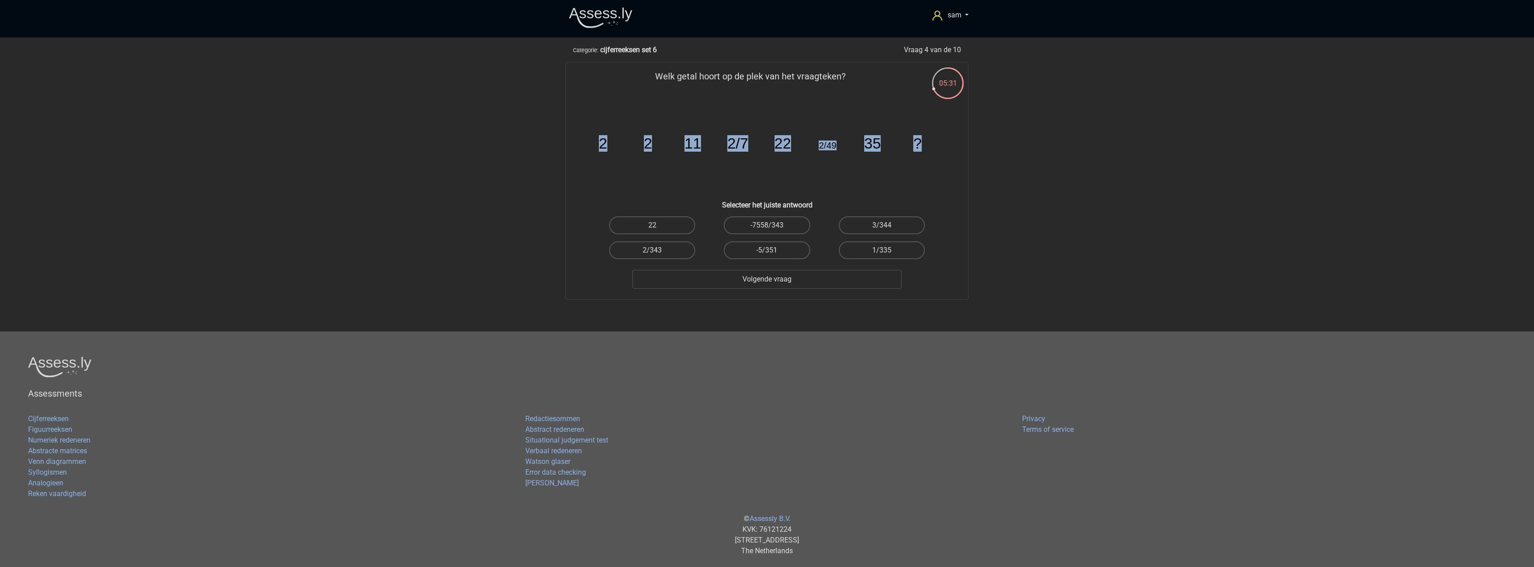
click at [604, 142] on tspan "2" at bounding box center [603, 143] width 8 height 16
drag, startPoint x: 645, startPoint y: 142, endPoint x: 646, endPoint y: 136, distance: 6.9
click at [645, 141] on tspan "2" at bounding box center [648, 143] width 8 height 16
click at [678, 86] on p "Welk getal hoort op de plek van het vraagteken?" at bounding box center [750, 83] width 340 height 27
click at [703, 79] on p "Welk getal hoort op de plek van het vraagteken?" at bounding box center [750, 83] width 340 height 27
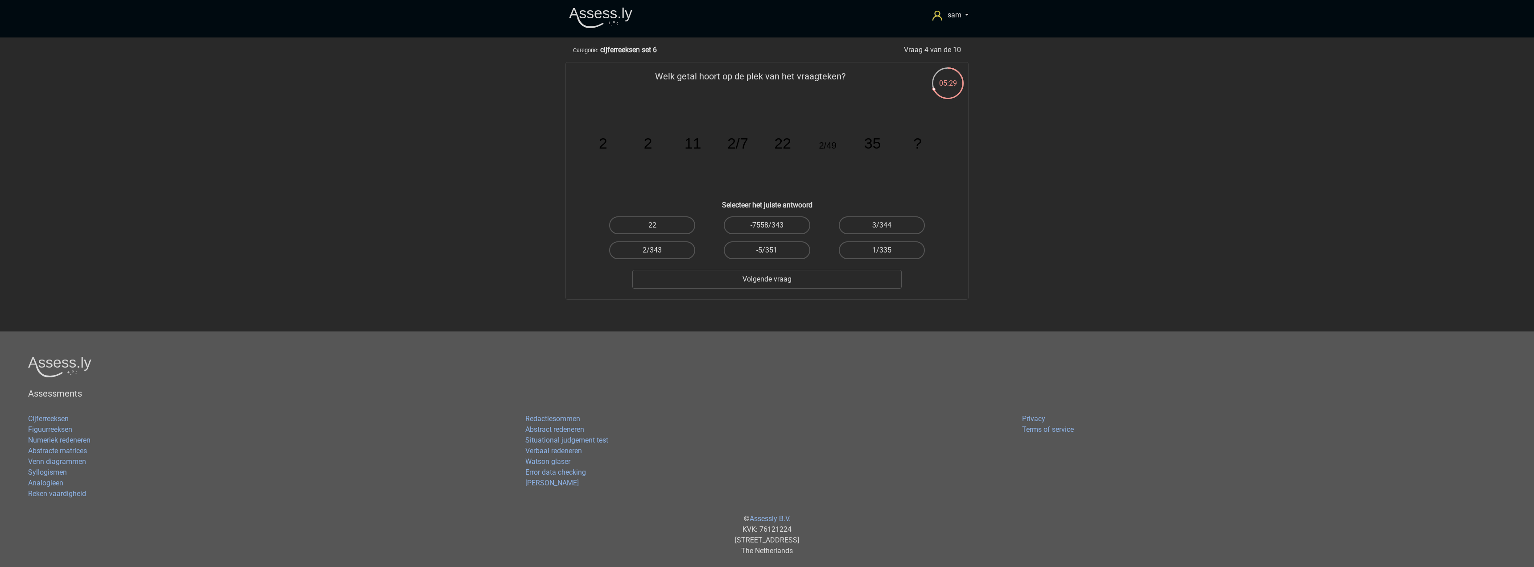
click at [613, 167] on icon "image/svg+xml 2 2 11 2/7 22 2/49 35 ?" at bounding box center [766, 148] width 359 height 90
drag, startPoint x: 642, startPoint y: 142, endPoint x: 673, endPoint y: 142, distance: 31.2
click at [673, 142] on icon "image/svg+xml 2 2 11 2/7 22 2/49 35 ?" at bounding box center [766, 148] width 359 height 90
click at [676, 144] on icon "image/svg+xml 2 2 11 2/7 22 2/49 35 ?" at bounding box center [766, 148] width 359 height 90
click at [737, 146] on tspan "2/7" at bounding box center [737, 143] width 21 height 16
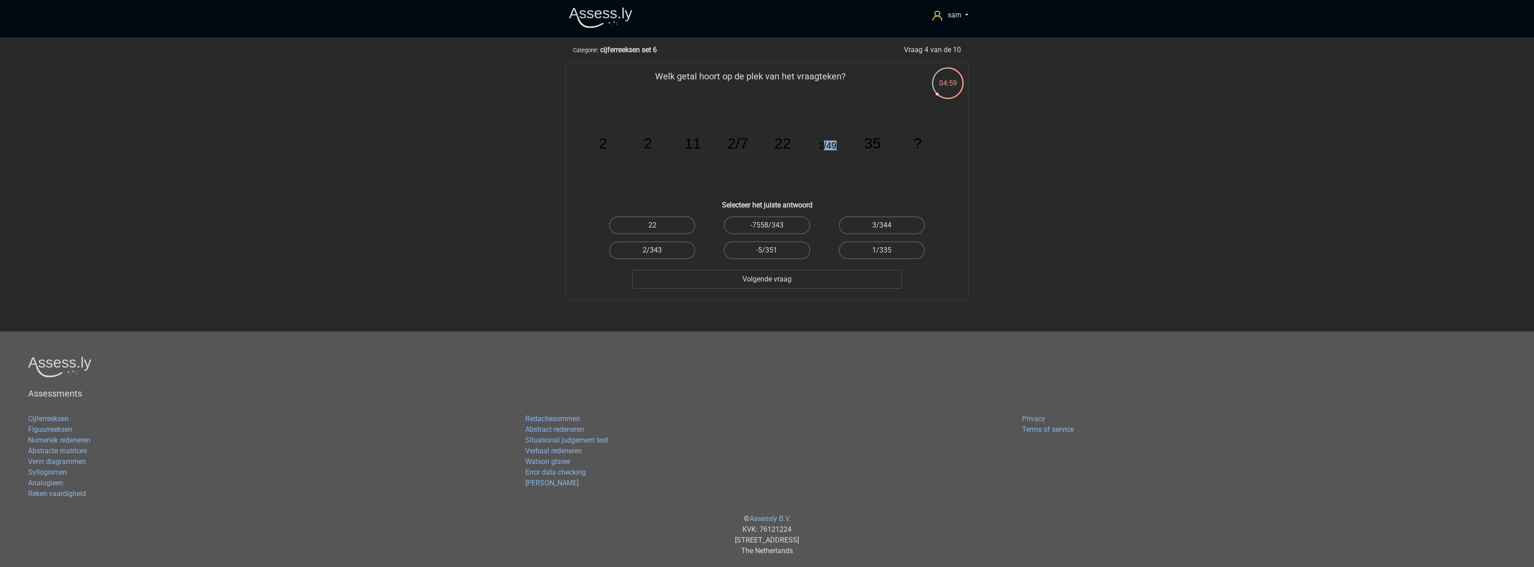
drag, startPoint x: 824, startPoint y: 145, endPoint x: 847, endPoint y: 147, distance: 22.8
click at [847, 147] on icon "image/svg+xml 2 2 11 2/7 22 2/49 35 ?" at bounding box center [766, 148] width 359 height 90
drag, startPoint x: 728, startPoint y: 147, endPoint x: 776, endPoint y: 145, distance: 47.7
click at [776, 145] on g "2 2 11 2/7 22 2/49 35 ?" at bounding box center [760, 143] width 323 height 16
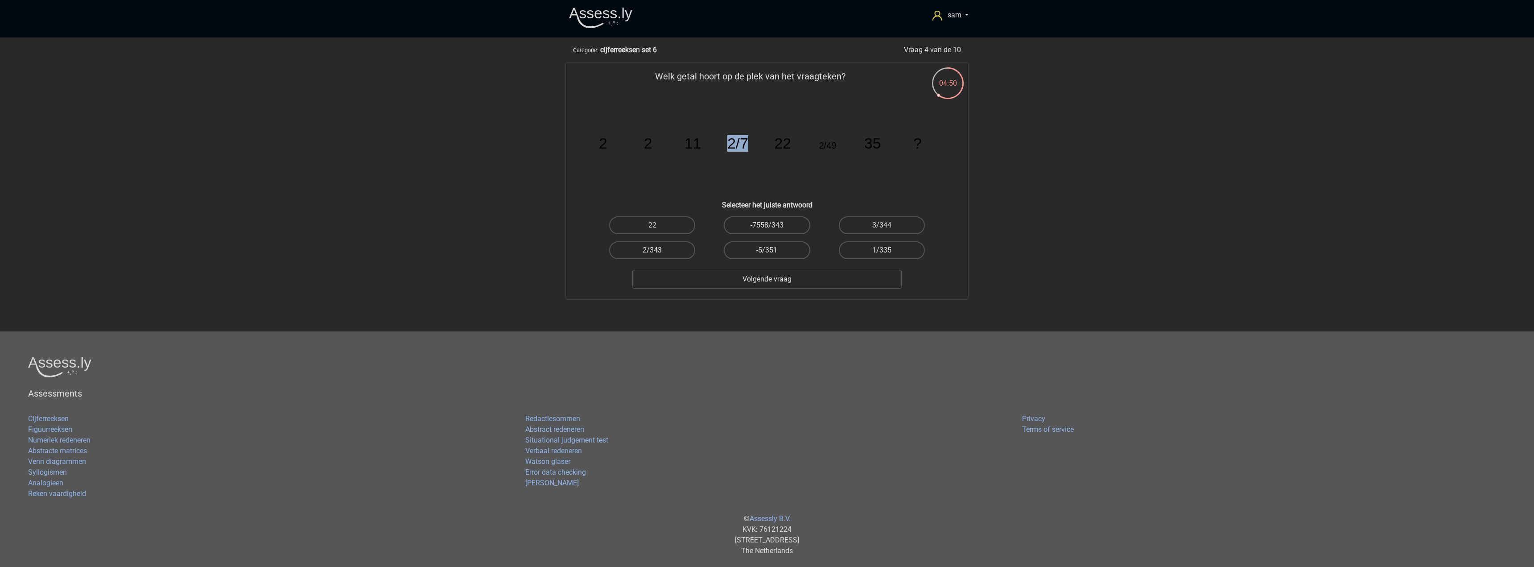
click at [761, 151] on icon "image/svg+xml 2 2 11 2/7 22 2/49 35 ?" at bounding box center [766, 148] width 359 height 90
drag, startPoint x: 722, startPoint y: 143, endPoint x: 765, endPoint y: 146, distance: 42.9
click at [765, 146] on icon "image/svg+xml 2 2 11 2/7 22 2/49 35 ?" at bounding box center [766, 148] width 359 height 90
click at [807, 146] on icon "image/svg+xml 2 2 11 2/7 22 2/49 35 ?" at bounding box center [766, 148] width 359 height 90
drag, startPoint x: 617, startPoint y: 140, endPoint x: 774, endPoint y: 140, distance: 156.5
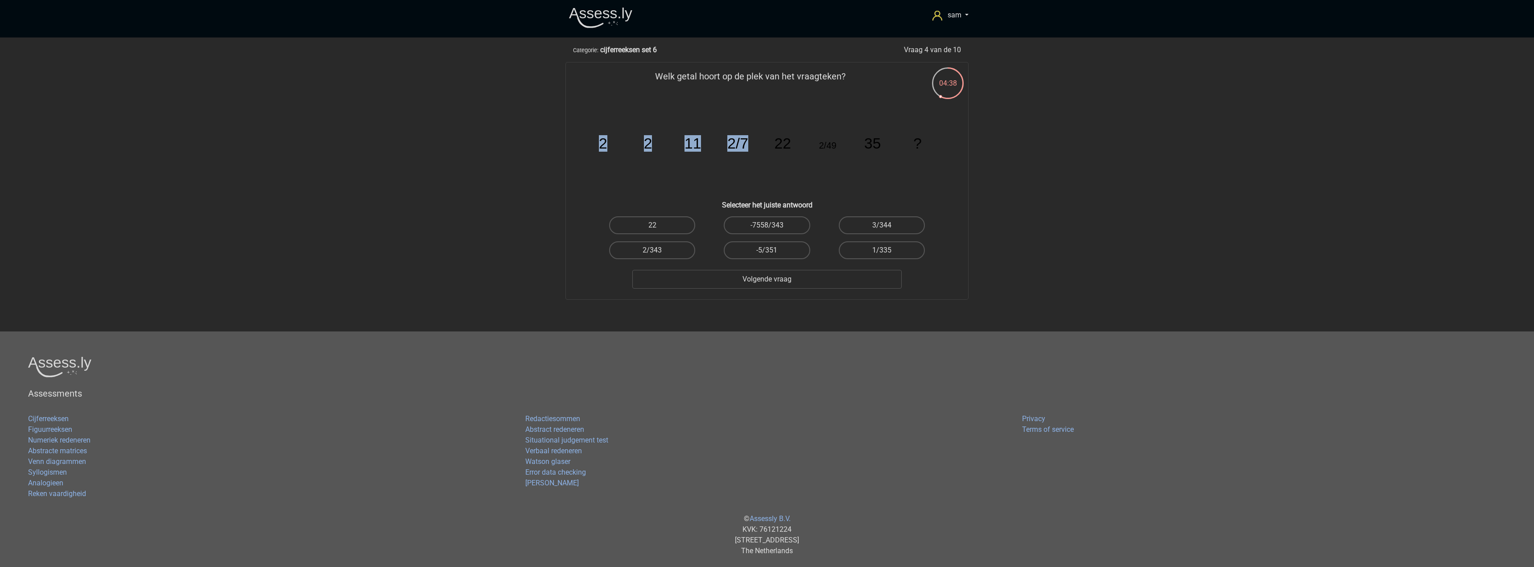
click at [774, 140] on icon "image/svg+xml 2 2 11 2/7 22 2/49 35 ?" at bounding box center [766, 148] width 359 height 90
drag, startPoint x: 730, startPoint y: 142, endPoint x: 754, endPoint y: 147, distance: 24.6
click at [730, 143] on tspan "2/7" at bounding box center [737, 143] width 21 height 16
click at [838, 146] on icon "image/svg+xml 2 2 11 2/7 22 2/49 35 ?" at bounding box center [766, 148] width 359 height 90
drag, startPoint x: 741, startPoint y: 146, endPoint x: 761, endPoint y: 145, distance: 20.5
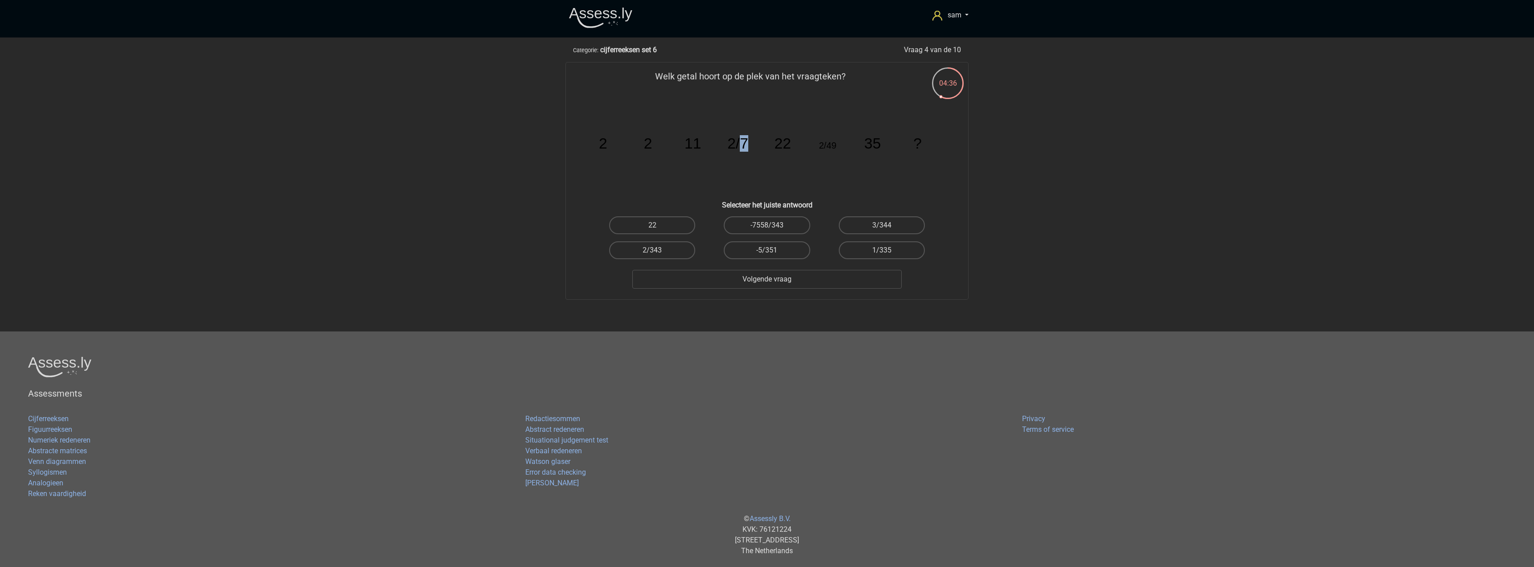
click at [761, 145] on icon "image/svg+xml 2 2 11 2/7 22 2/49 35 ?" at bounding box center [766, 148] width 359 height 90
drag, startPoint x: 821, startPoint y: 149, endPoint x: 851, endPoint y: 151, distance: 29.5
click at [851, 152] on icon "image/svg+xml 2 2 11 2/7 22 2/49 35 ?" at bounding box center [766, 148] width 359 height 90
click at [836, 148] on tspan "2/49" at bounding box center [827, 145] width 17 height 10
drag, startPoint x: 826, startPoint y: 148, endPoint x: 855, endPoint y: 148, distance: 29.0
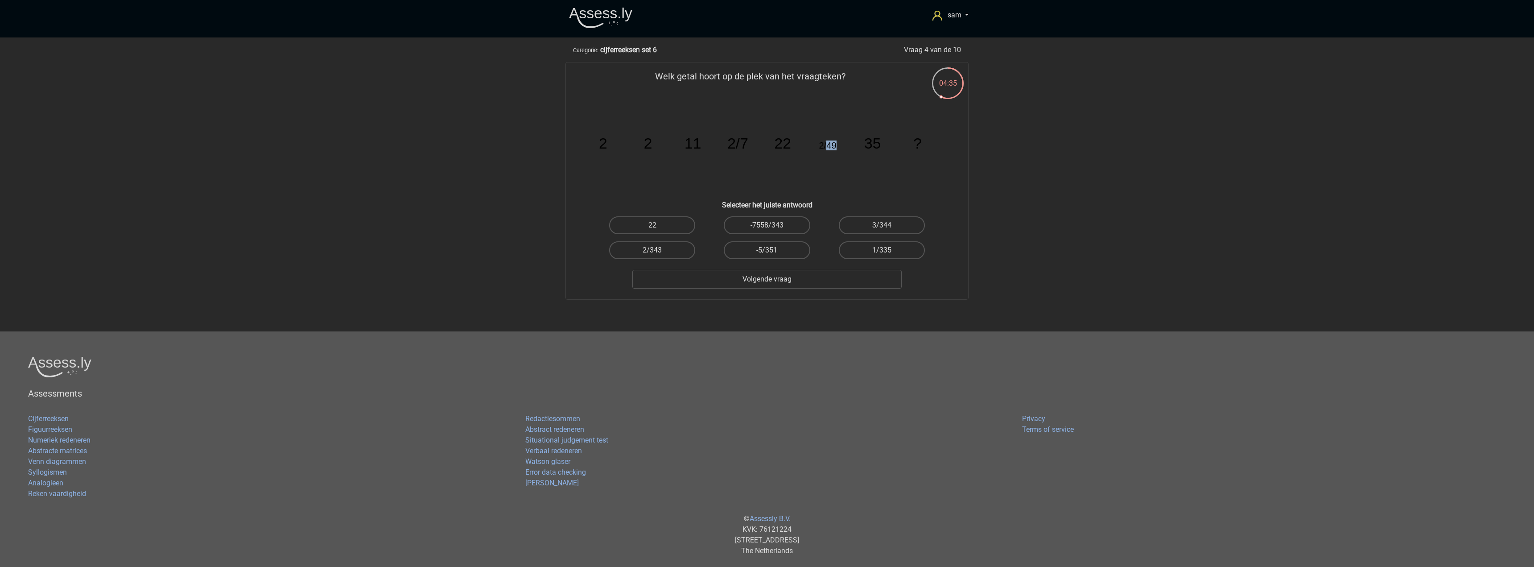
click at [855, 149] on icon "image/svg+xml 2 2 11 2/7 22 2/49 35 ?" at bounding box center [766, 148] width 359 height 90
click at [852, 161] on icon "image/svg+xml 2 2 11 2/7 22 2/49 35 ?" at bounding box center [766, 148] width 359 height 90
click at [888, 249] on label "1/335" at bounding box center [882, 250] width 86 height 18
click at [887, 250] on input "1/335" at bounding box center [884, 253] width 6 height 6
radio input "true"
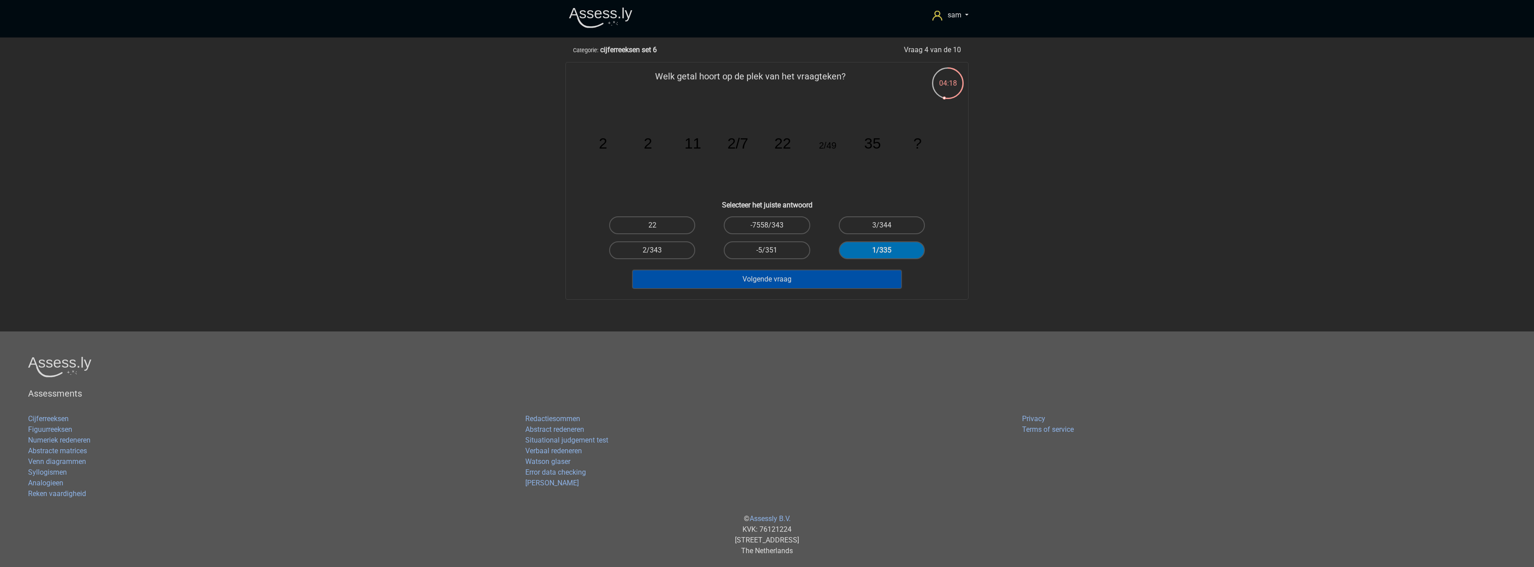
click at [864, 276] on button "Volgende vraag" at bounding box center [767, 279] width 270 height 19
drag, startPoint x: 605, startPoint y: 146, endPoint x: 686, endPoint y: 141, distance: 81.3
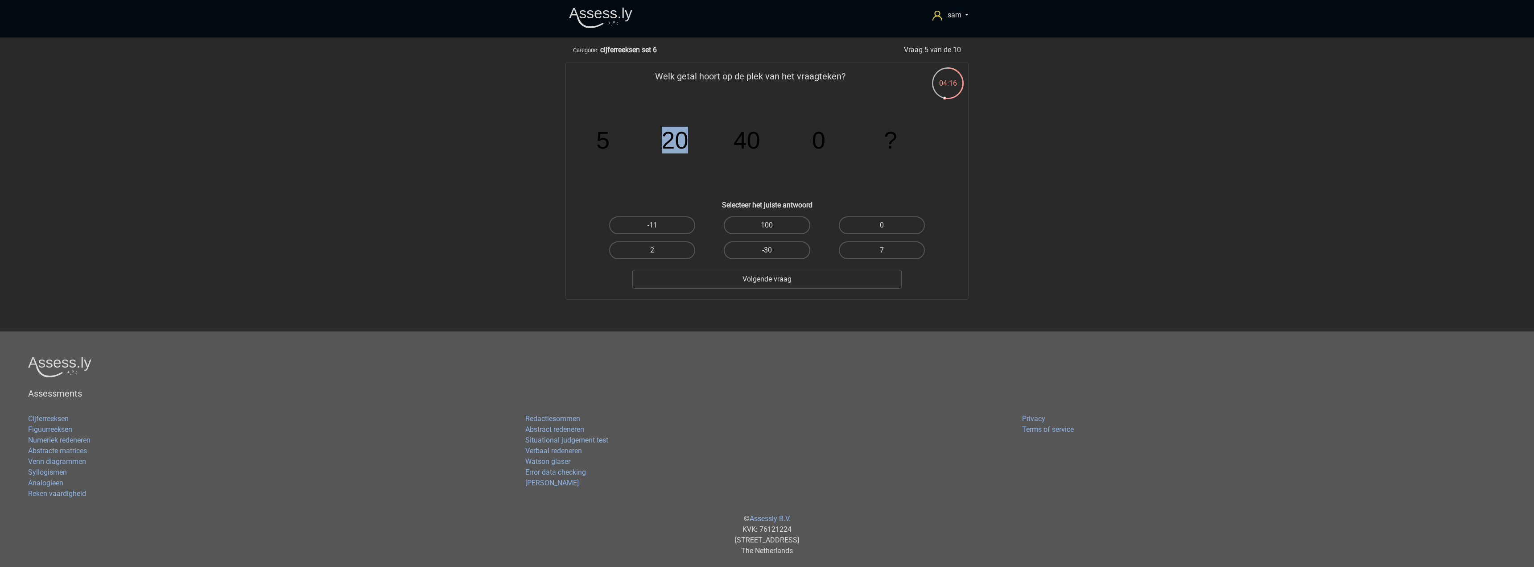
click at [686, 141] on g "5 20 40 0 ?" at bounding box center [746, 140] width 301 height 27
click at [684, 153] on tspan "20" at bounding box center [675, 140] width 27 height 27
click at [679, 143] on tspan "20" at bounding box center [675, 140] width 27 height 27
click at [751, 144] on tspan "40" at bounding box center [746, 140] width 27 height 27
drag, startPoint x: 597, startPoint y: 150, endPoint x: 701, endPoint y: 146, distance: 104.0
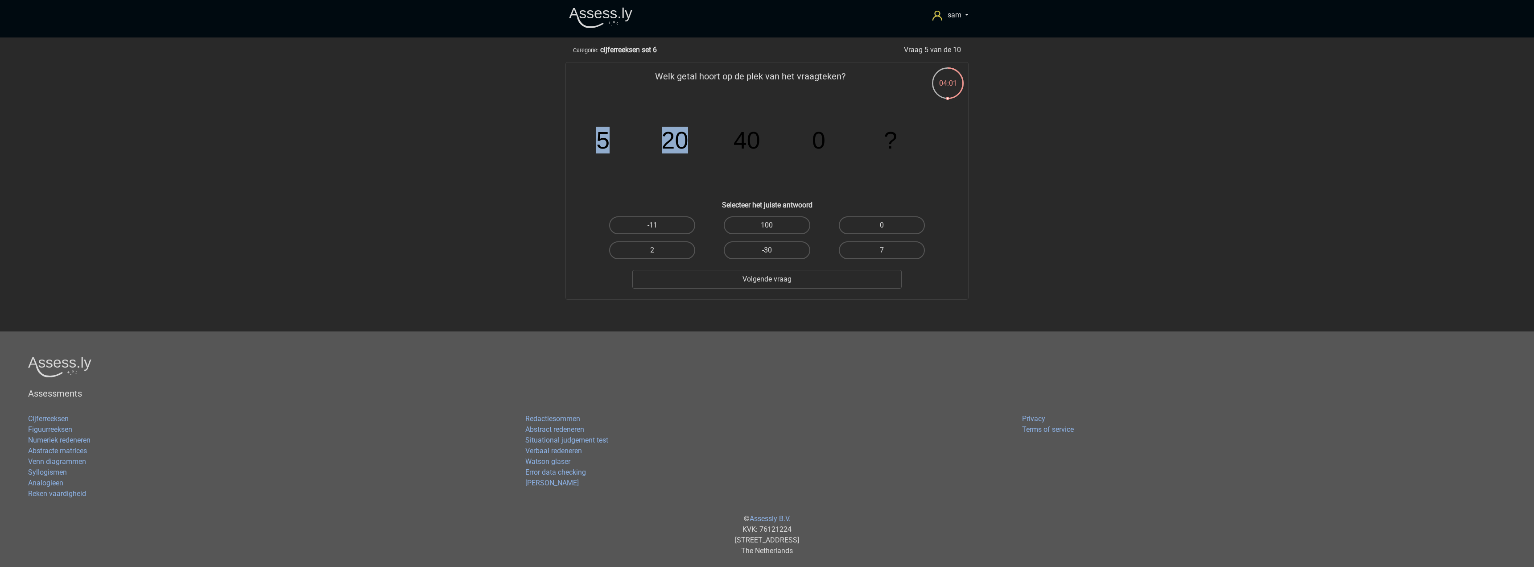
click at [701, 146] on icon "image/svg+xml 5 20 40 0 ?" at bounding box center [766, 148] width 359 height 90
click at [701, 145] on icon "image/svg+xml 5 20 40 0 ?" at bounding box center [766, 148] width 359 height 90
drag, startPoint x: 669, startPoint y: 148, endPoint x: 756, endPoint y: 137, distance: 87.2
click at [762, 137] on icon "image/svg+xml 5 20 40 0 ?" at bounding box center [766, 148] width 359 height 90
drag, startPoint x: 759, startPoint y: 142, endPoint x: 755, endPoint y: 140, distance: 5.2
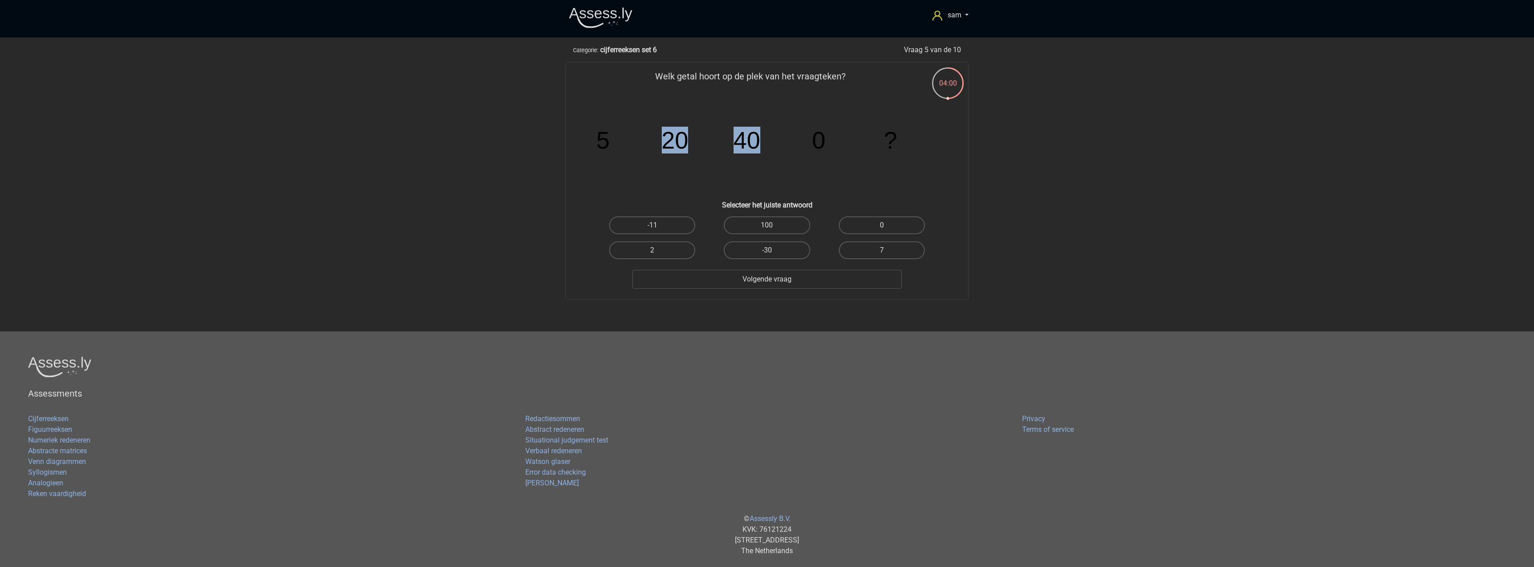
click at [760, 142] on tspan "40" at bounding box center [746, 140] width 27 height 27
click at [754, 140] on tspan "40" at bounding box center [746, 140] width 27 height 27
click at [815, 144] on tspan "0" at bounding box center [818, 140] width 13 height 27
drag, startPoint x: 880, startPoint y: 142, endPoint x: 896, endPoint y: 142, distance: 15.6
click at [896, 142] on icon "image/svg+xml 5 20 40 0 ?" at bounding box center [766, 148] width 359 height 90
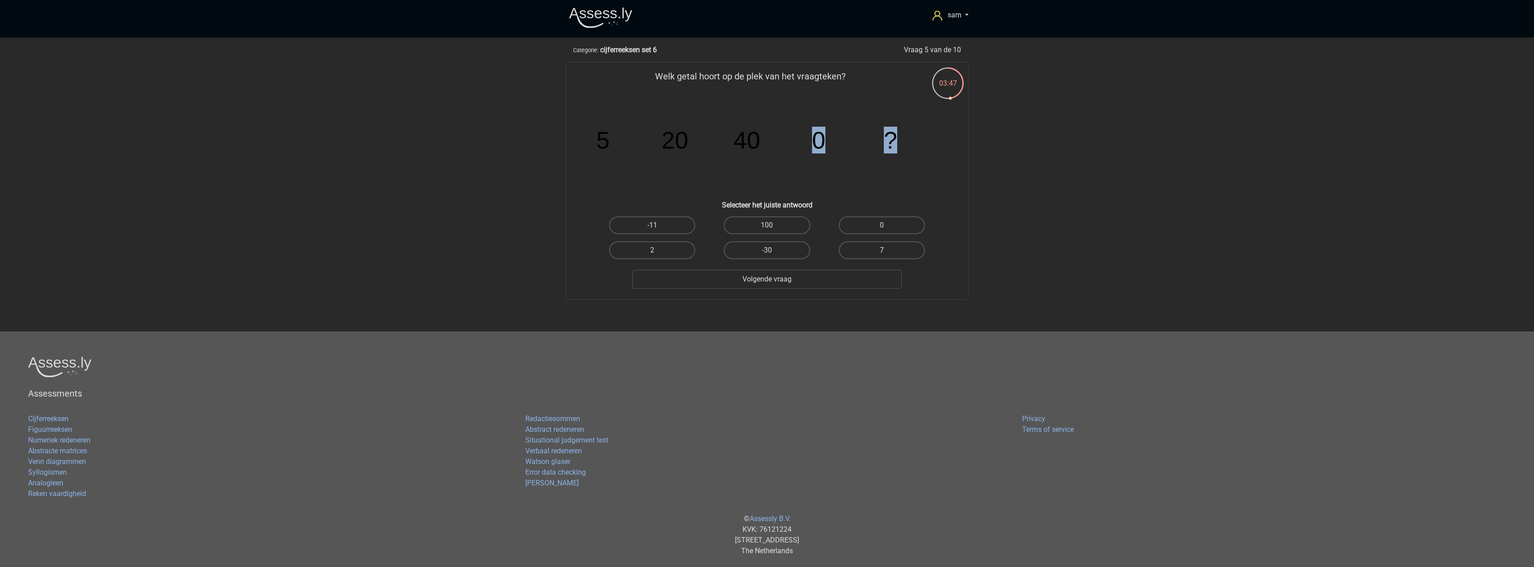
click at [894, 161] on icon "image/svg+xml 5 20 40 0 ?" at bounding box center [766, 148] width 359 height 90
drag, startPoint x: 798, startPoint y: 220, endPoint x: 798, endPoint y: 236, distance: 16.1
click at [798, 221] on label "100" at bounding box center [767, 225] width 86 height 18
click at [773, 225] on input "100" at bounding box center [770, 228] width 6 height 6
radio input "true"
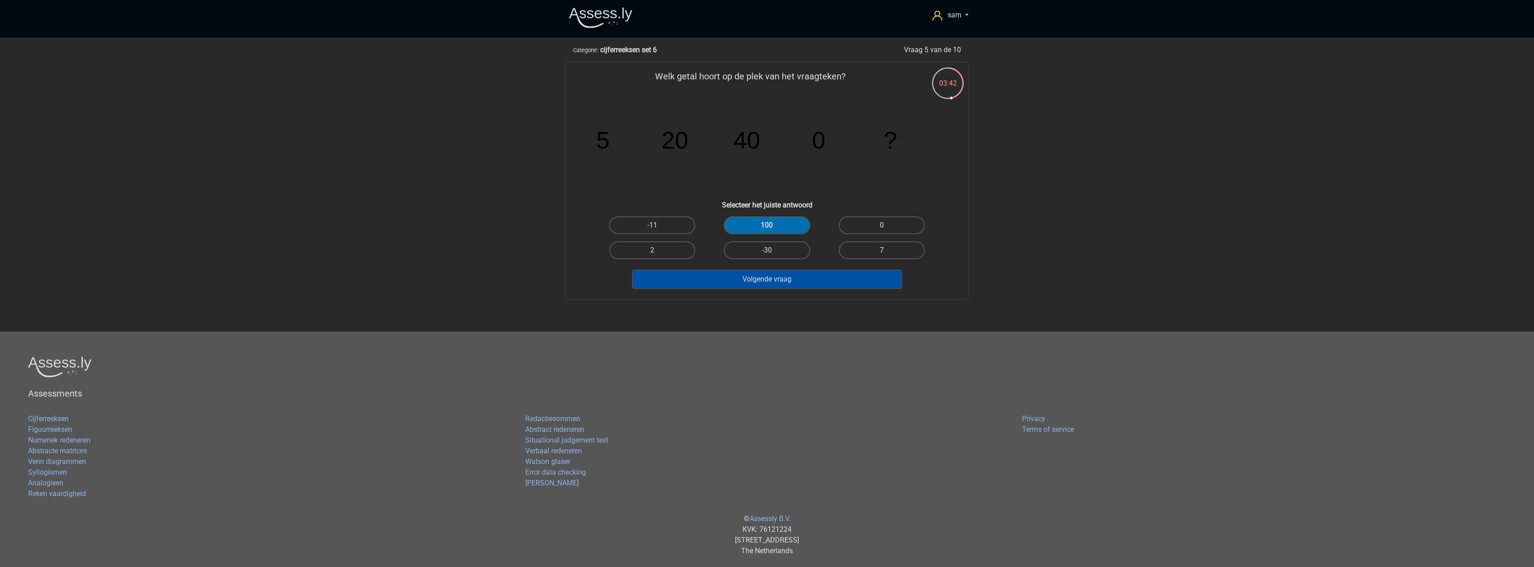
click at [821, 280] on button "Volgende vraag" at bounding box center [767, 279] width 270 height 19
drag, startPoint x: 636, startPoint y: 142, endPoint x: 682, endPoint y: 145, distance: 46.0
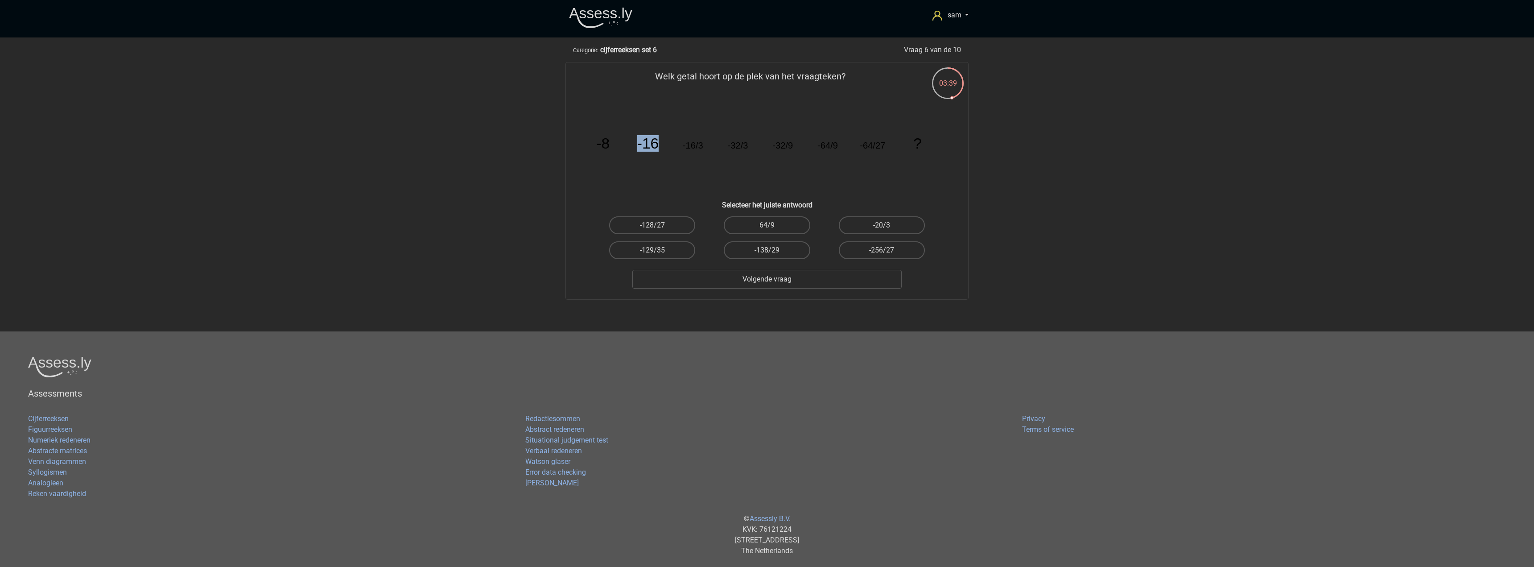
click at [682, 145] on icon "image/svg+xml -8 -16 -16/3 -32/3 -32/9 -64/9 -64/27 ?" at bounding box center [766, 148] width 359 height 90
click at [757, 159] on icon "image/svg+xml -8 -16 -16/3 -32/3 -32/9 -64/9 -64/27 ?" at bounding box center [766, 148] width 359 height 90
drag, startPoint x: 685, startPoint y: 148, endPoint x: 710, endPoint y: 142, distance: 25.2
click at [710, 142] on icon "image/svg+xml -8 -16 -16/3 -32/3 -32/9 -64/9 -64/27 ?" at bounding box center [766, 148] width 359 height 90
click at [718, 177] on icon "image/svg+xml -8 -16 -16/3 -32/3 -32/9 -64/9 -64/27 ?" at bounding box center [766, 148] width 359 height 90
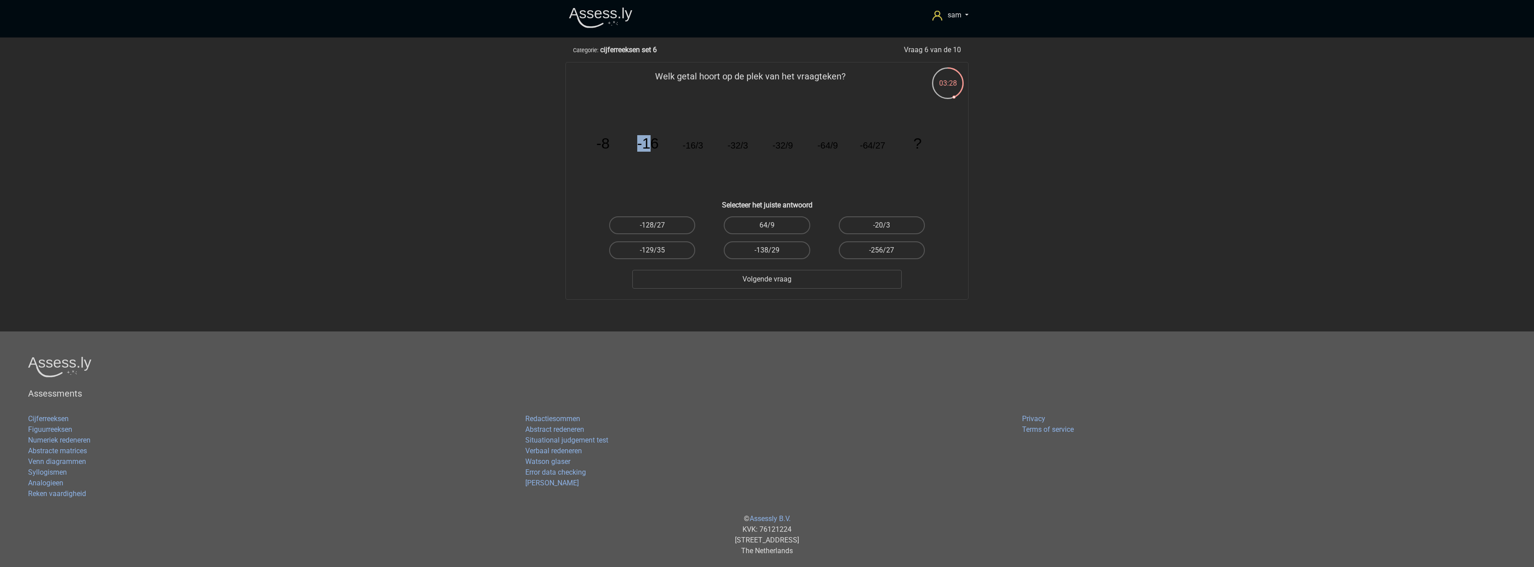
drag, startPoint x: 639, startPoint y: 145, endPoint x: 658, endPoint y: 144, distance: 18.7
click at [649, 139] on tspan "-16" at bounding box center [648, 143] width 22 height 16
click at [650, 152] on icon "image/svg+xml -8 -16 -16/3 -32/3 -32/9 -64/9 -64/27 ?" at bounding box center [766, 148] width 359 height 90
drag, startPoint x: 589, startPoint y: 153, endPoint x: 645, endPoint y: 149, distance: 56.7
click at [645, 149] on icon "image/svg+xml -8 -16 -16/3 -32/3 -32/9 -64/9 -64/27 ?" at bounding box center [766, 148] width 359 height 90
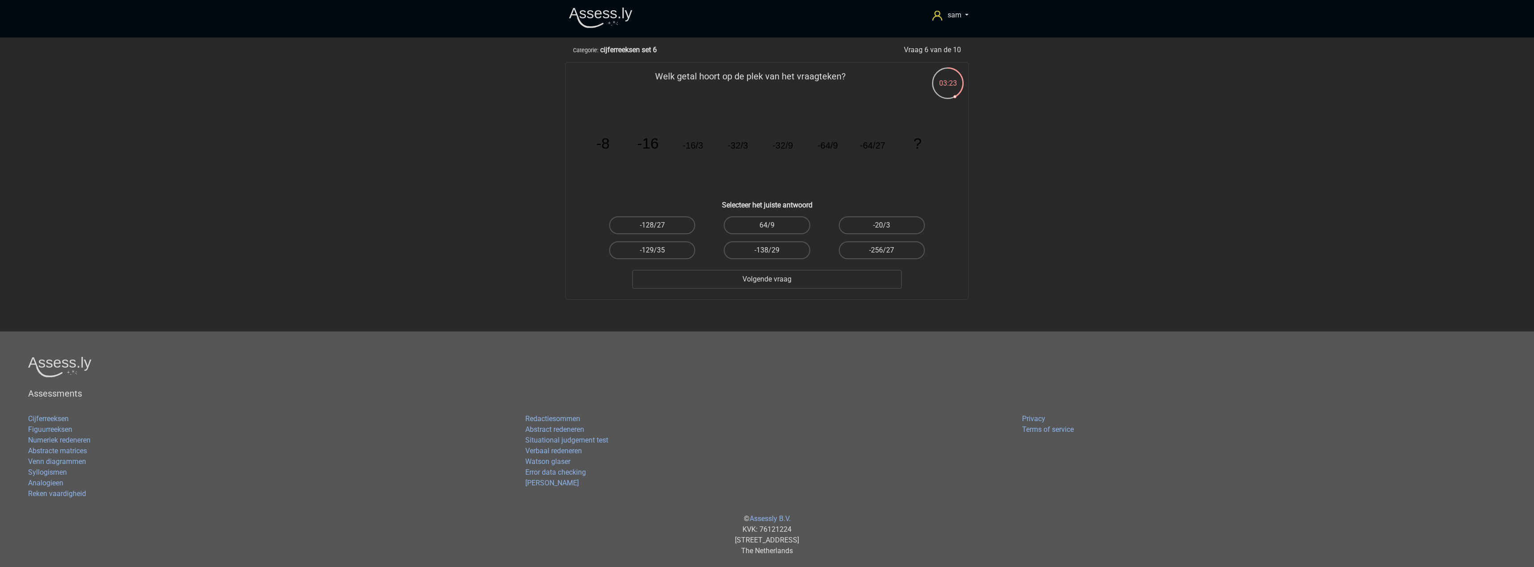
click at [647, 156] on icon "image/svg+xml -8 -16 -16/3 -32/3 -32/9 -64/9 -64/27 ?" at bounding box center [766, 148] width 359 height 90
drag, startPoint x: 642, startPoint y: 147, endPoint x: 666, endPoint y: 148, distance: 24.1
click at [666, 148] on icon "image/svg+xml -8 -16 -16/3 -32/3 -32/9 -64/9 -64/27 ?" at bounding box center [766, 148] width 359 height 90
click at [654, 161] on icon "image/svg+xml -8 -16 -16/3 -32/3 -32/9 -64/9 -64/27 ?" at bounding box center [766, 148] width 359 height 90
drag, startPoint x: 687, startPoint y: 148, endPoint x: 722, endPoint y: 148, distance: 34.3
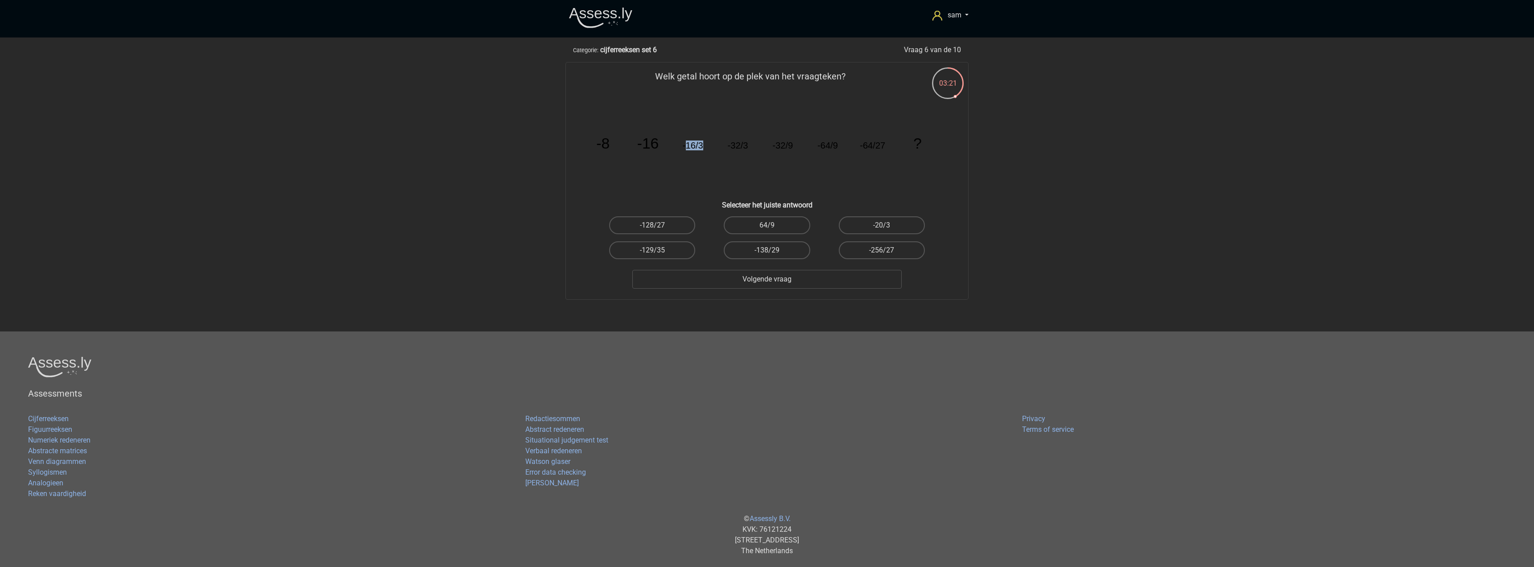
click at [722, 148] on icon "image/svg+xml -8 -16 -16/3 -32/3 -32/9 -64/9 -64/27 ?" at bounding box center [766, 148] width 359 height 90
click at [702, 159] on icon "image/svg+xml -8 -16 -16/3 -32/3 -32/9 -64/9 -64/27 ?" at bounding box center [766, 148] width 359 height 90
click at [752, 164] on icon "image/svg+xml -8 -16 -16/3 -32/3 -32/9 -64/9 -64/27 ?" at bounding box center [766, 148] width 359 height 90
drag, startPoint x: 597, startPoint y: 158, endPoint x: 739, endPoint y: 164, distance: 141.9
click at [739, 164] on icon "image/svg+xml -8 -16 -16/3 -32/3 -32/9 -64/9 -64/27 ?" at bounding box center [766, 148] width 359 height 90
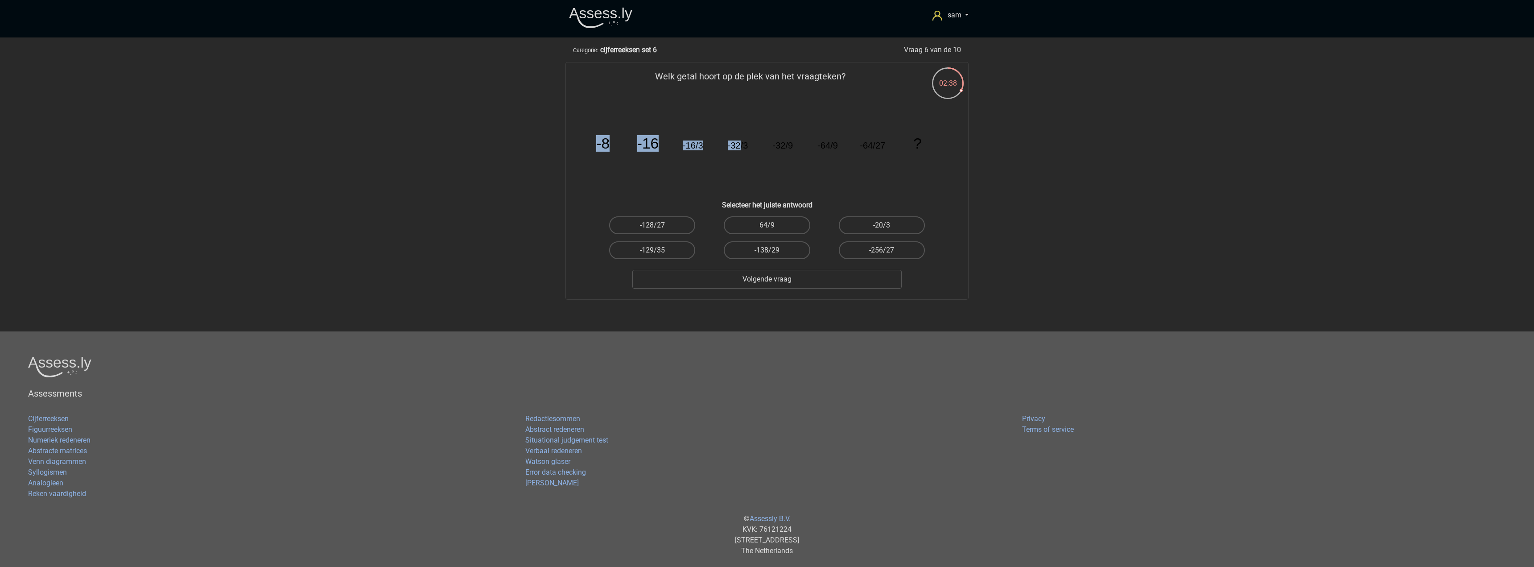
click at [740, 164] on icon "image/svg+xml -8 -16 -16/3 -32/3 -32/9 -64/9 -64/27 ?" at bounding box center [766, 148] width 359 height 90
click at [660, 226] on label "-128/27" at bounding box center [652, 225] width 86 height 18
click at [658, 226] on input "-128/27" at bounding box center [655, 228] width 6 height 6
radio input "true"
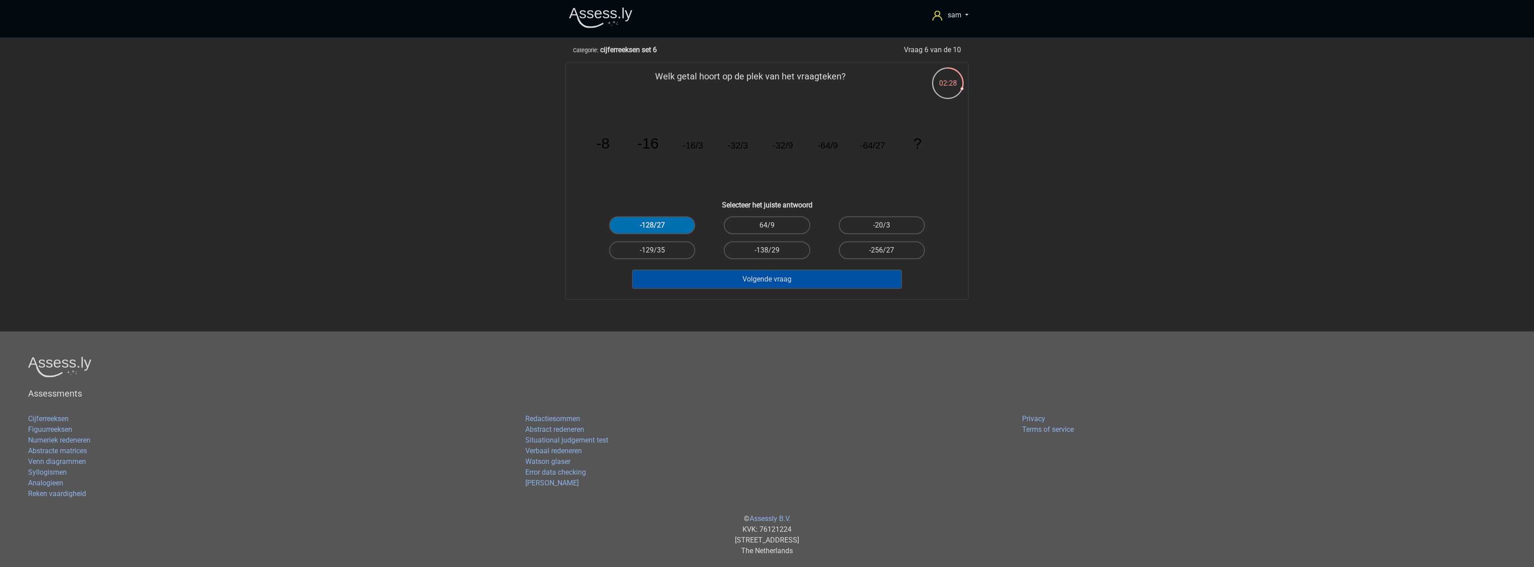
click at [737, 284] on button "Volgende vraag" at bounding box center [767, 279] width 270 height 19
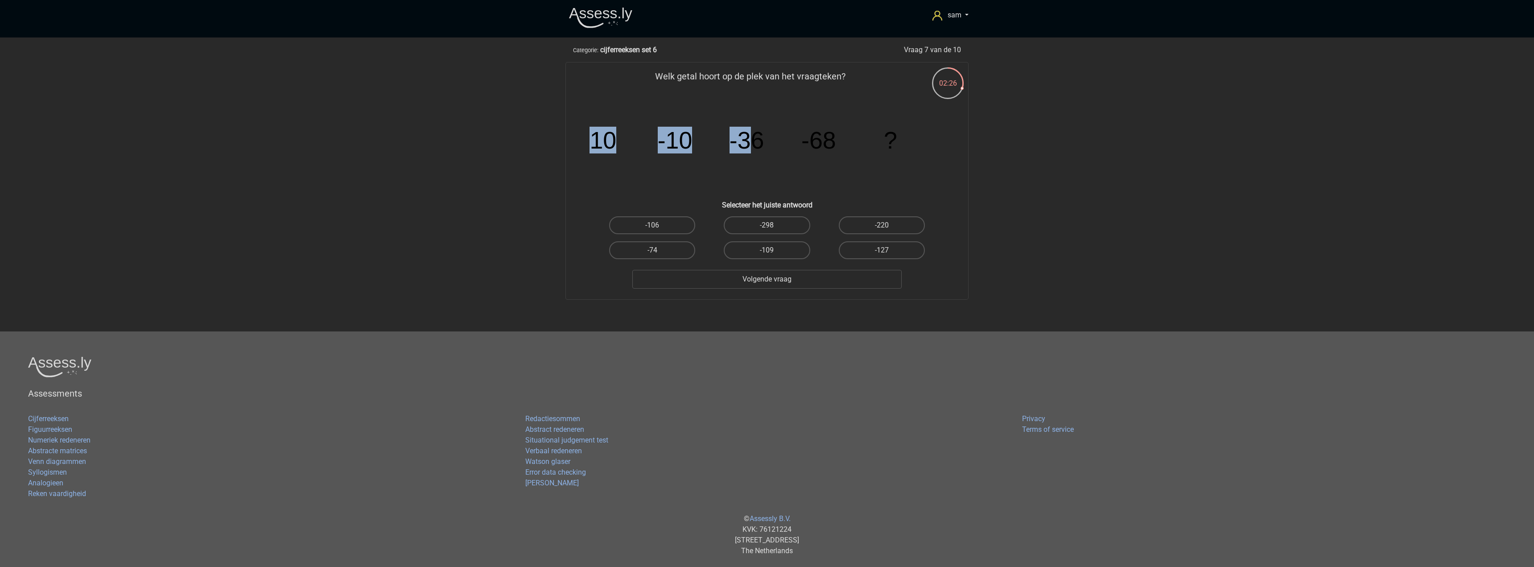
drag, startPoint x: 603, startPoint y: 134, endPoint x: 749, endPoint y: 118, distance: 146.7
click at [749, 118] on div "Welk getal hoort op de plek van het vraagteken? image/svg+xml 10 -10 -36 -68 ? …" at bounding box center [766, 181] width 395 height 222
click at [661, 169] on icon "image/svg+xml 10 -10 -36 -68 ?" at bounding box center [766, 148] width 359 height 90
click at [580, 157] on div "image/svg+xml 10 -10 -36 -68 ?" at bounding box center [767, 148] width 374 height 90
drag, startPoint x: 807, startPoint y: 141, endPoint x: 856, endPoint y: 147, distance: 49.0
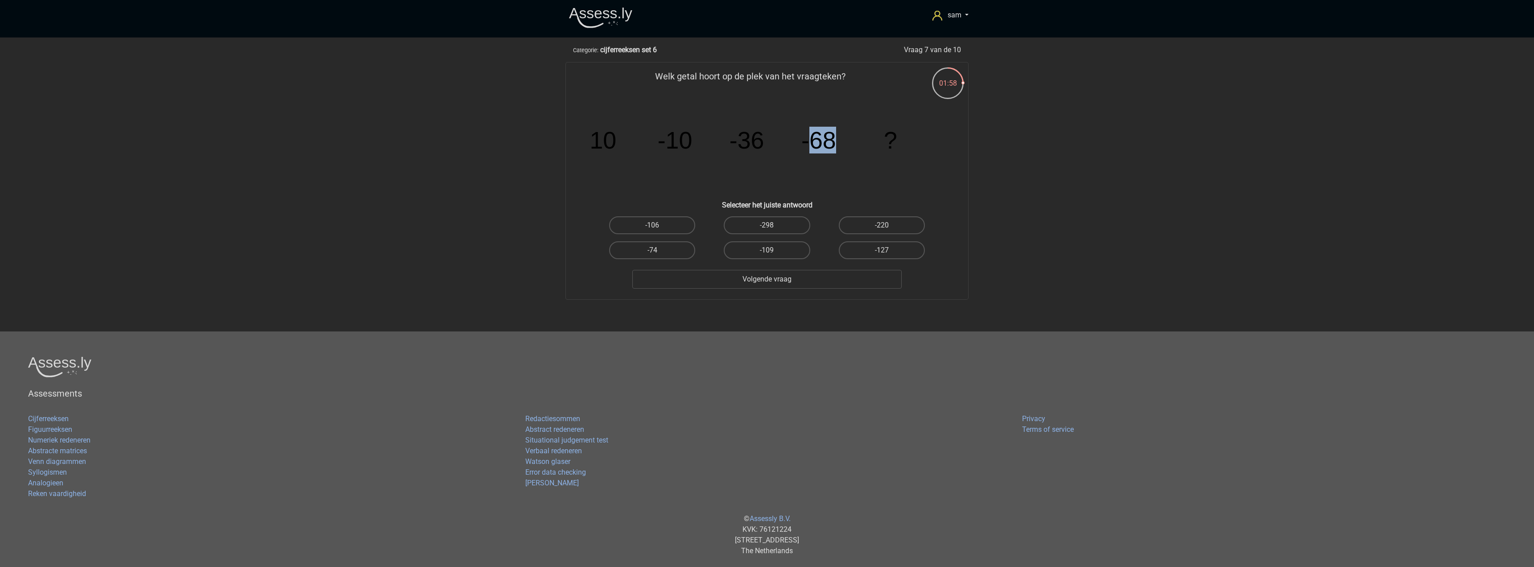
click at [842, 147] on icon "image/svg+xml 10 -10 -36 -68 ?" at bounding box center [766, 148] width 359 height 90
click at [857, 149] on icon "image/svg+xml 10 -10 -36 -68 ?" at bounding box center [766, 148] width 359 height 90
click at [661, 228] on label "-106" at bounding box center [652, 225] width 86 height 18
click at [658, 228] on input "-106" at bounding box center [655, 228] width 6 height 6
radio input "true"
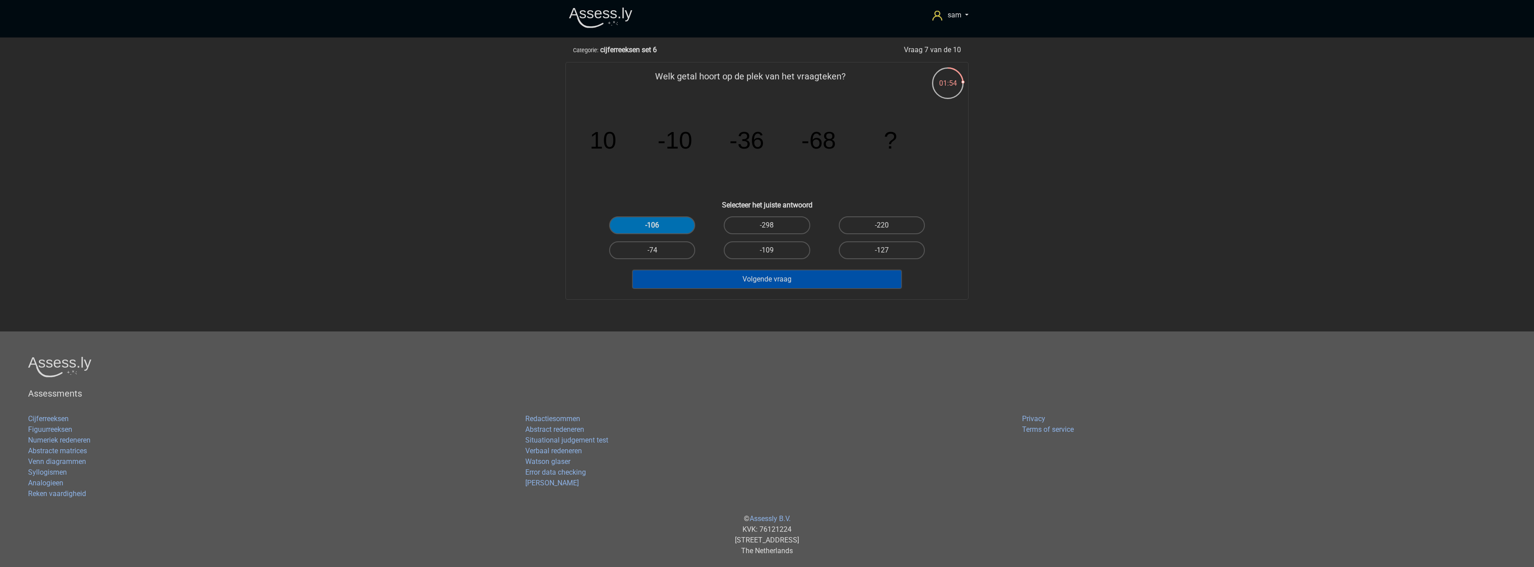
click at [804, 282] on button "Volgende vraag" at bounding box center [767, 279] width 270 height 19
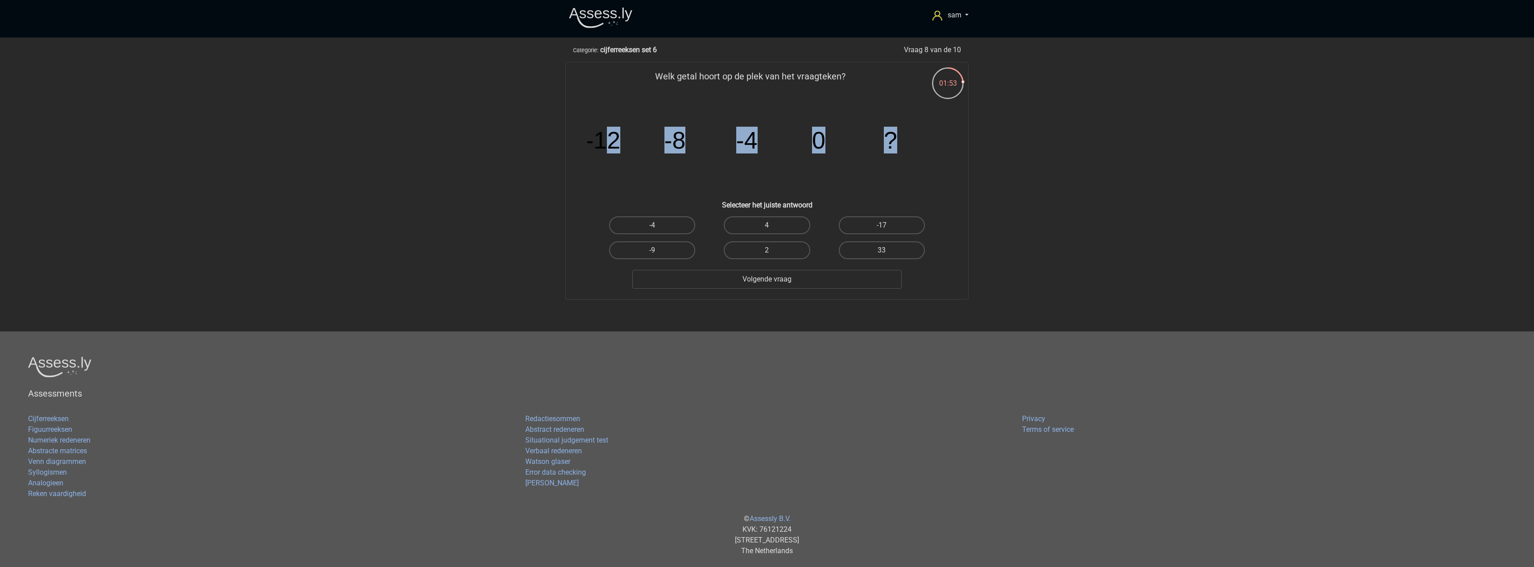
drag, startPoint x: 601, startPoint y: 142, endPoint x: 939, endPoint y: 145, distance: 337.5
click at [939, 145] on icon "image/svg+xml -12 -8 -4 0 ?" at bounding box center [766, 148] width 359 height 90
click at [771, 222] on label "4" at bounding box center [767, 225] width 86 height 18
click at [771, 225] on input "4" at bounding box center [770, 228] width 6 height 6
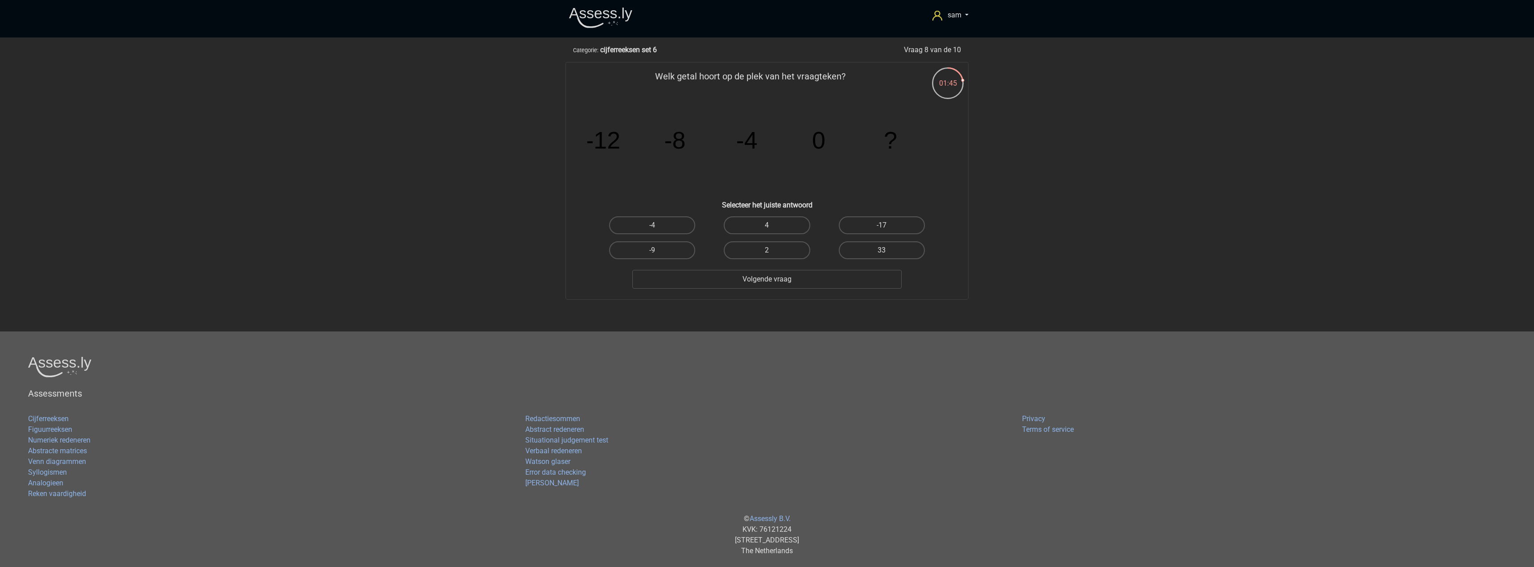
radio input "true"
click at [807, 282] on button "Volgende vraag" at bounding box center [767, 279] width 270 height 19
click at [891, 252] on label "-27" at bounding box center [882, 250] width 86 height 18
click at [887, 252] on input "-27" at bounding box center [884, 253] width 6 height 6
radio input "true"
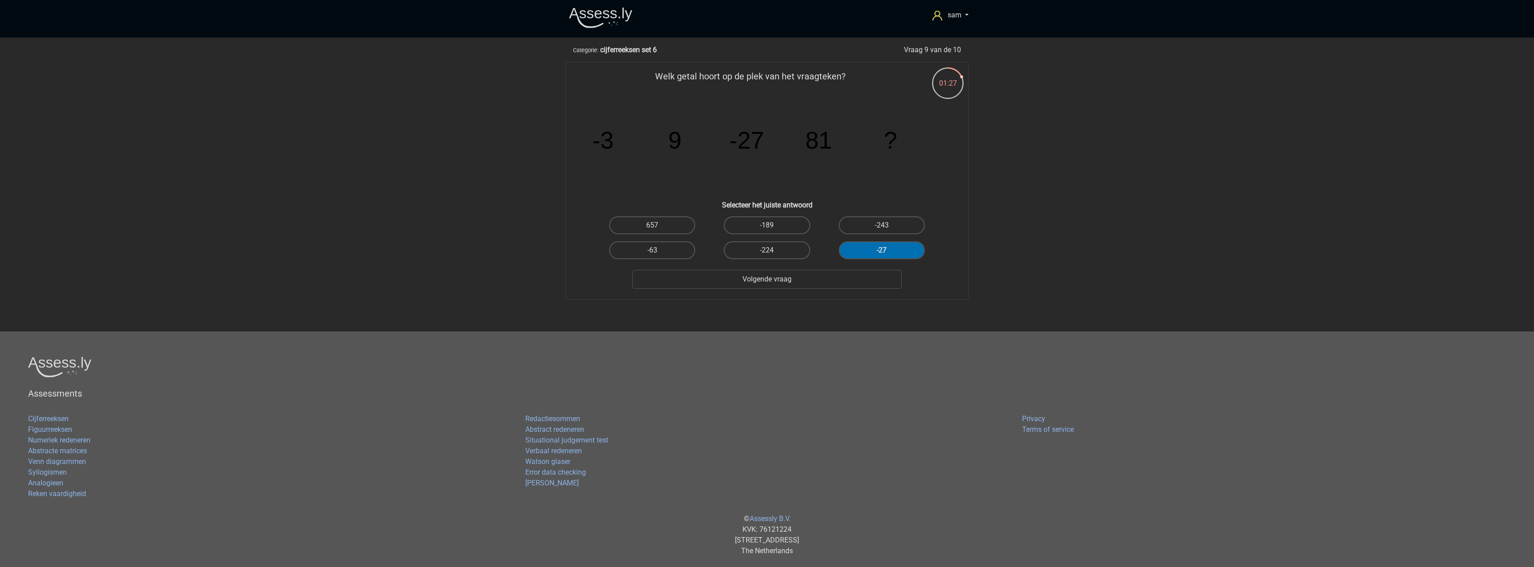
click at [1134, 147] on div "sam sammarijt@gmail.com Nederlands English" at bounding box center [767, 278] width 1534 height 556
click at [867, 223] on label "-243" at bounding box center [882, 225] width 86 height 18
click at [881, 225] on input "-243" at bounding box center [884, 228] width 6 height 6
radio input "true"
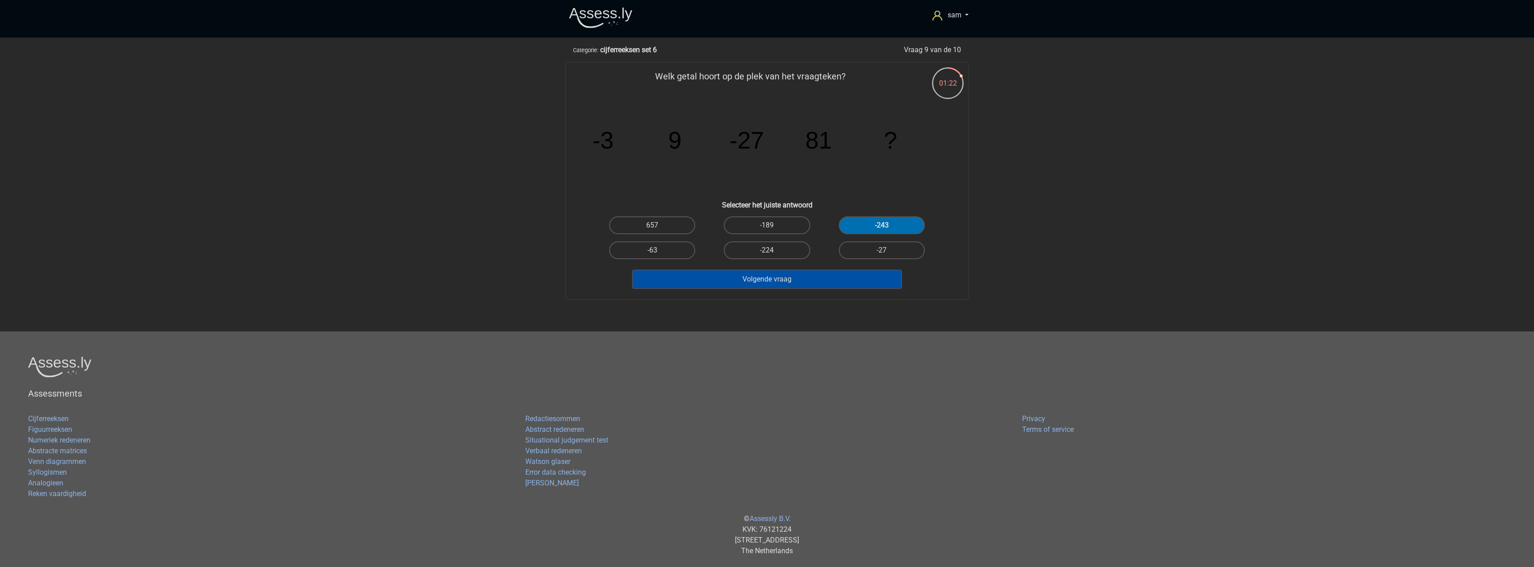
click at [868, 279] on button "Volgende vraag" at bounding box center [767, 279] width 270 height 19
click at [868, 279] on button "Resultaten" at bounding box center [767, 279] width 270 height 19
click at [873, 216] on label "-204" at bounding box center [882, 225] width 86 height 18
click at [881, 225] on input "-204" at bounding box center [884, 228] width 6 height 6
radio input "true"
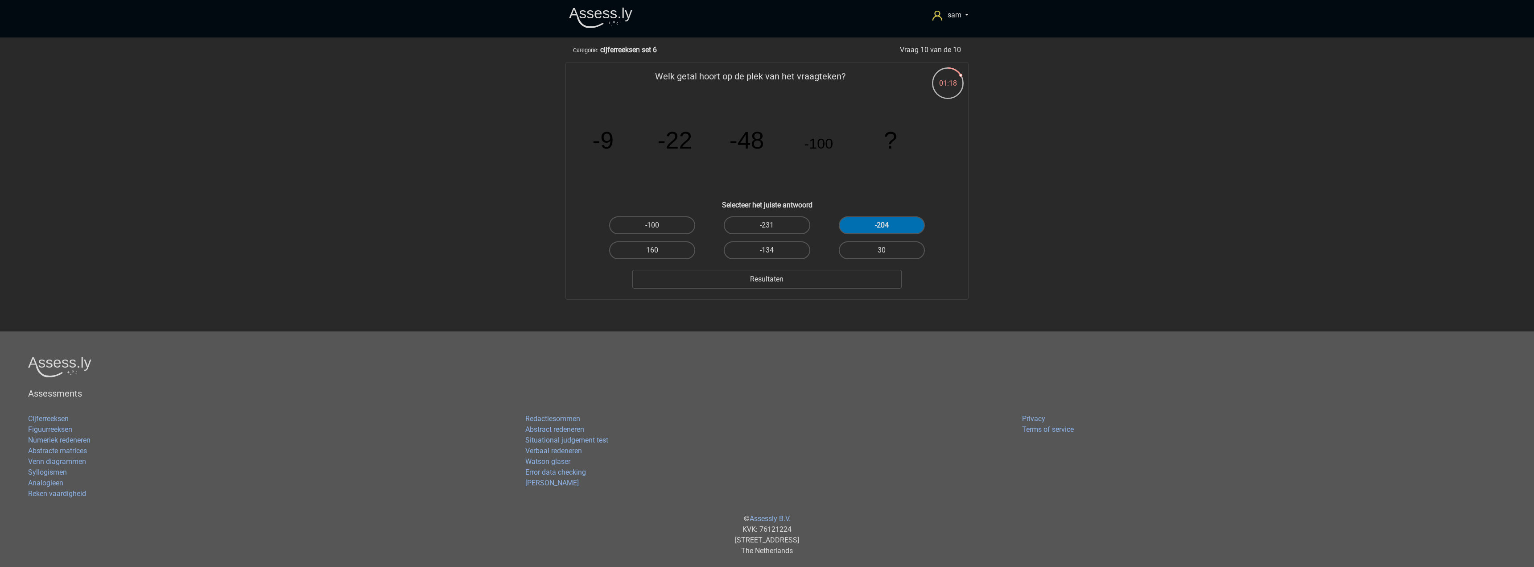
click at [1012, 174] on div "sam sammarijt@gmail.com Nederlands English" at bounding box center [767, 278] width 1534 height 556
drag, startPoint x: 867, startPoint y: 158, endPoint x: 785, endPoint y: 146, distance: 83.4
click at [867, 157] on icon "image/svg+xml -9 -22 -48 -100 ?" at bounding box center [766, 148] width 359 height 90
click at [881, 222] on label "-204" at bounding box center [882, 225] width 86 height 18
click at [881, 225] on input "-204" at bounding box center [884, 228] width 6 height 6
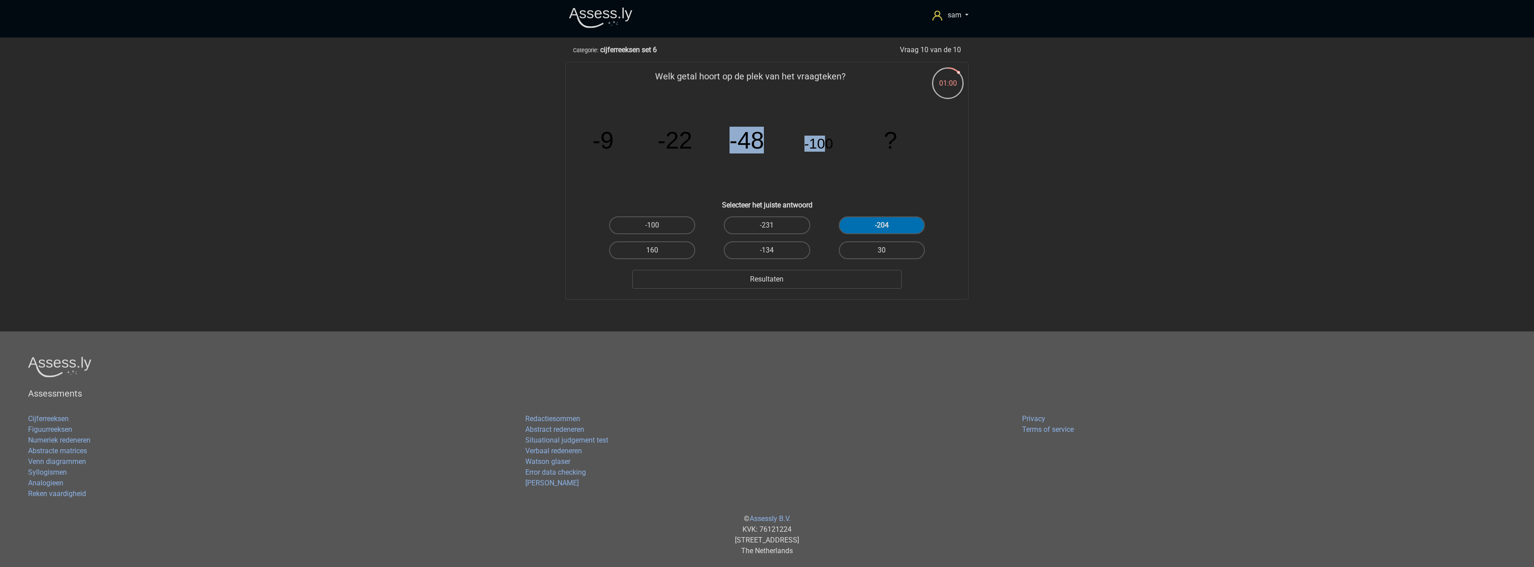
drag, startPoint x: 732, startPoint y: 138, endPoint x: 828, endPoint y: 148, distance: 97.3
click at [828, 148] on g "-9 -22 -48 -100 ?" at bounding box center [744, 140] width 305 height 27
click at [829, 148] on tspan "-100" at bounding box center [818, 144] width 29 height 16
click at [865, 285] on button "Resultaten" at bounding box center [767, 279] width 270 height 19
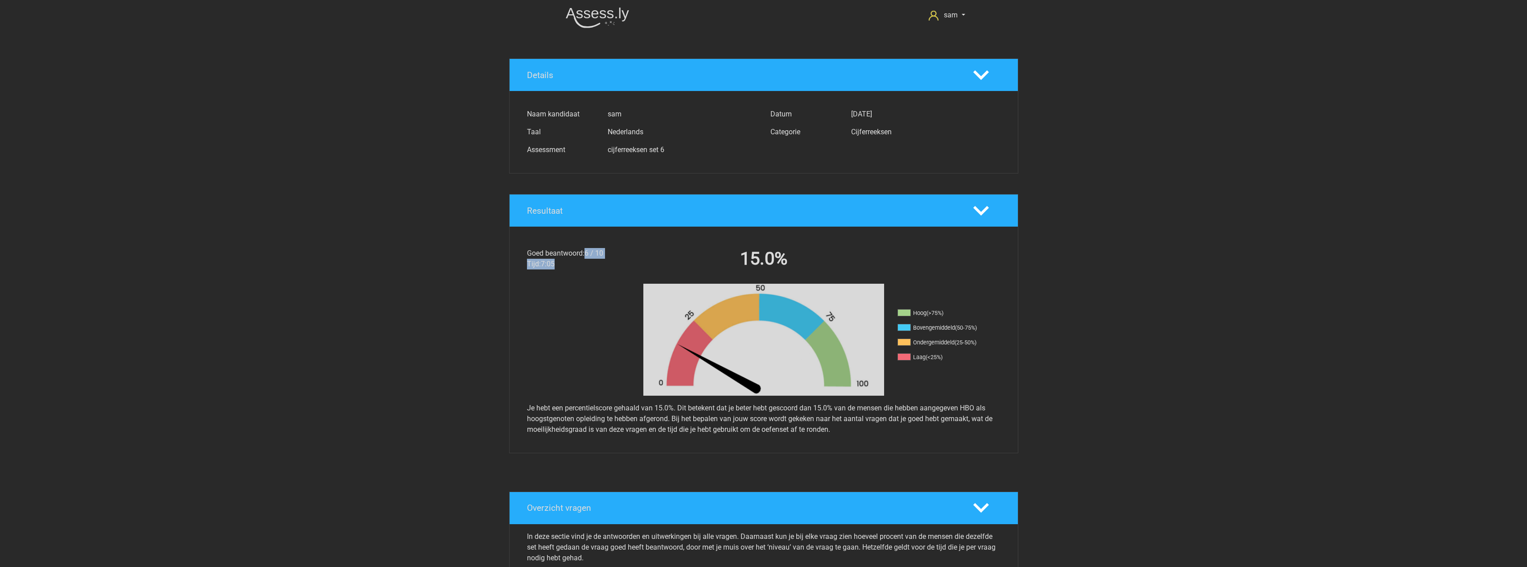
drag, startPoint x: 593, startPoint y: 255, endPoint x: 632, endPoint y: 263, distance: 39.6
click at [632, 263] on div "Goed beantwoord: 6 / 10 Tijd: 7:05" at bounding box center [581, 260] width 122 height 25
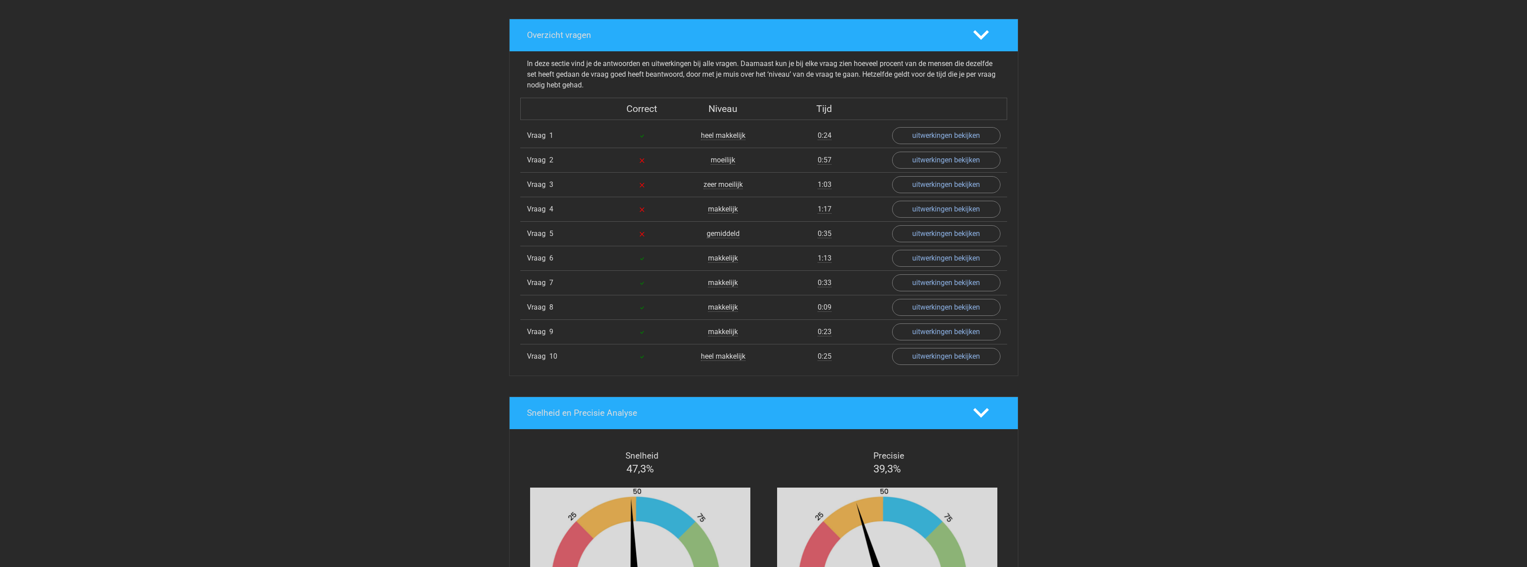
scroll to position [446, 0]
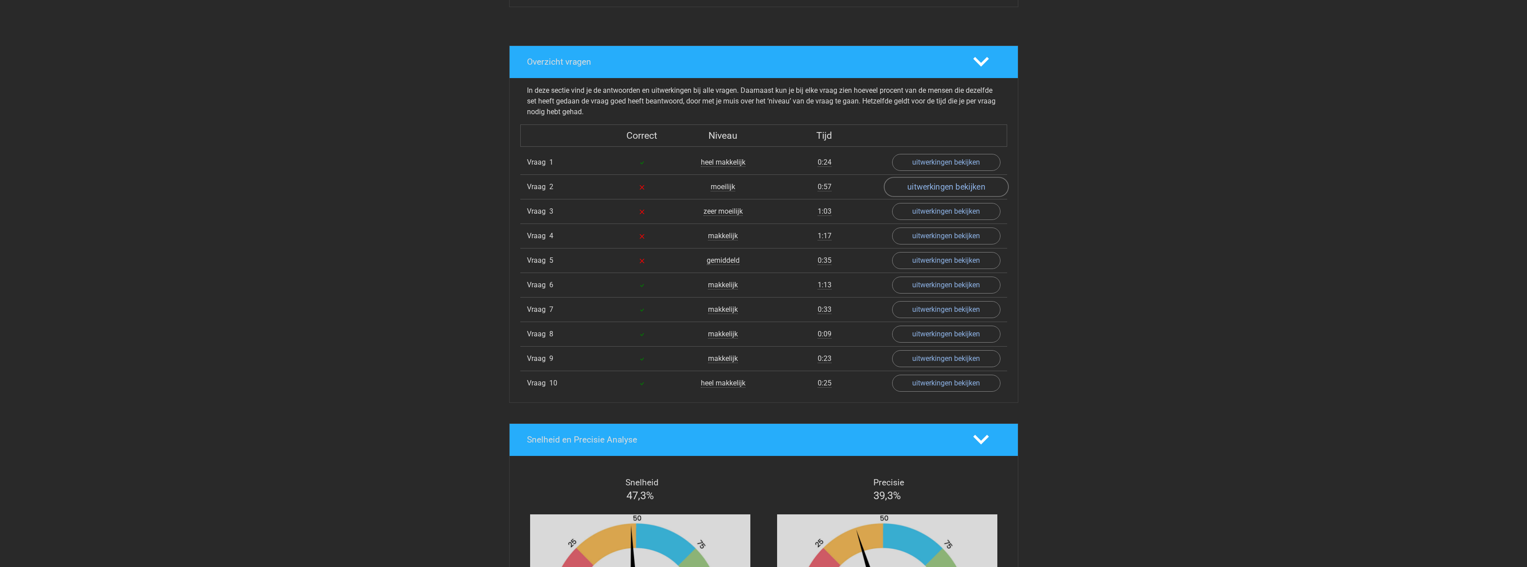
click at [932, 189] on link "uitwerkingen bekijken" at bounding box center [946, 187] width 124 height 20
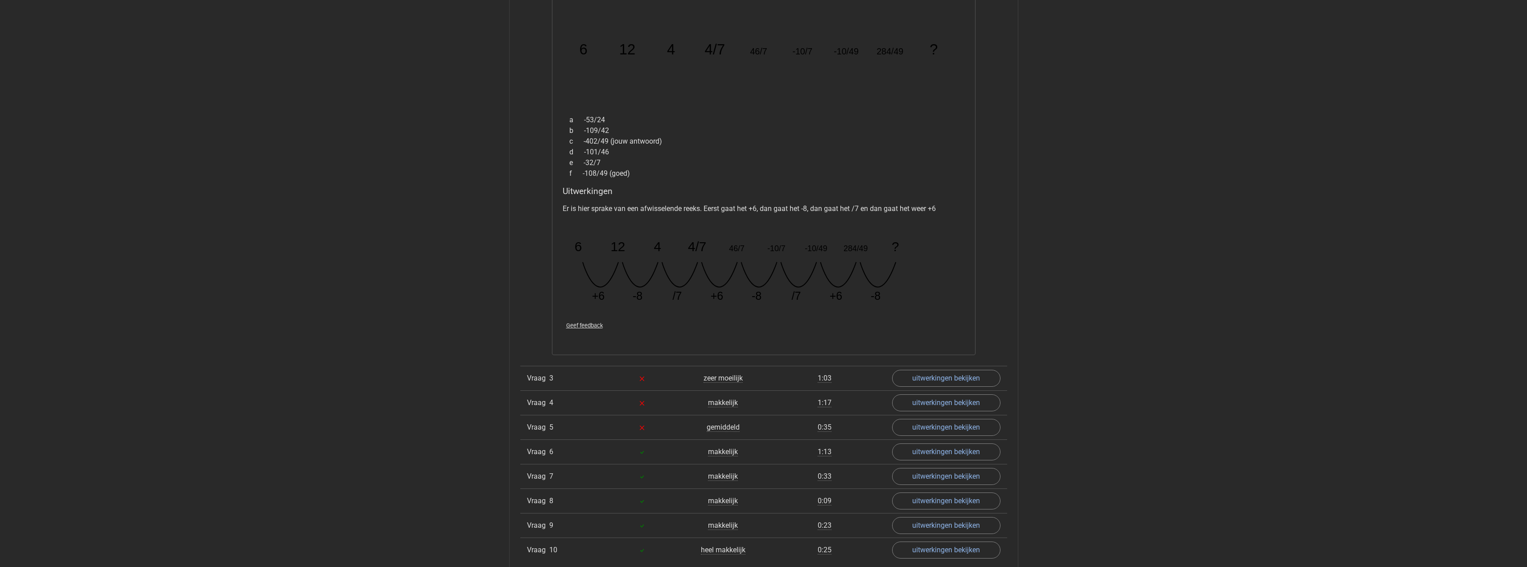
scroll to position [669, 0]
drag, startPoint x: 902, startPoint y: 295, endPoint x: 538, endPoint y: 304, distance: 364.8
click at [538, 304] on div "Vraag 1 heel makkelijk 0:24 uitwerkingen bekijken Welk getal hoort op de plek v…" at bounding box center [763, 244] width 473 height 634
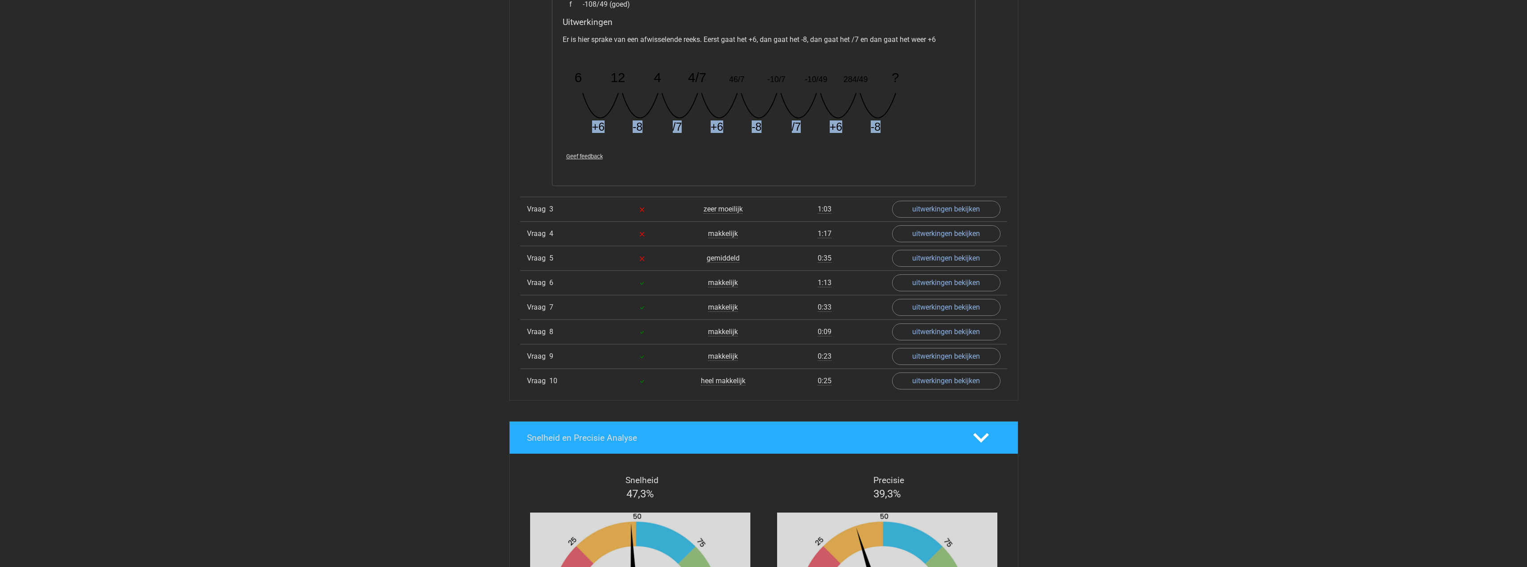
scroll to position [847, 0]
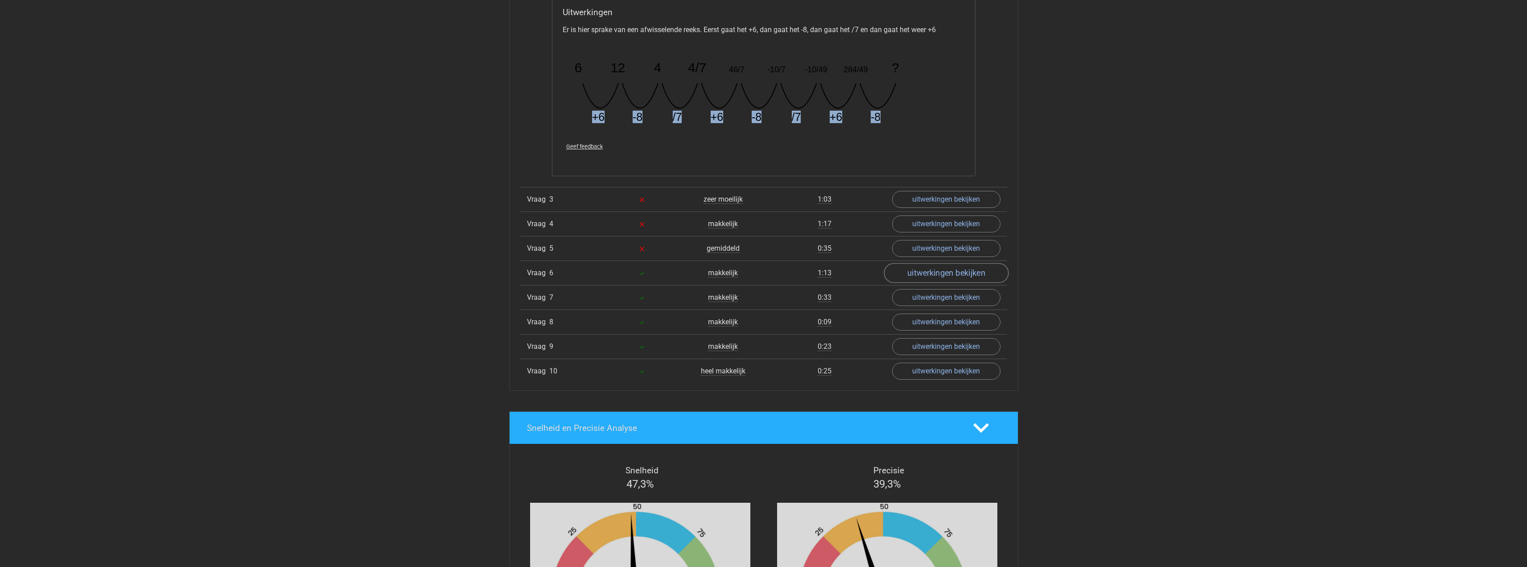
click at [938, 277] on link "uitwerkingen bekijken" at bounding box center [946, 273] width 124 height 20
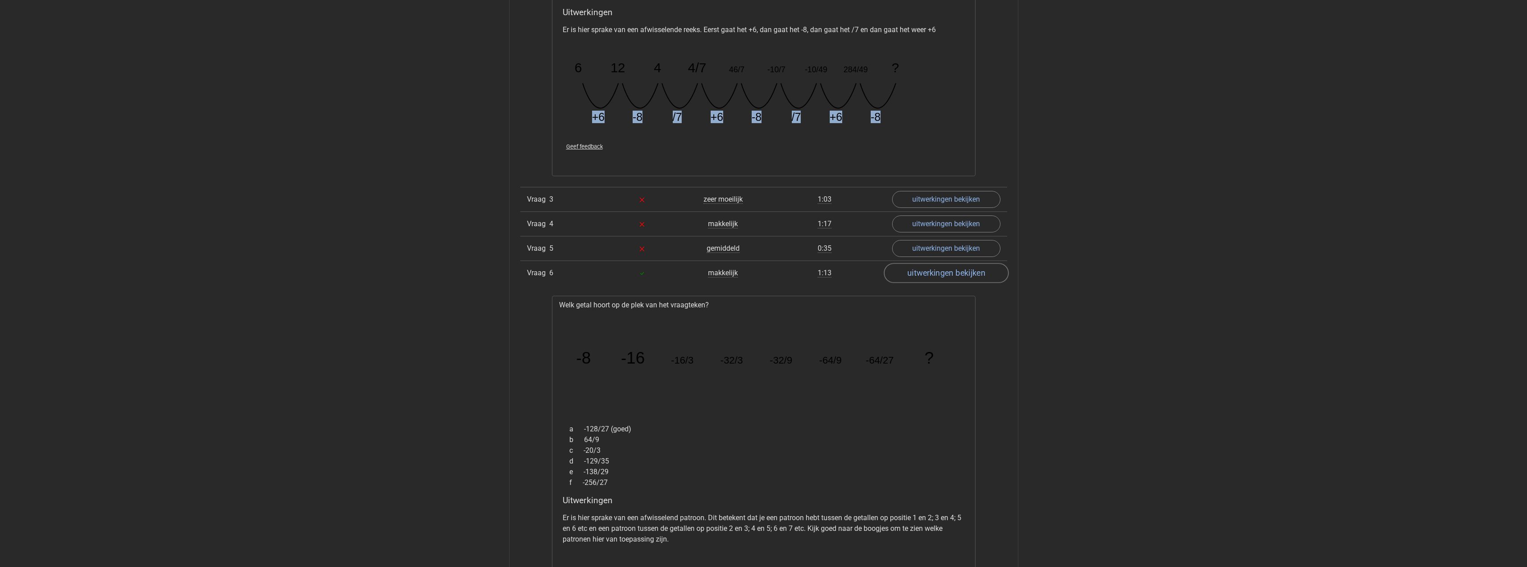
click at [933, 276] on link "uitwerkingen bekijken" at bounding box center [946, 273] width 124 height 20
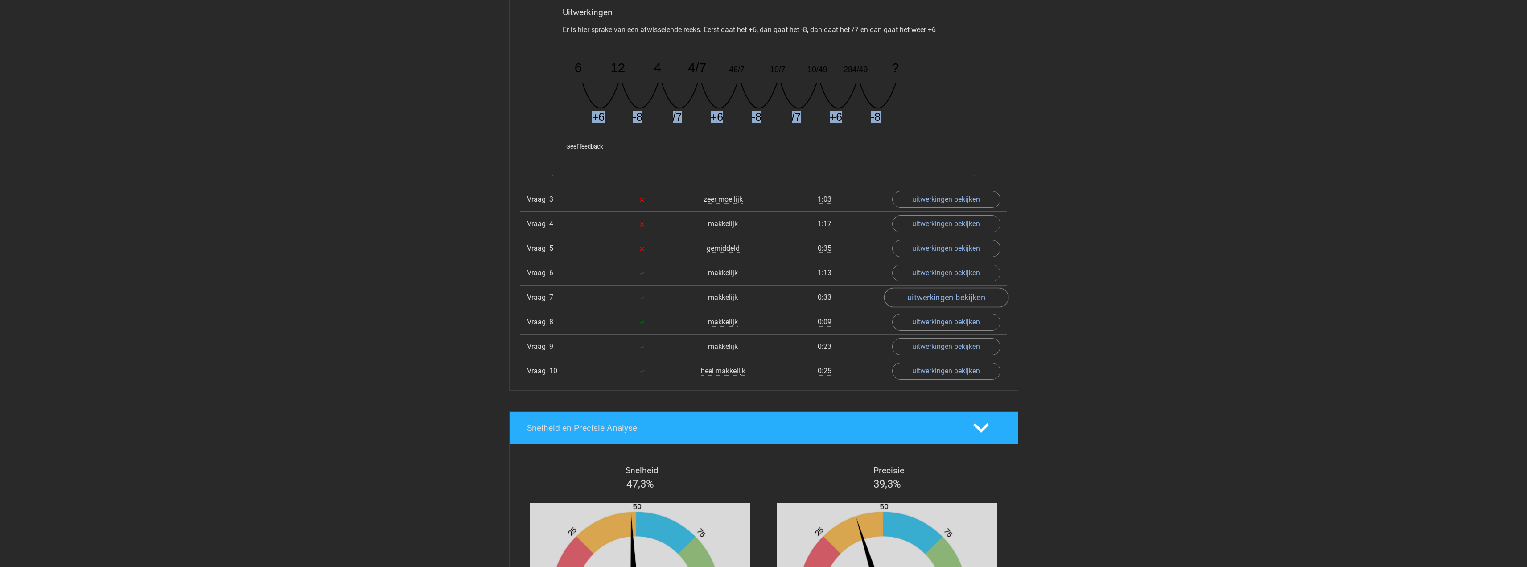
click at [943, 303] on link "uitwerkingen bekijken" at bounding box center [946, 298] width 124 height 20
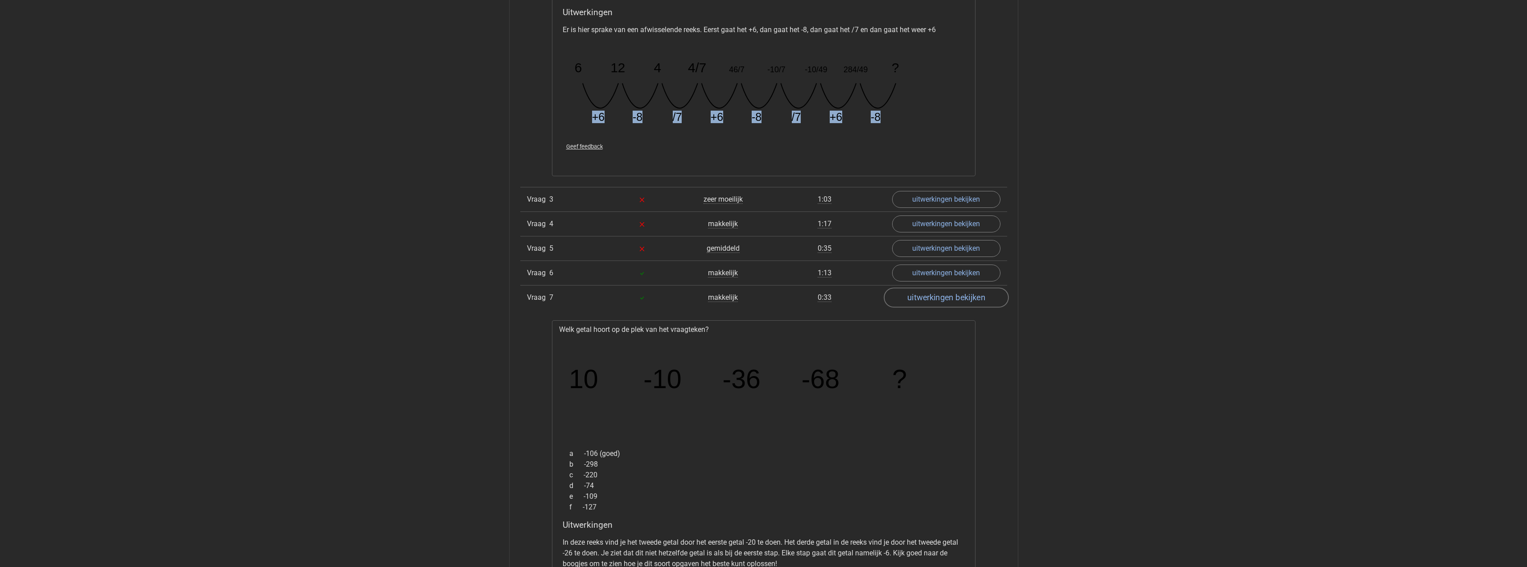
click at [950, 302] on link "uitwerkingen bekijken" at bounding box center [946, 298] width 124 height 20
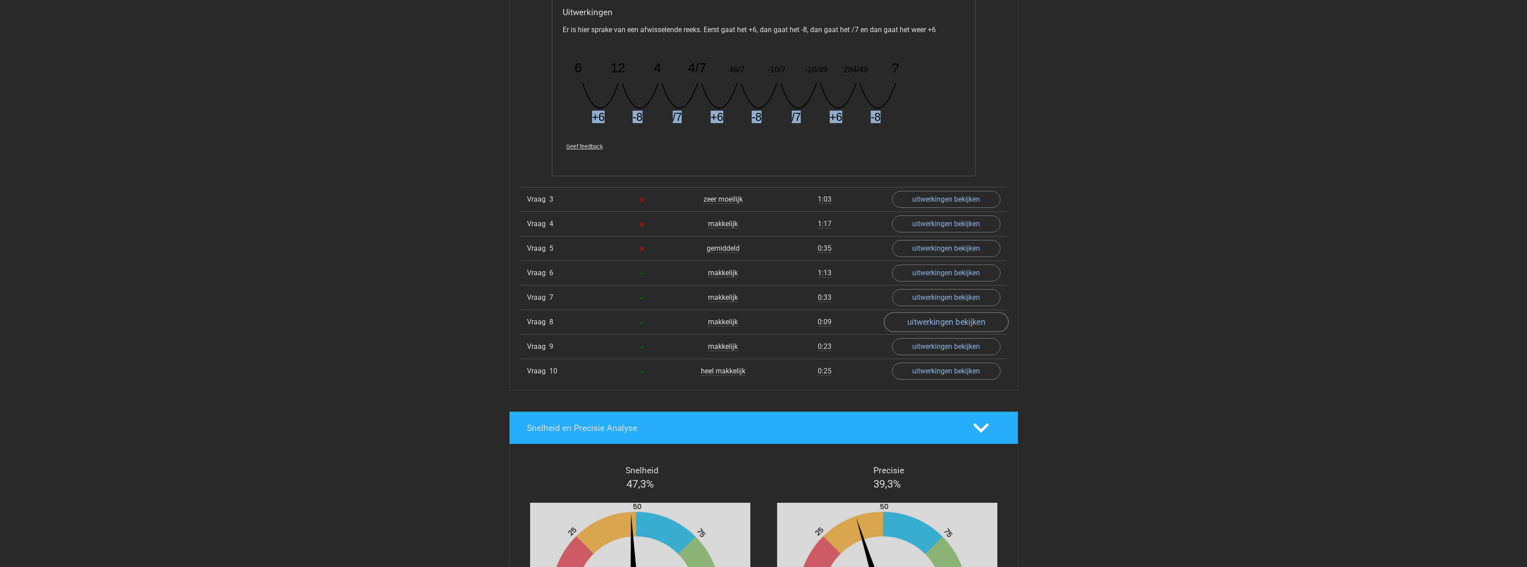
click at [942, 319] on link "uitwerkingen bekijken" at bounding box center [946, 323] width 124 height 20
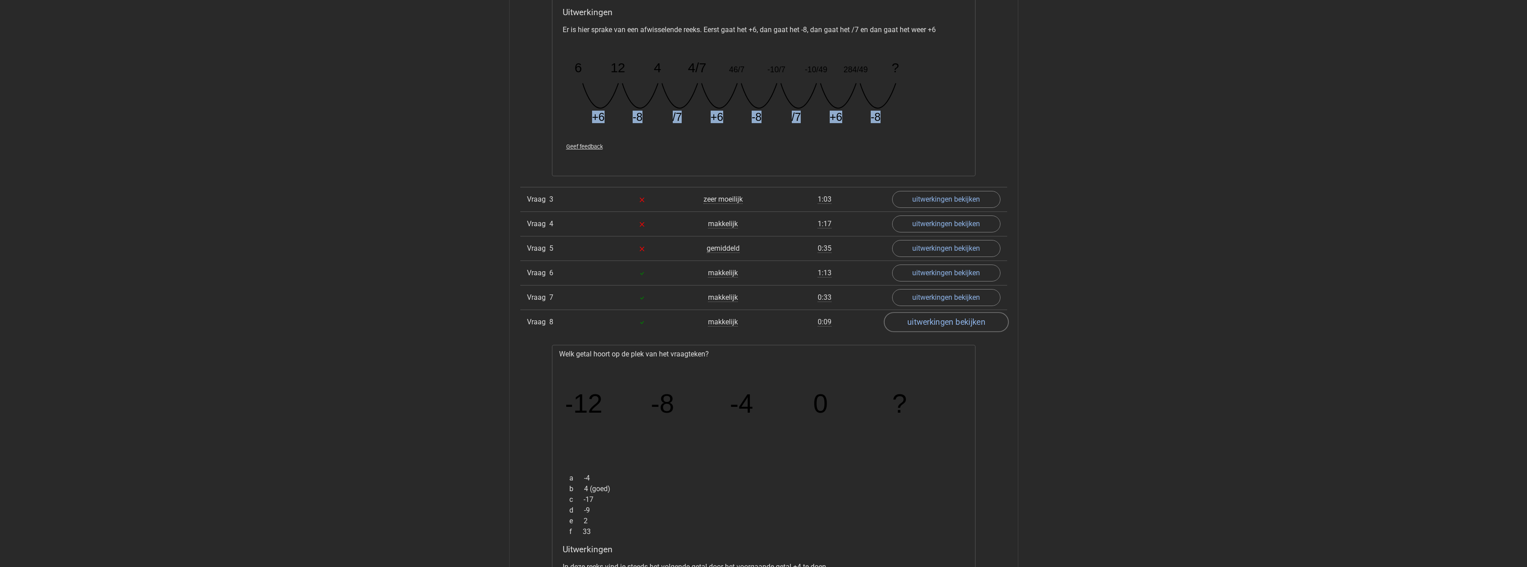
click at [968, 324] on link "uitwerkingen bekijken" at bounding box center [946, 323] width 124 height 20
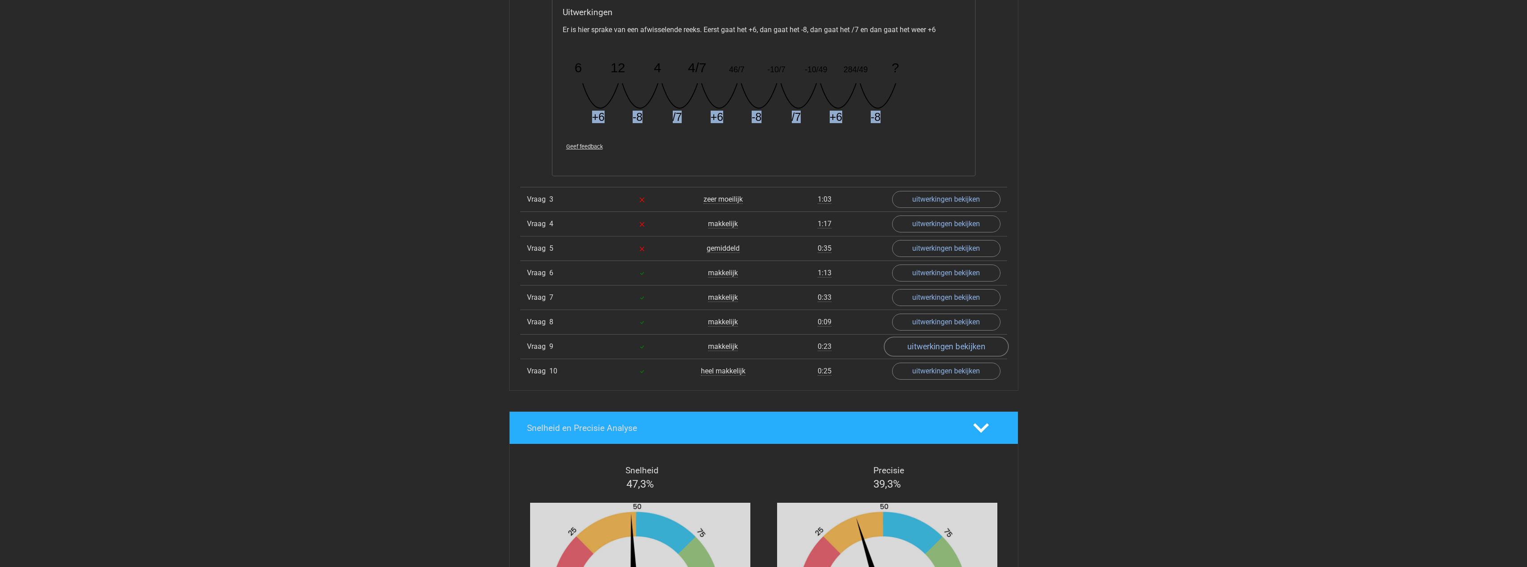
click at [947, 346] on link "uitwerkingen bekijken" at bounding box center [946, 347] width 124 height 20
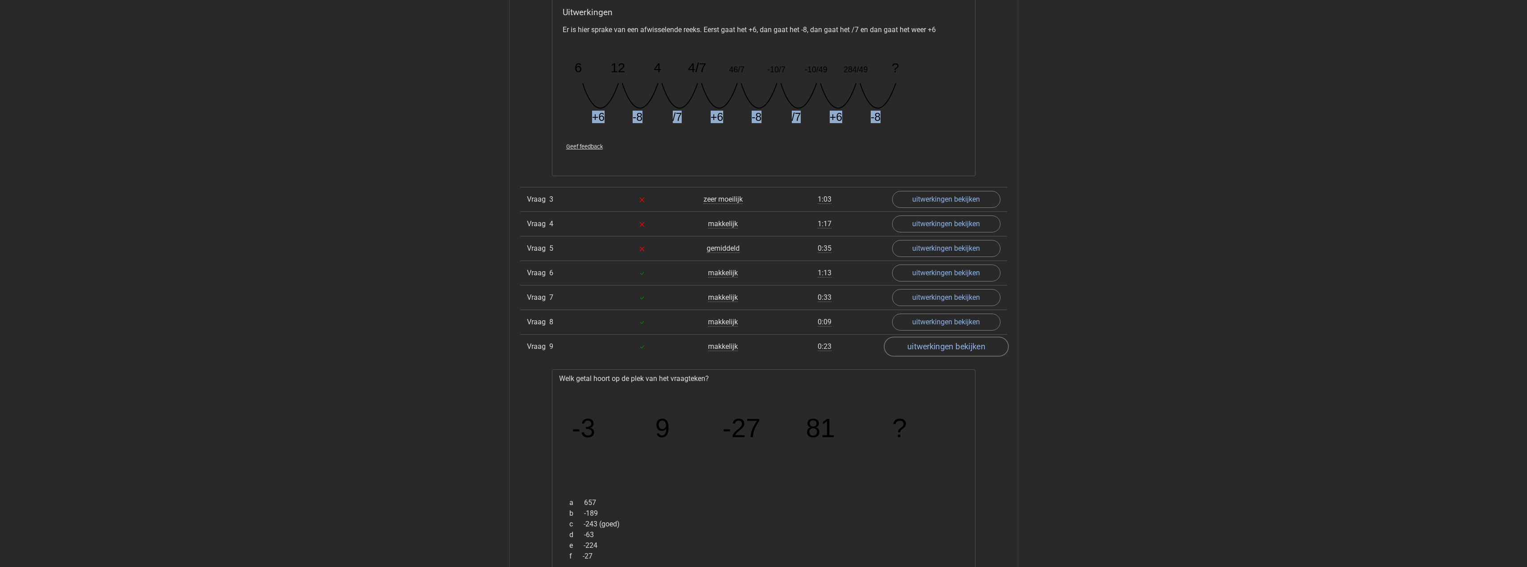
click at [947, 346] on link "uitwerkingen bekijken" at bounding box center [946, 347] width 124 height 20
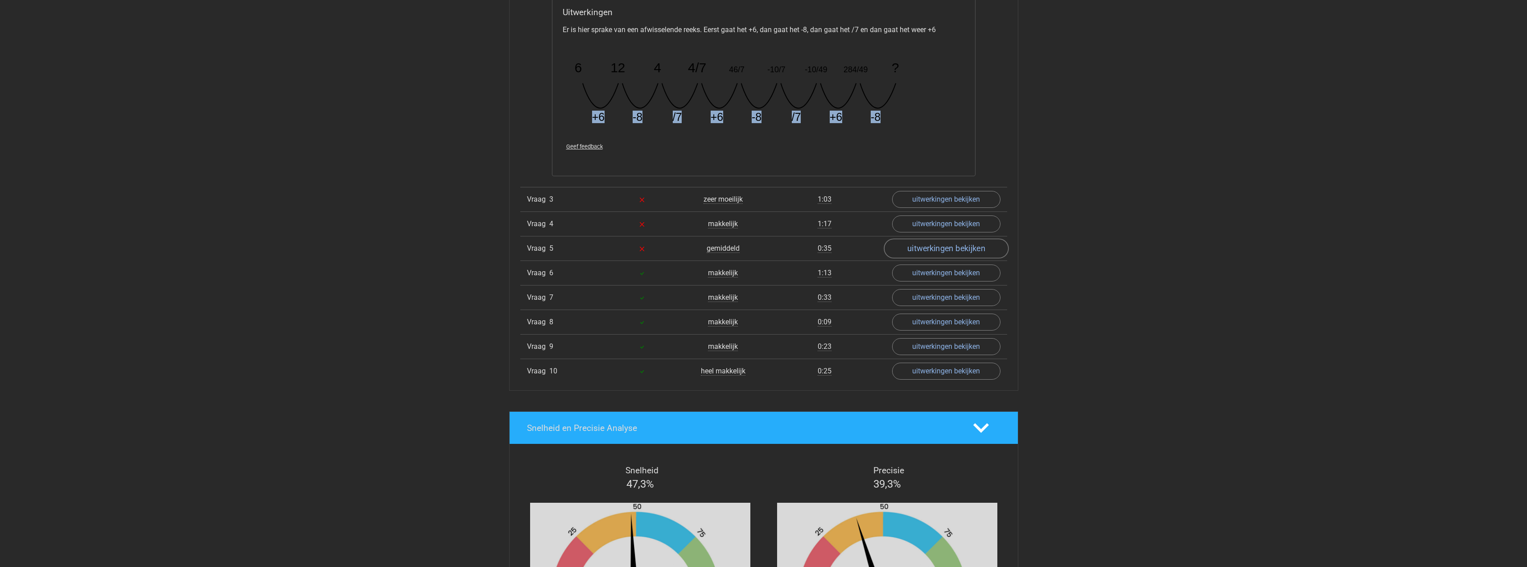
click at [938, 250] on link "uitwerkingen bekijken" at bounding box center [946, 249] width 124 height 20
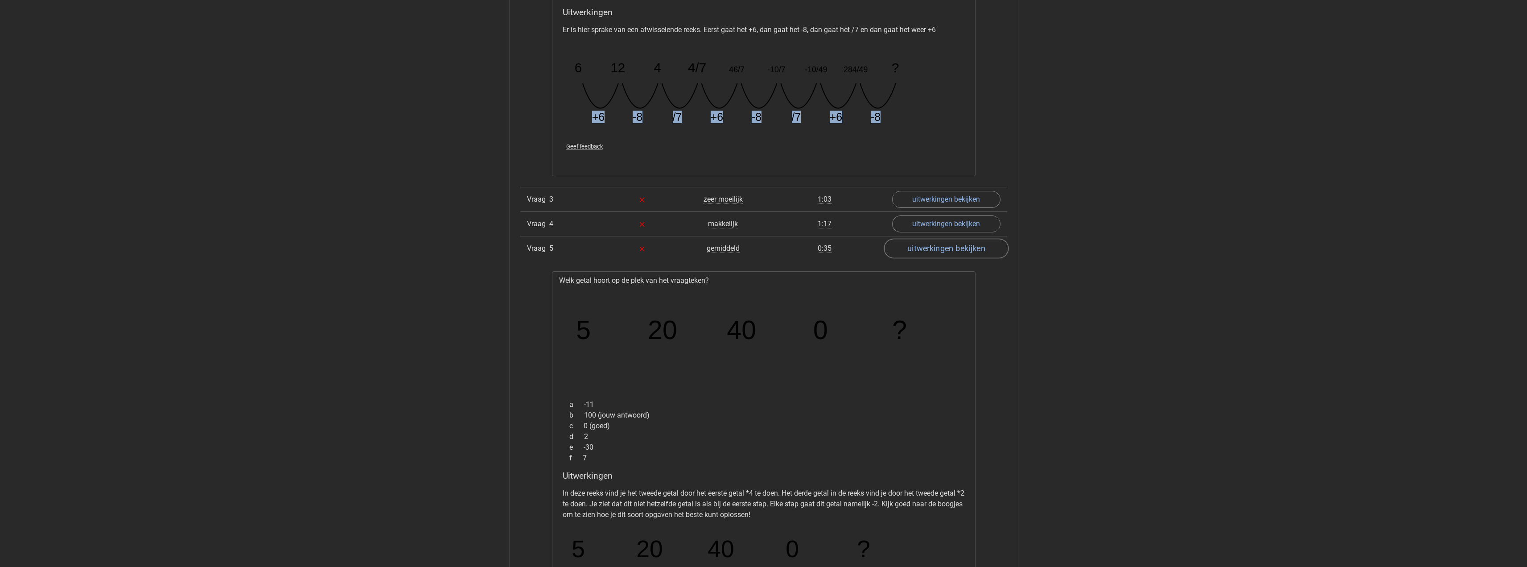
click at [938, 250] on link "uitwerkingen bekijken" at bounding box center [946, 249] width 124 height 20
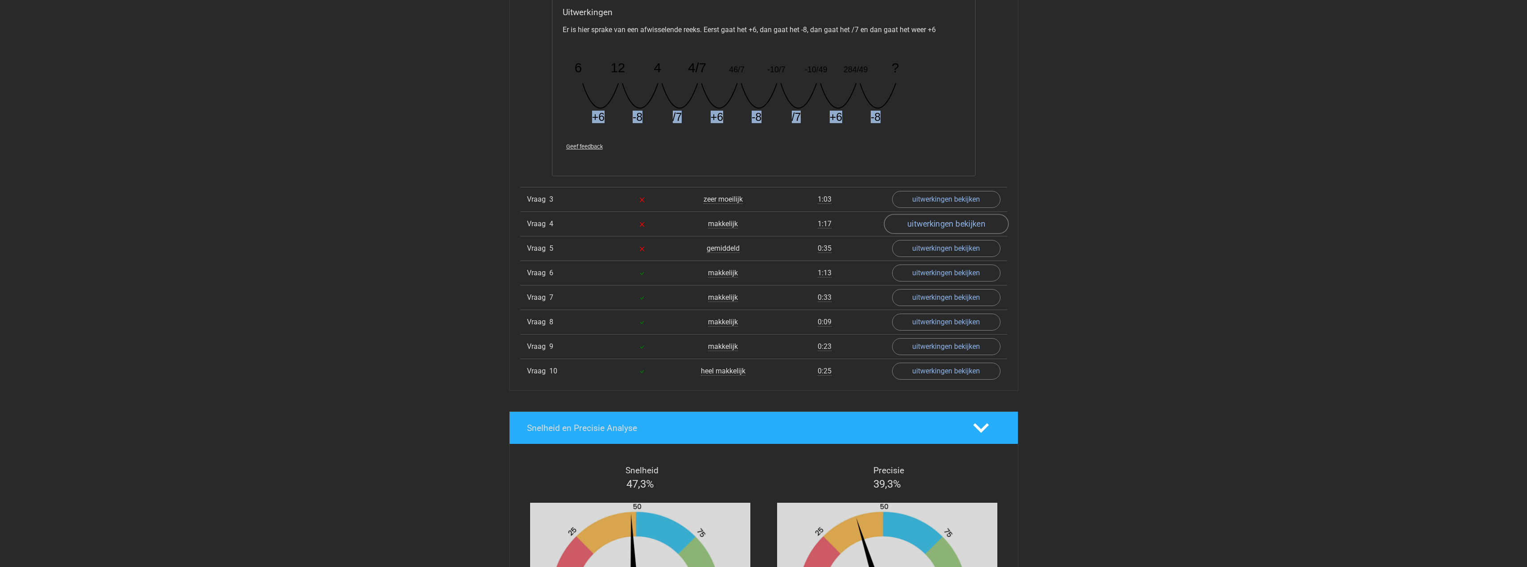
click at [938, 231] on link "uitwerkingen bekijken" at bounding box center [946, 224] width 124 height 20
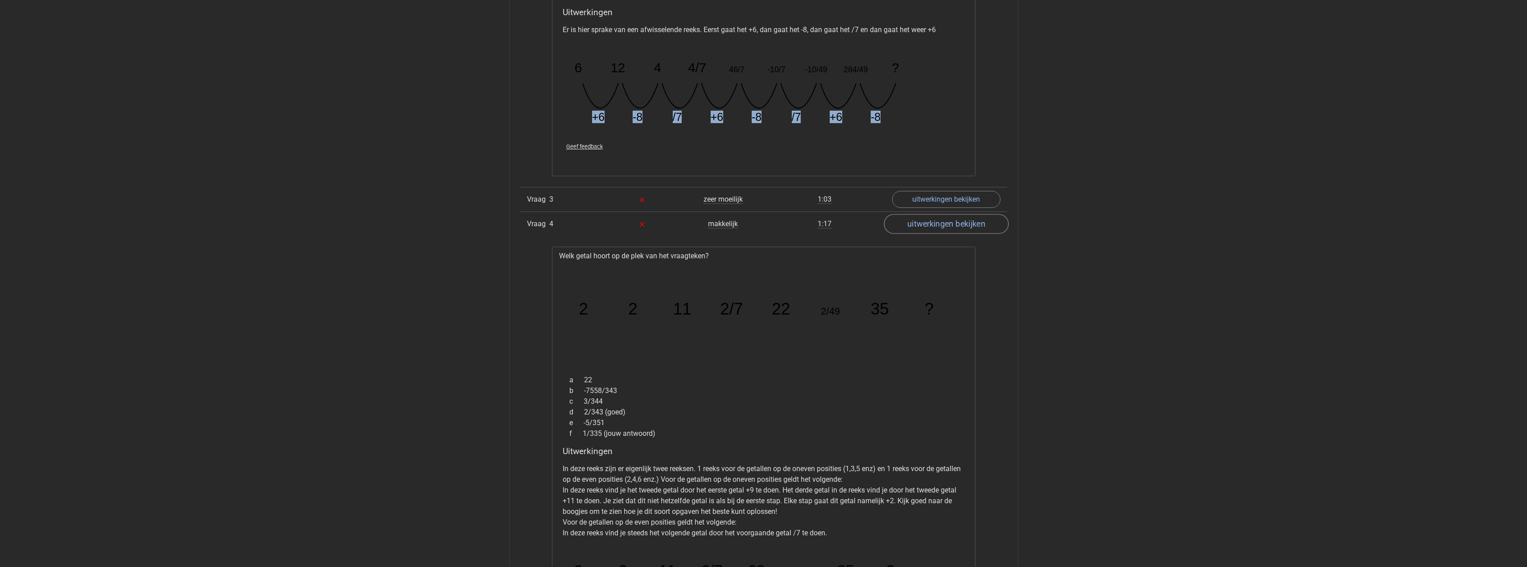
click at [938, 231] on link "uitwerkingen bekijken" at bounding box center [946, 224] width 124 height 20
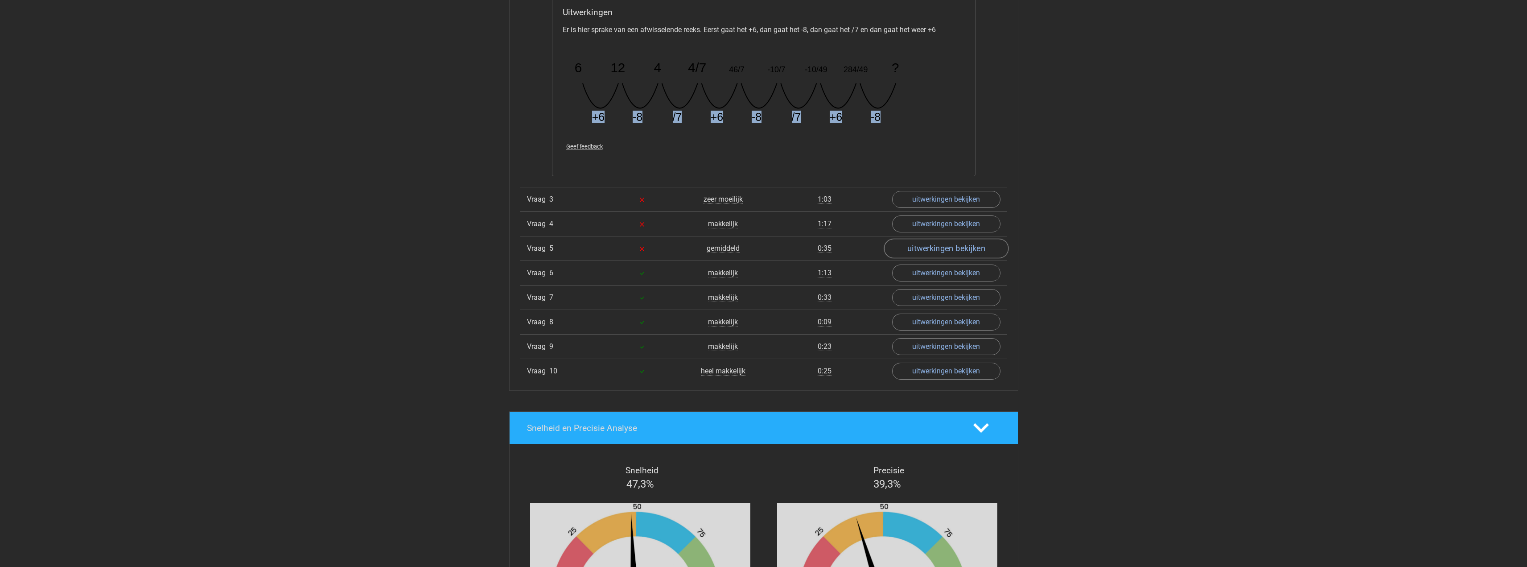
click at [934, 251] on link "uitwerkingen bekijken" at bounding box center [946, 249] width 124 height 20
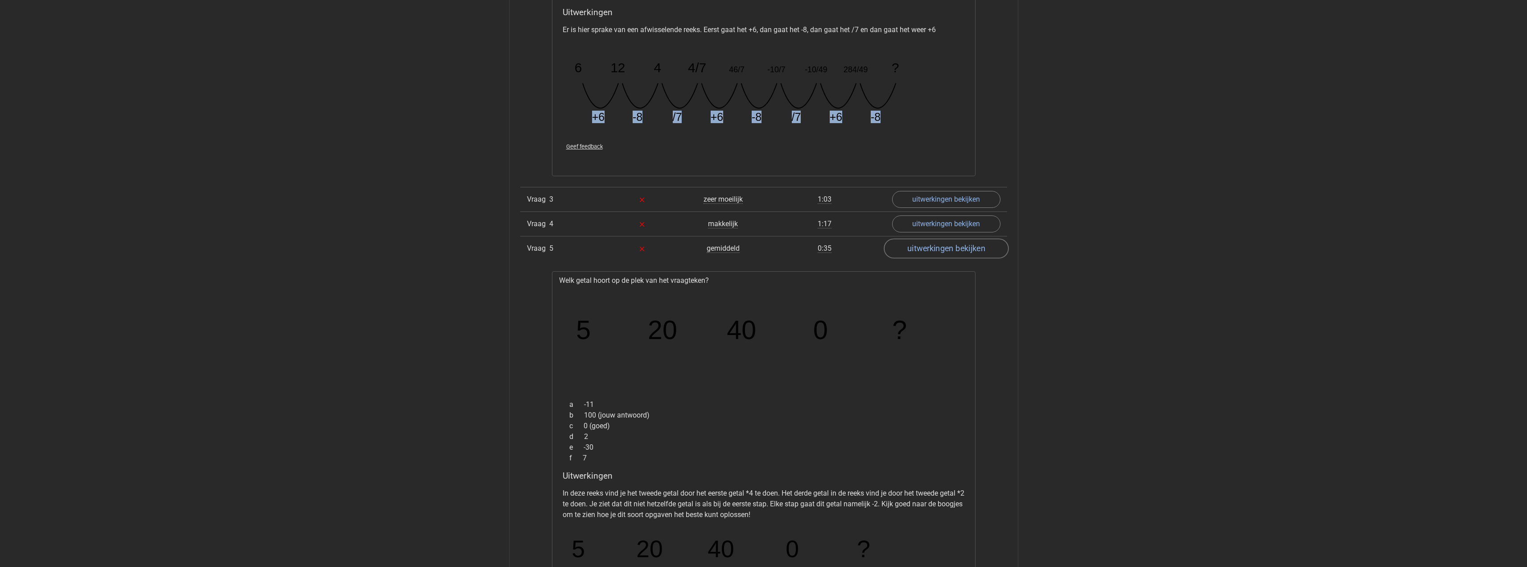
click at [934, 251] on link "uitwerkingen bekijken" at bounding box center [946, 249] width 124 height 20
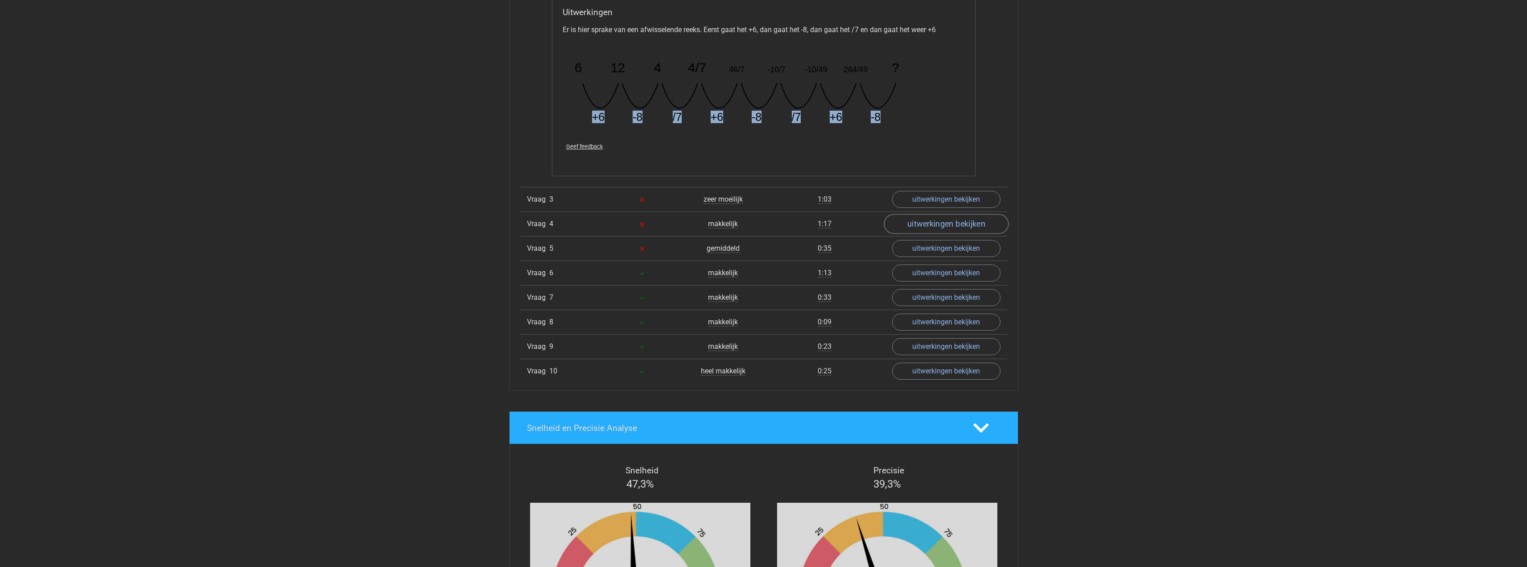
click at [934, 228] on link "uitwerkingen bekijken" at bounding box center [946, 224] width 124 height 20
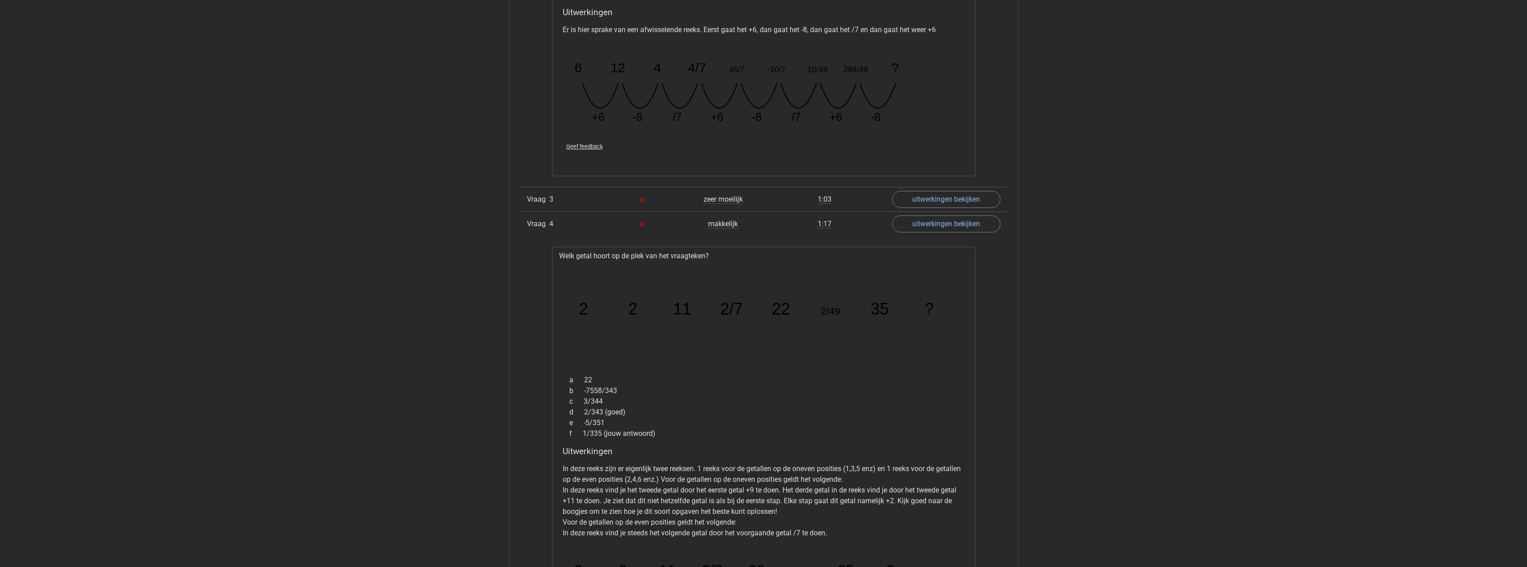
click at [936, 185] on div "Vraag 1 heel makkelijk 0:24 uitwerkingen bekijken Welk getal hoort op de plek v…" at bounding box center [763, 293] width 473 height 1088
click at [945, 200] on link "uitwerkingen bekijken" at bounding box center [946, 200] width 124 height 20
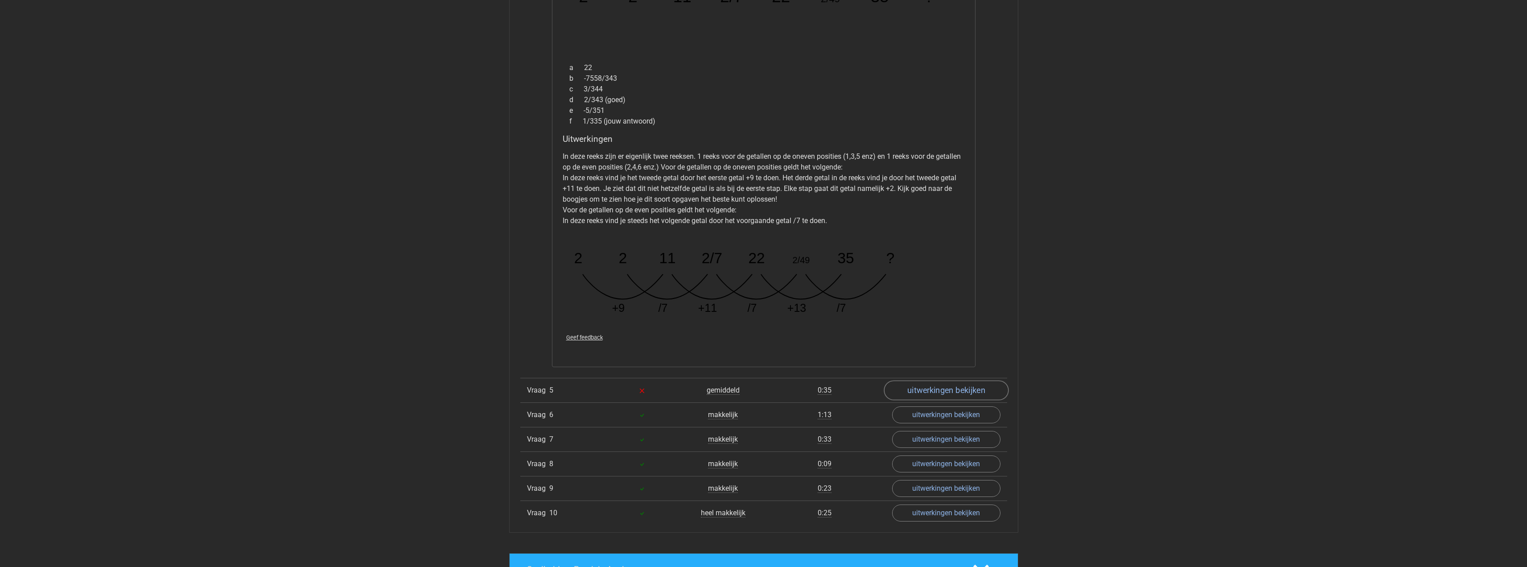
click at [959, 394] on link "uitwerkingen bekijken" at bounding box center [946, 390] width 124 height 20
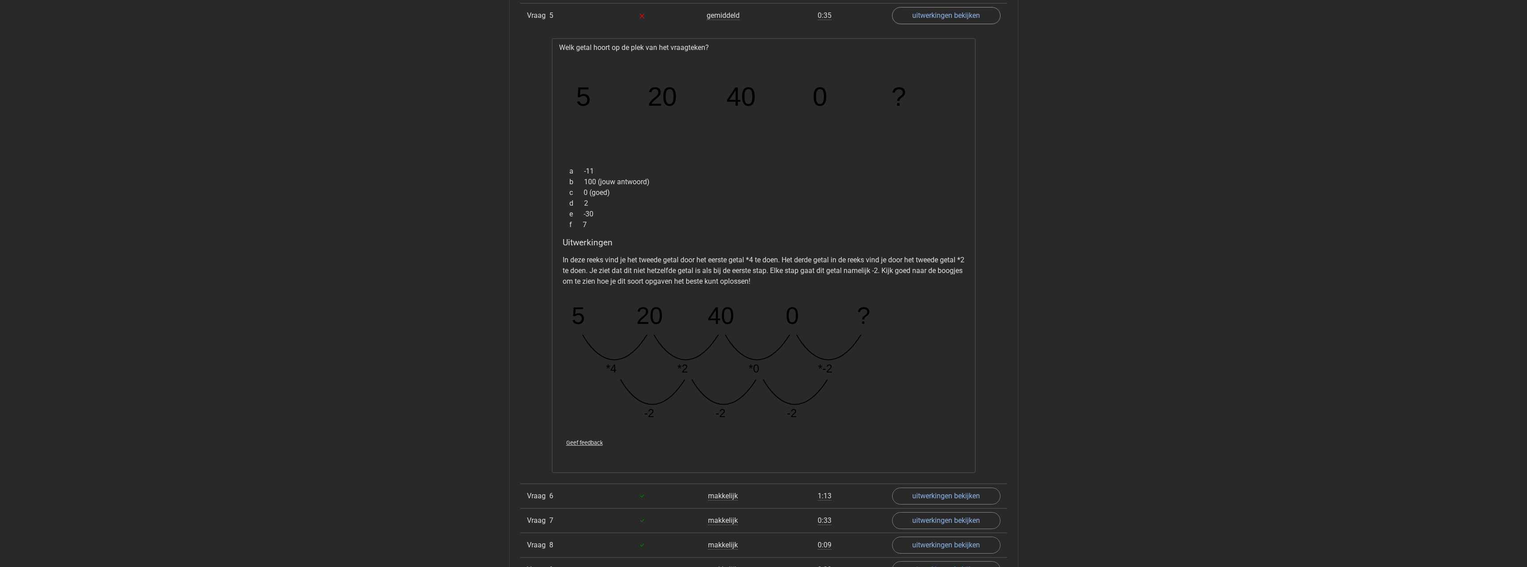
scroll to position [2051, 0]
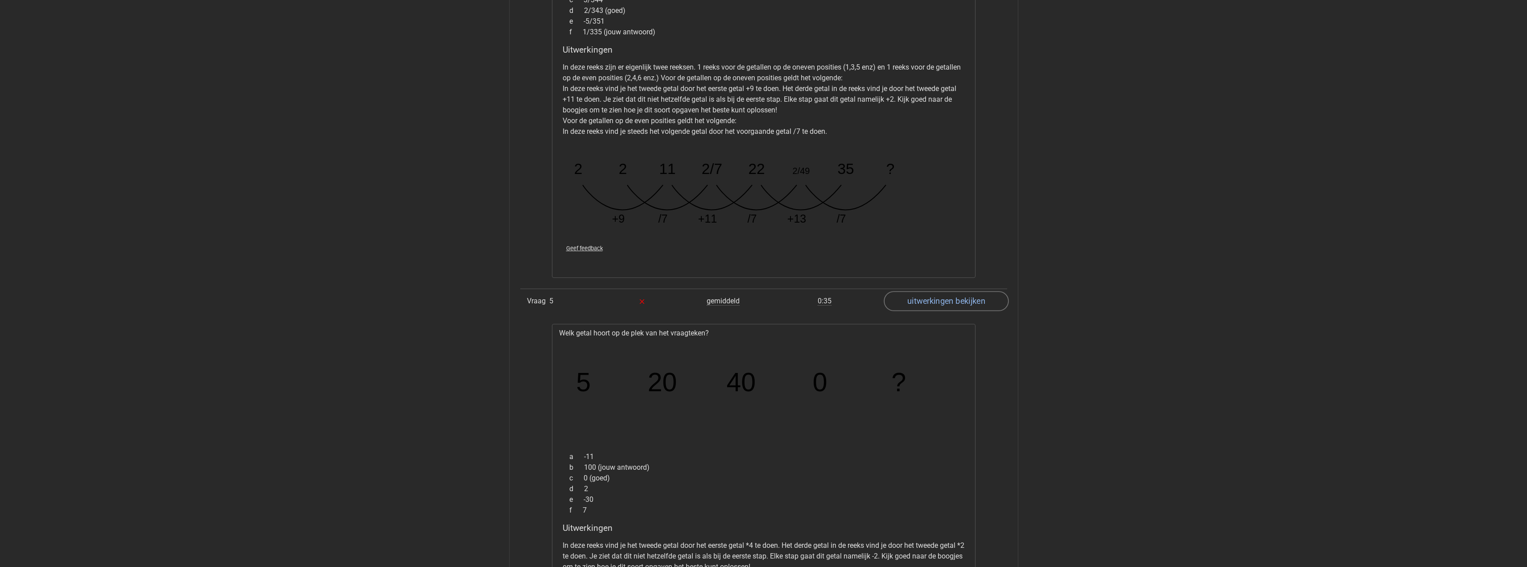
click at [947, 294] on link "uitwerkingen bekijken" at bounding box center [946, 301] width 124 height 20
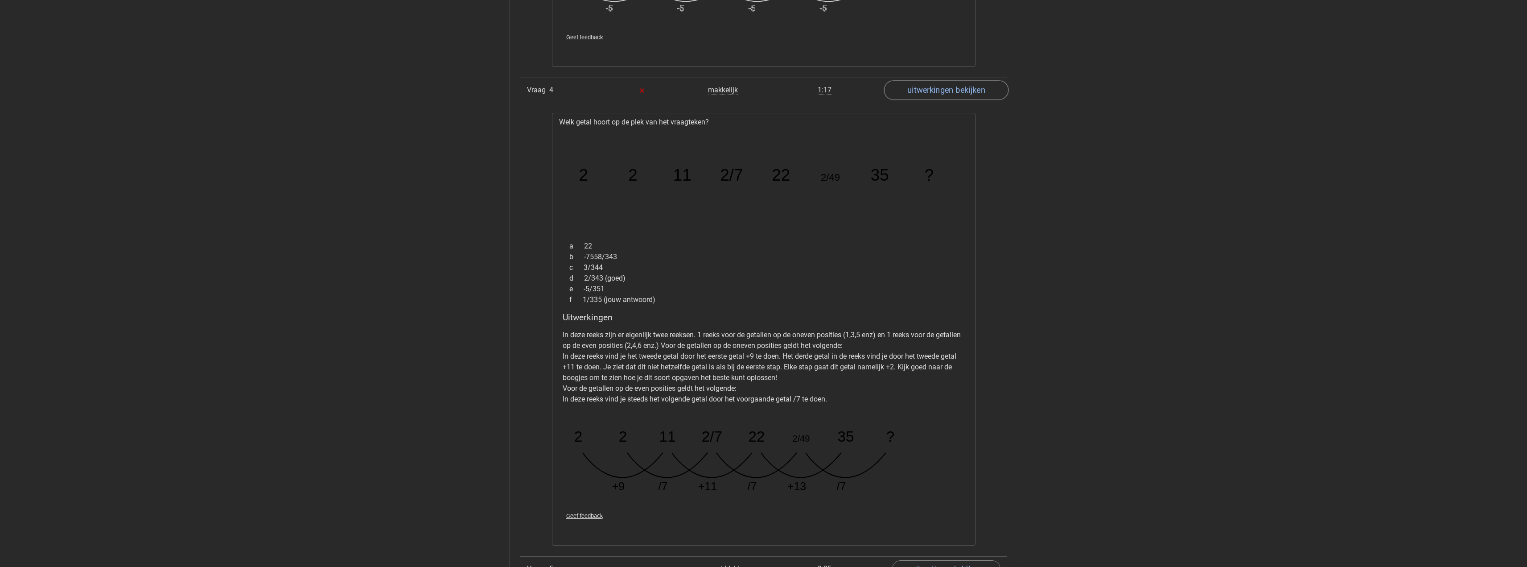
drag, startPoint x: 966, startPoint y: 90, endPoint x: 975, endPoint y: 114, distance: 26.0
click at [966, 89] on link "uitwerkingen bekijken" at bounding box center [946, 90] width 124 height 20
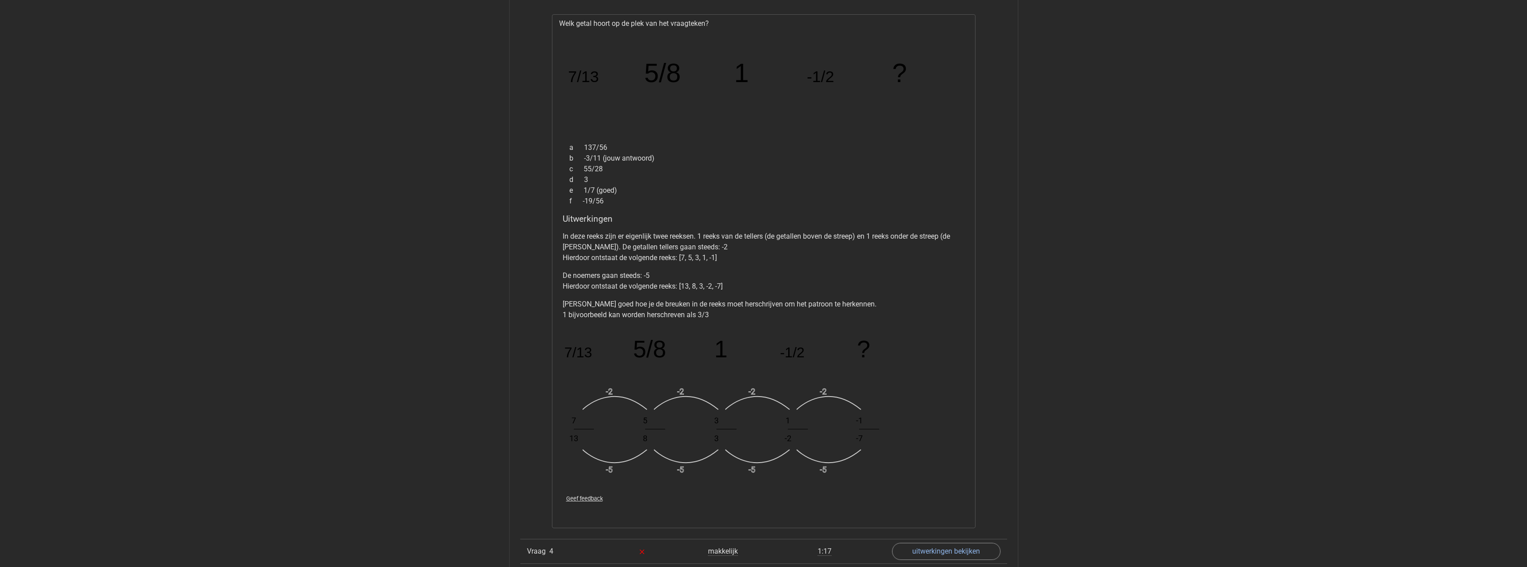
scroll to position [1025, 0]
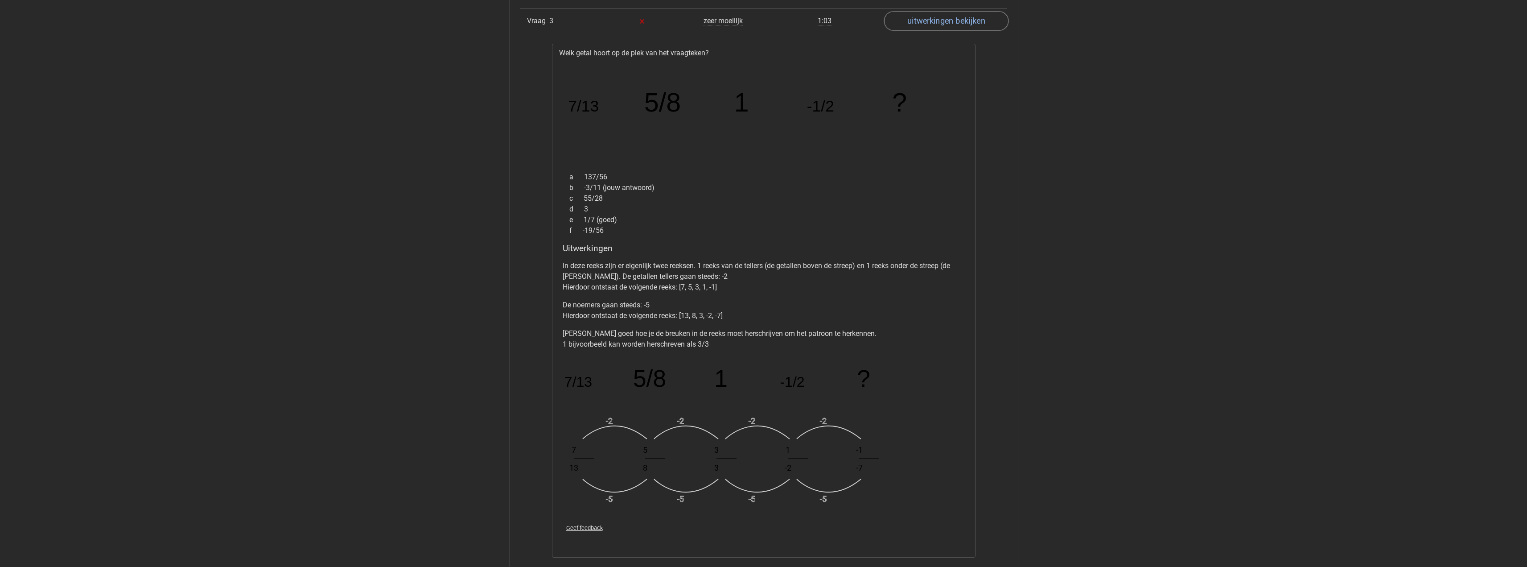
click at [932, 28] on link "uitwerkingen bekijken" at bounding box center [946, 22] width 124 height 20
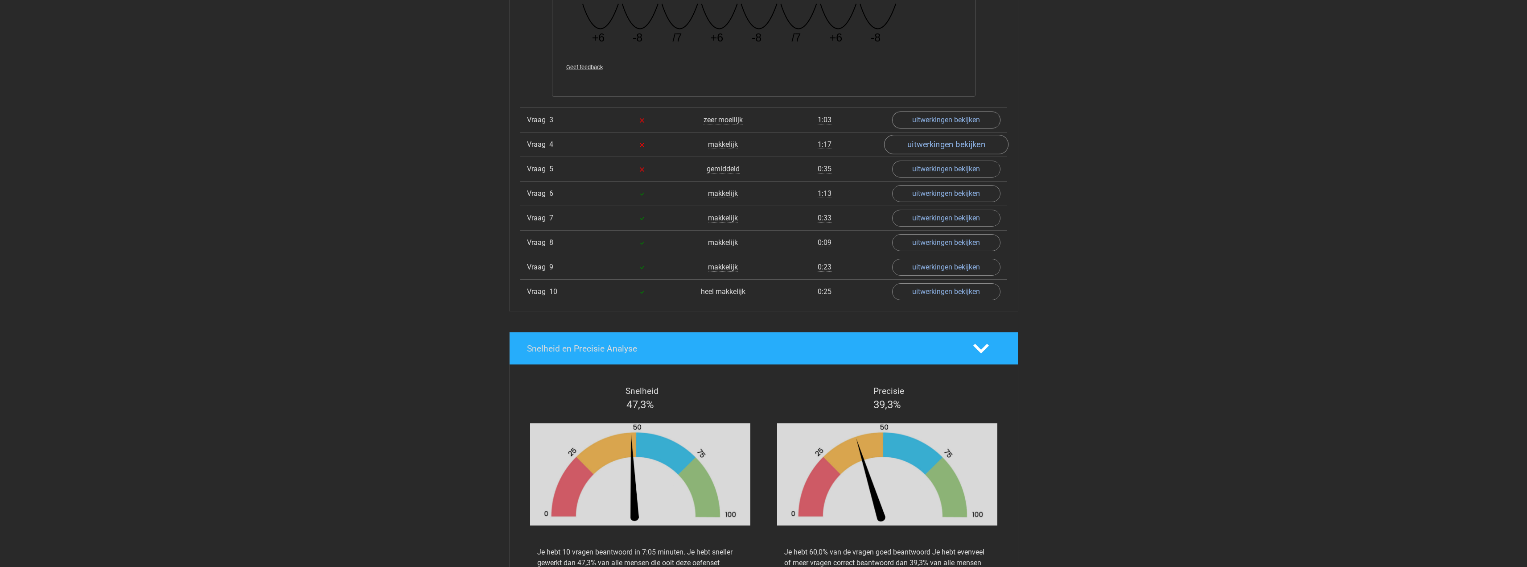
scroll to position [803, 0]
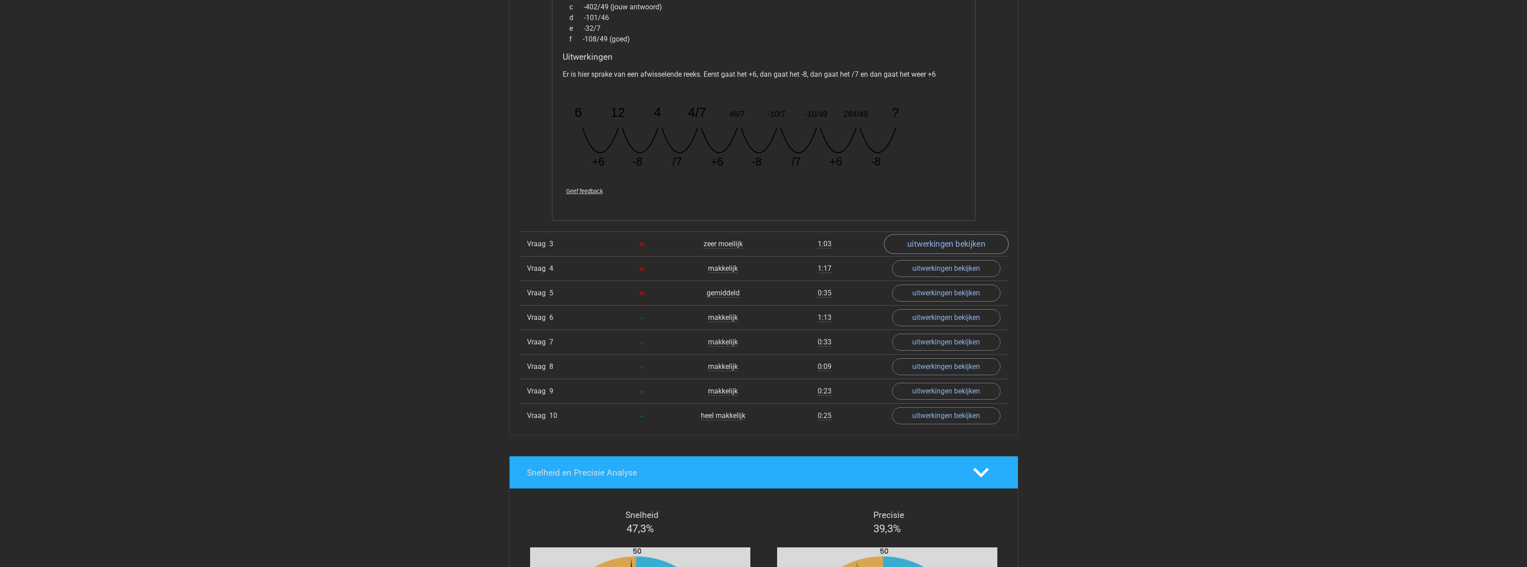
click at [947, 247] on link "uitwerkingen bekijken" at bounding box center [946, 245] width 124 height 20
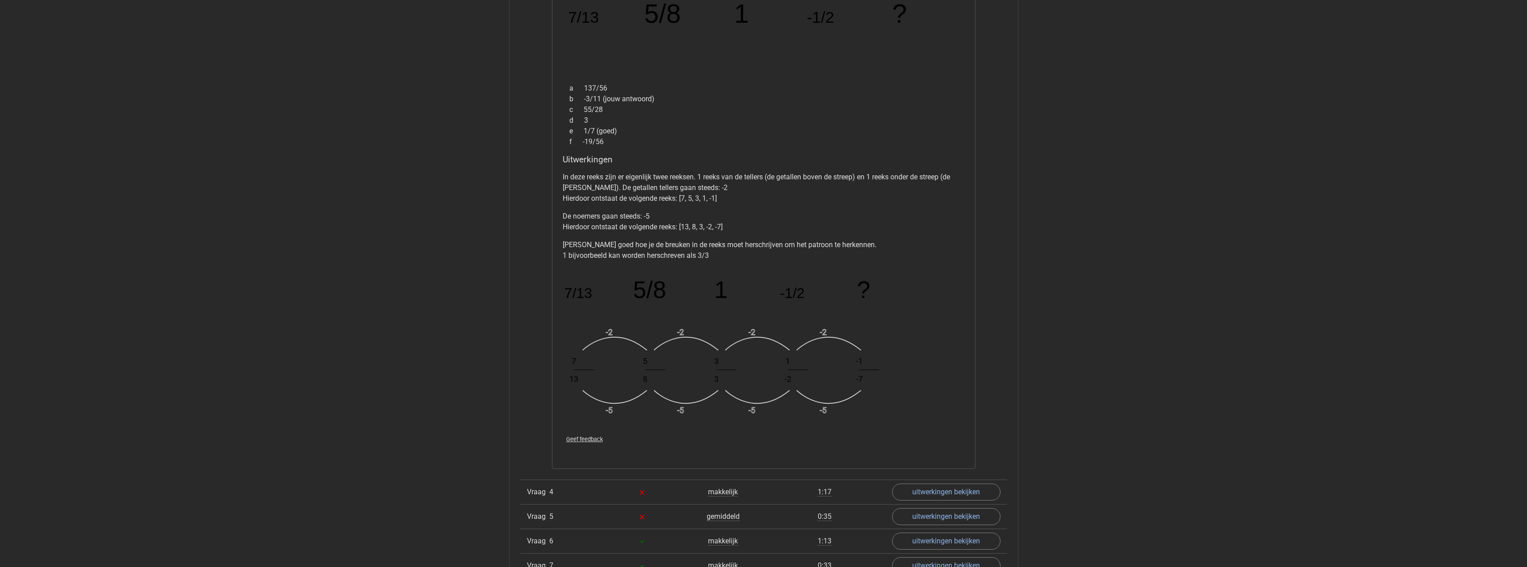
scroll to position [1115, 0]
drag, startPoint x: 590, startPoint y: 333, endPoint x: 887, endPoint y: 390, distance: 301.8
click at [887, 390] on icon "image/svg+xml 7/13 5/8 1 -1/2 ? -2 -5 7 13 -2 -5 5 8 -2 -5 3 3 -2 -5 1 -2 -1 -7" at bounding box center [741, 346] width 357 height 156
click at [941, 416] on div "In deze reeks zijn er eigenlijk twee reeksen. 1 reeks van de tellers (de getall…" at bounding box center [764, 297] width 402 height 259
drag, startPoint x: 869, startPoint y: 412, endPoint x: 534, endPoint y: 330, distance: 345.1
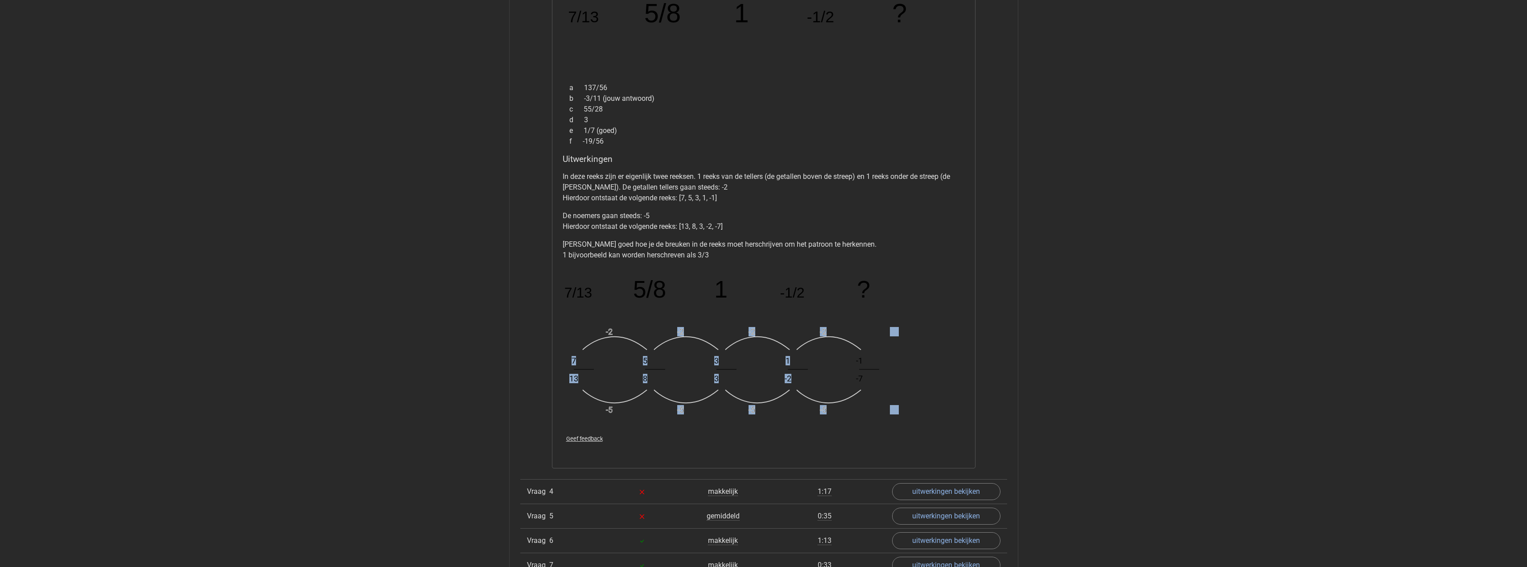
click at [497, 331] on div "sam [EMAIL_ADDRESS][DOMAIN_NAME]" at bounding box center [763, 166] width 1527 height 2563
click at [687, 315] on icon "image/svg+xml 7/13 5/8 1 -1/2 ? -2 -5 7 13 -2 -5 5 8 -2 -5 3 3 -2 -5 1 -2 -1 -7" at bounding box center [741, 346] width 357 height 156
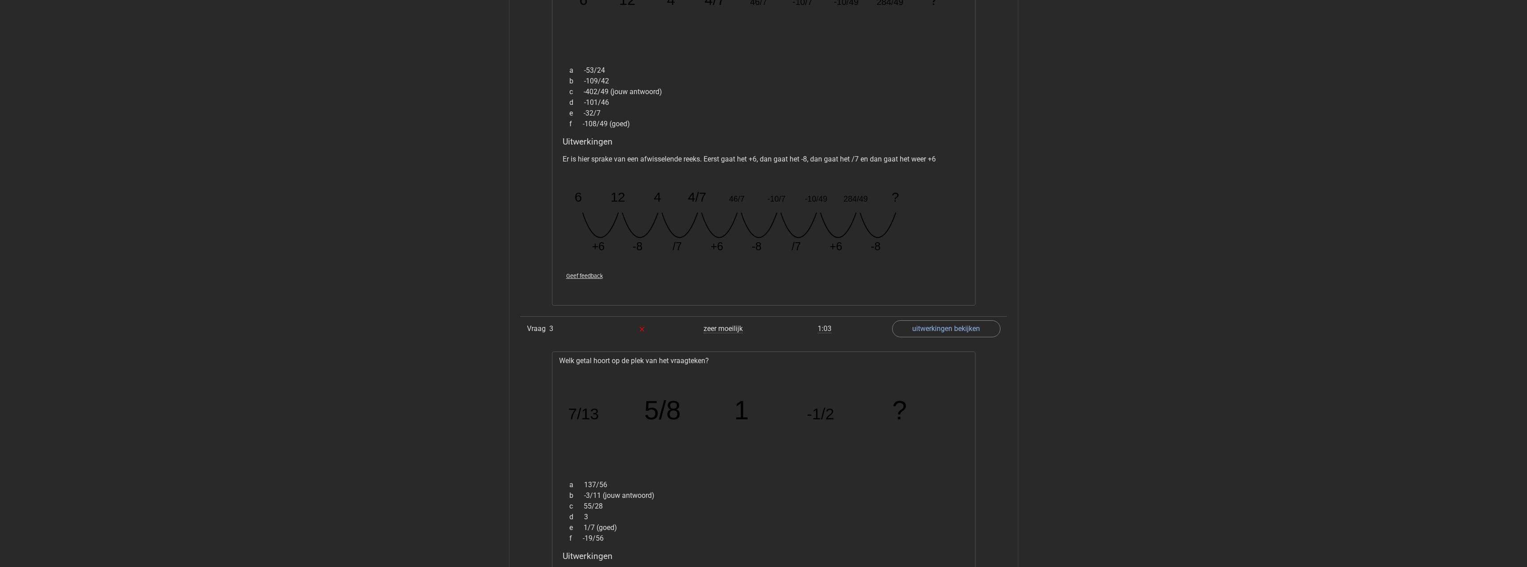
scroll to position [669, 0]
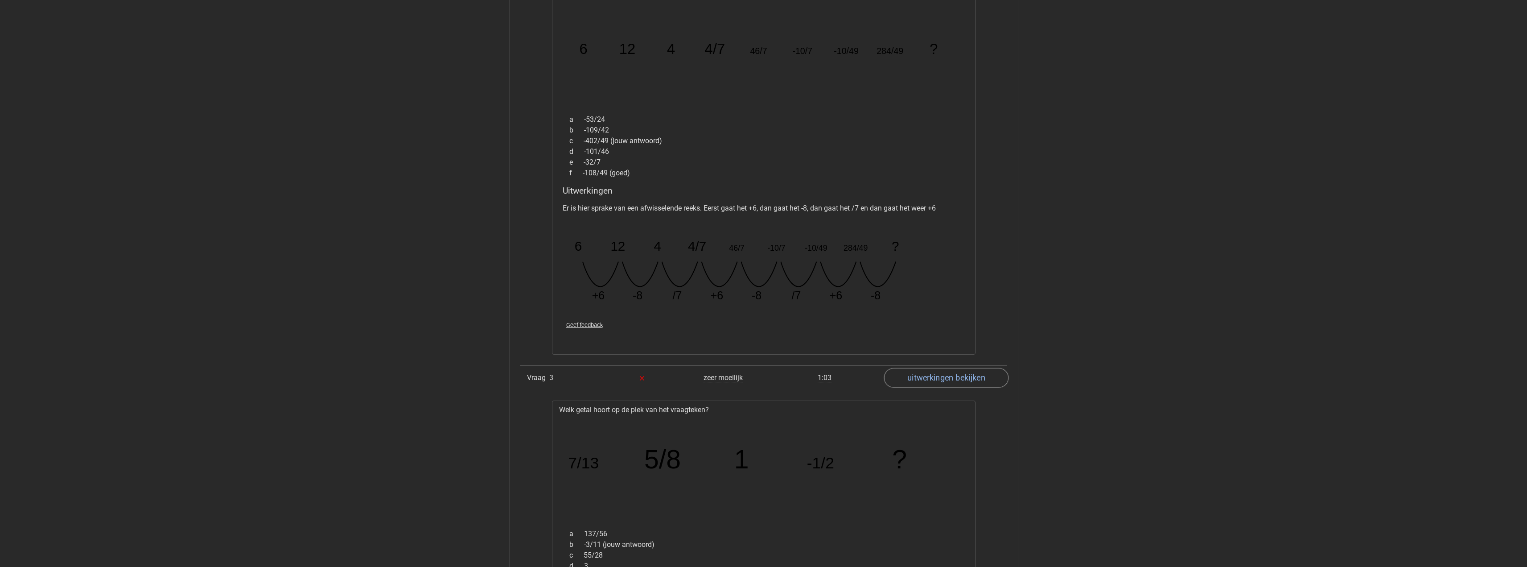
click at [953, 378] on link "uitwerkingen bekijken" at bounding box center [946, 378] width 124 height 20
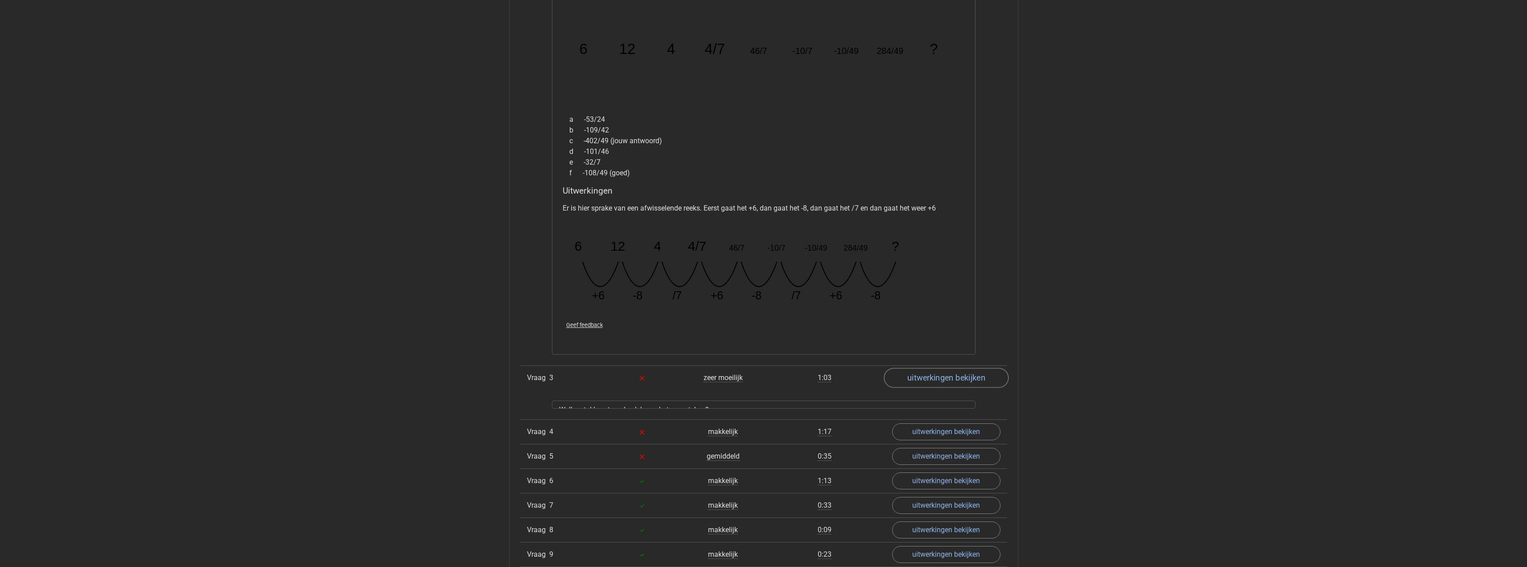
drag, startPoint x: 953, startPoint y: 378, endPoint x: 951, endPoint y: 372, distance: 6.1
click at [952, 378] on link "uitwerkingen bekijken" at bounding box center [946, 378] width 124 height 20
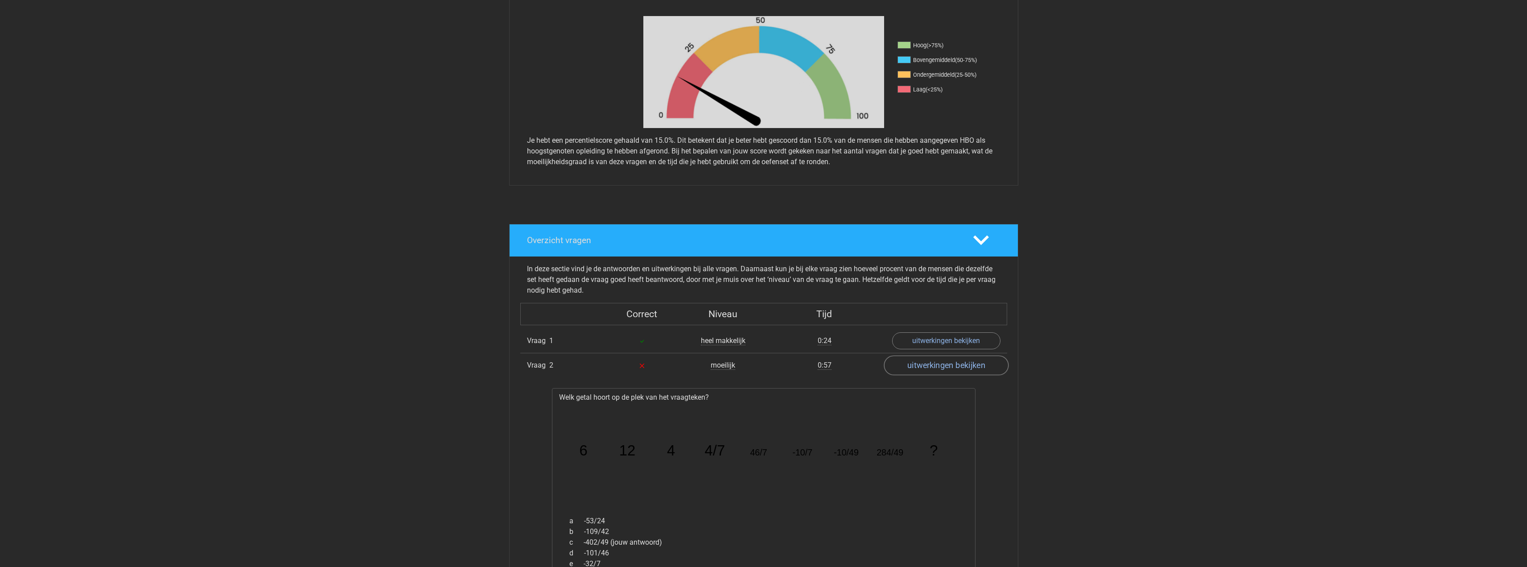
click at [966, 370] on link "uitwerkingen bekijken" at bounding box center [946, 365] width 124 height 20
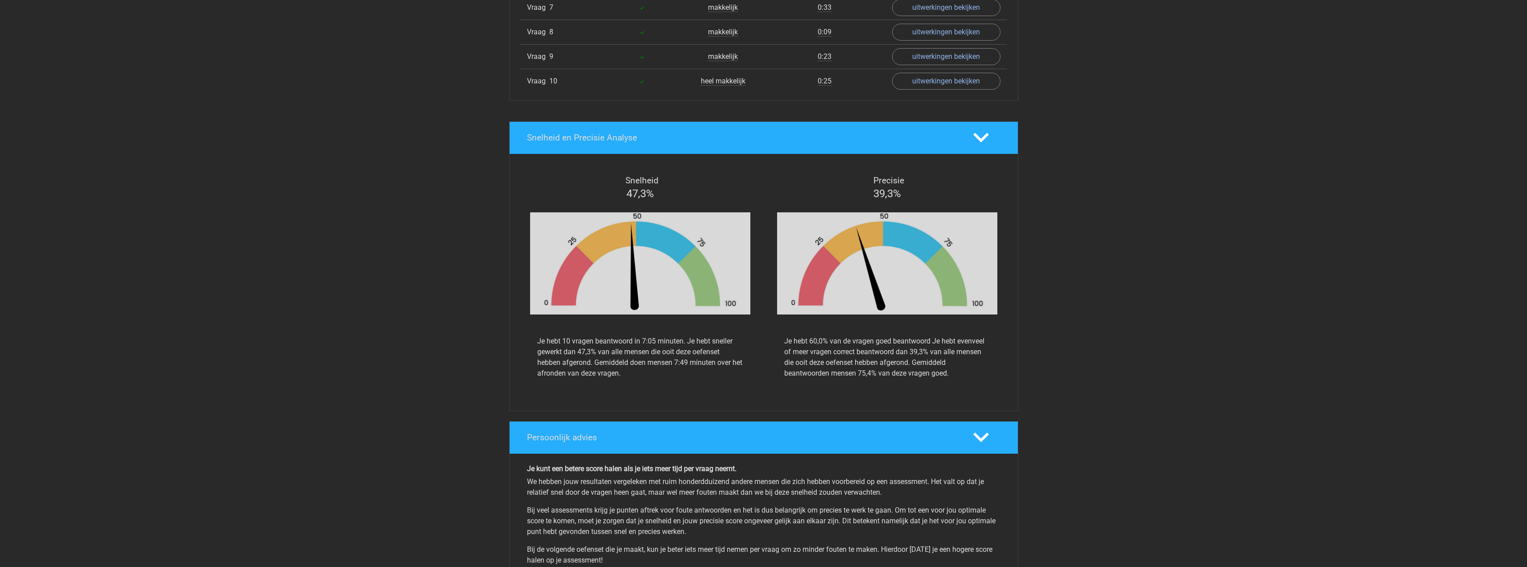
scroll to position [758, 0]
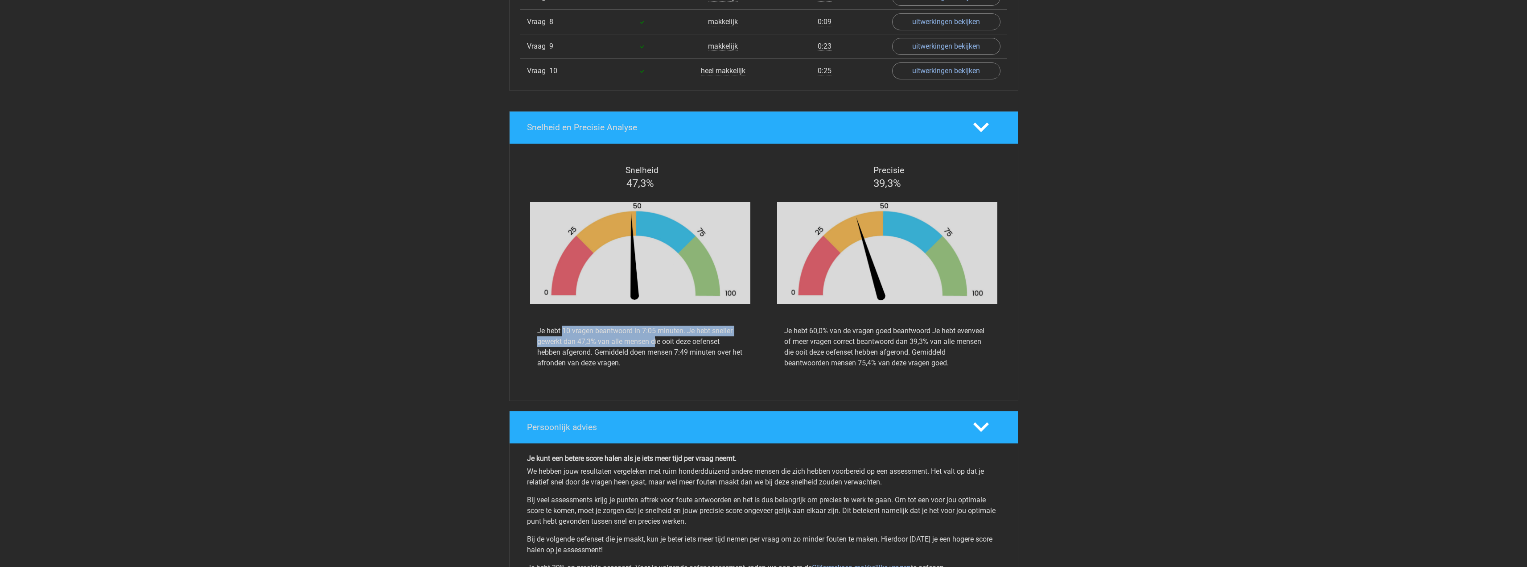
drag, startPoint x: 572, startPoint y: 339, endPoint x: 604, endPoint y: 346, distance: 31.9
click at [604, 346] on div "Je hebt 10 vragen beantwoord in 7:05 minuten. Je hebt sneller gewerkt dan 47,3%…" at bounding box center [640, 346] width 206 height 43
click at [605, 346] on div "Je hebt 10 vragen beantwoord in 7:05 minuten. Je hebt sneller gewerkt dan 47,3%…" at bounding box center [640, 346] width 206 height 43
click at [590, 337] on div "Je hebt 10 vragen beantwoord in 7:05 minuten. Je hebt sneller gewerkt dan 47,3%…" at bounding box center [640, 346] width 206 height 43
click at [567, 344] on div "Je hebt 10 vragen beantwoord in 7:05 minuten. Je hebt sneller gewerkt dan 47,3%…" at bounding box center [640, 346] width 206 height 43
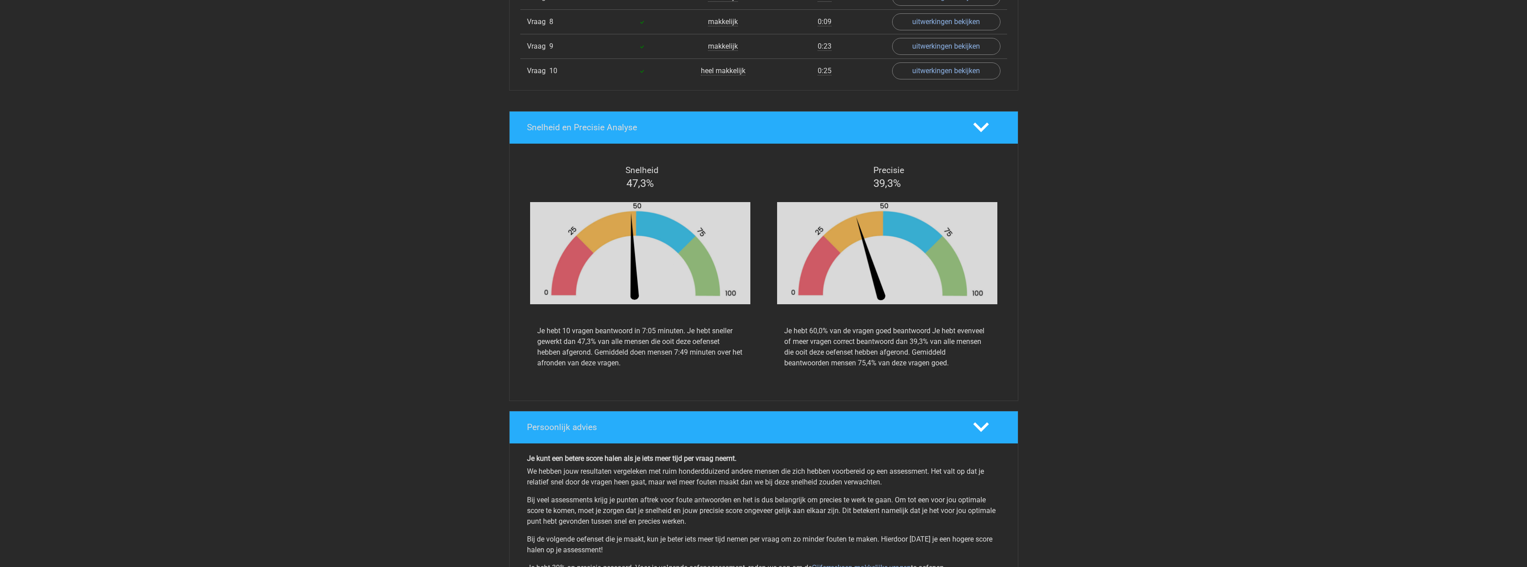
click at [636, 366] on div "Je hebt 10 vragen beantwoord in 7:05 minuten. Je hebt sneller gewerkt dan 47,3%…" at bounding box center [640, 346] width 206 height 43
drag, startPoint x: 974, startPoint y: 365, endPoint x: 803, endPoint y: 328, distance: 174.7
click at [803, 328] on div "Je hebt 60,0% van de vragen goed beantwoord Je hebt evenveel of meer vragen cor…" at bounding box center [887, 346] width 206 height 43
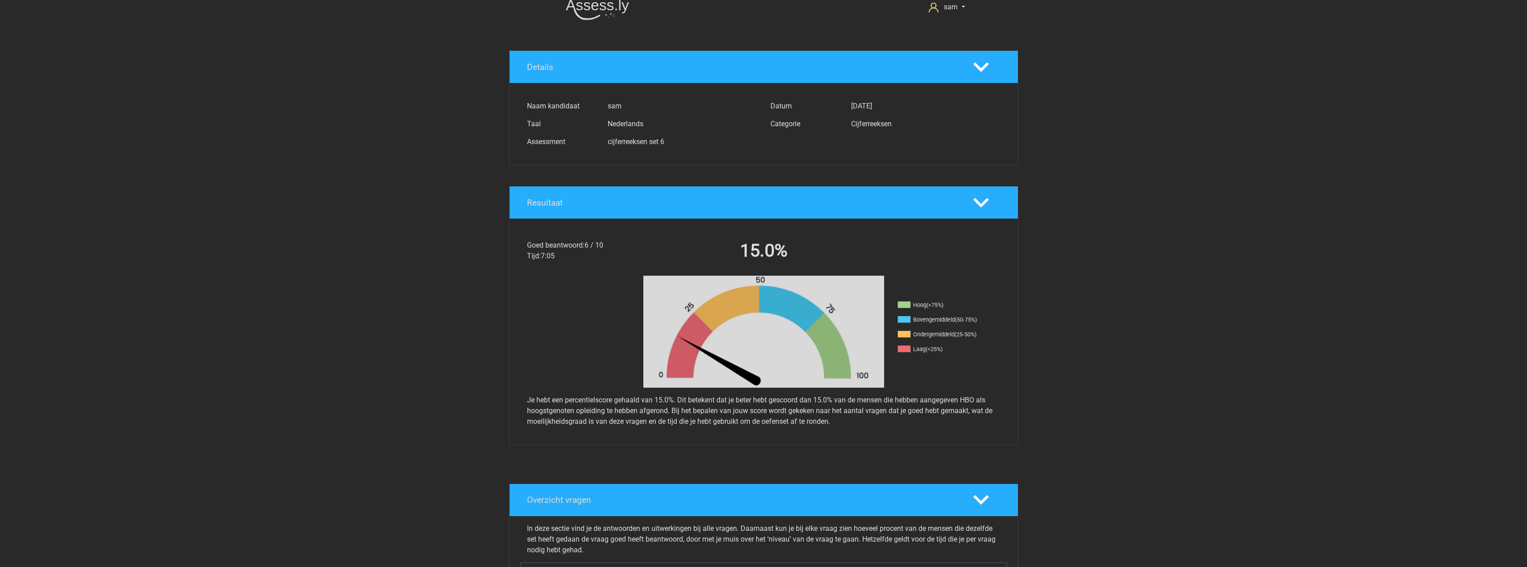
scroll to position [0, 0]
